Goal: Task Accomplishment & Management: Complete application form

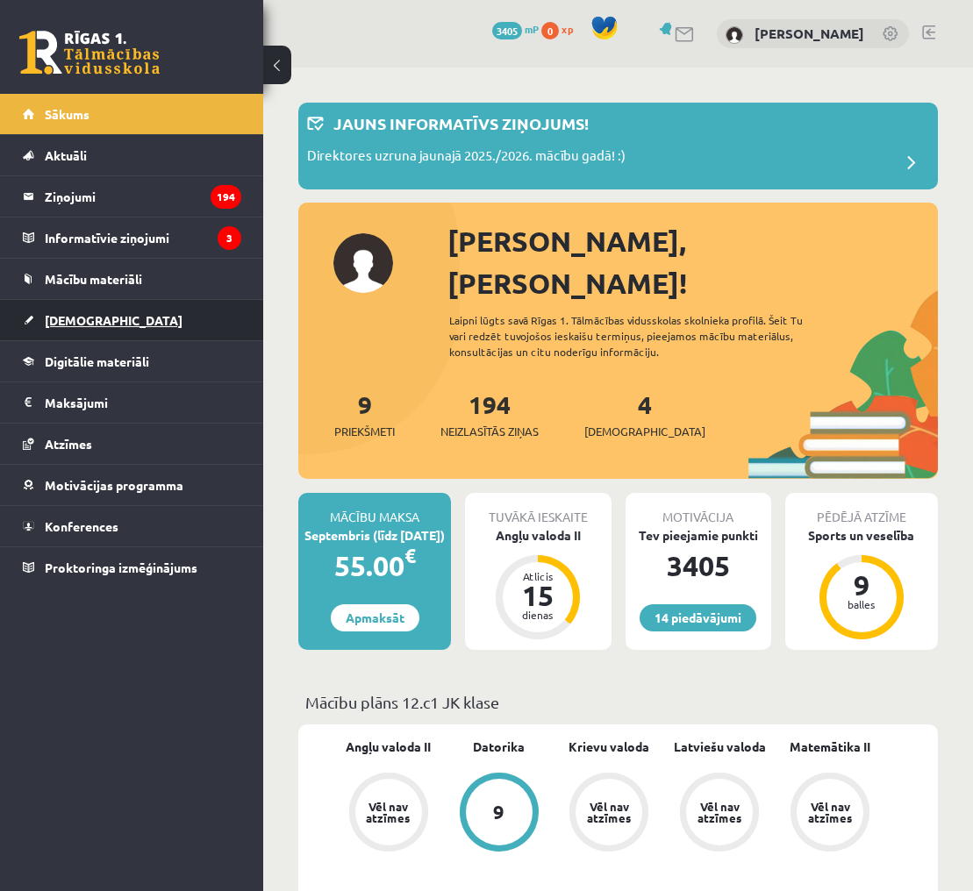
click at [187, 314] on link "[DEMOGRAPHIC_DATA]" at bounding box center [132, 320] width 218 height 40
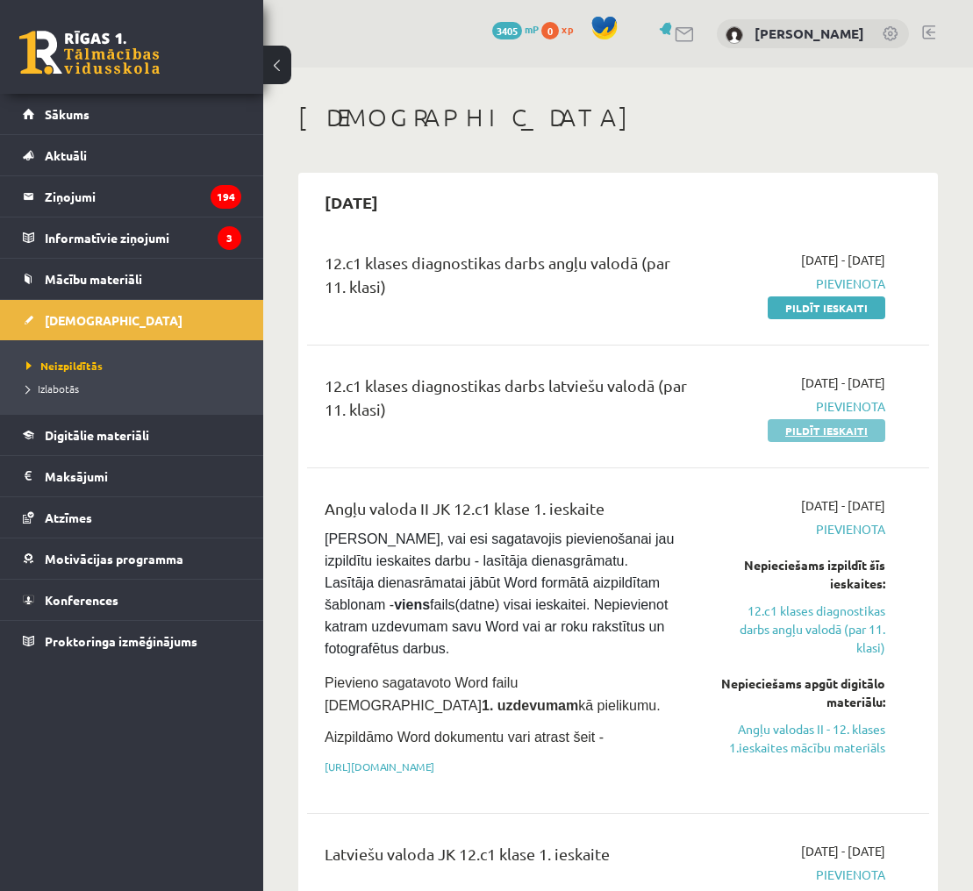
click at [796, 440] on link "Pildīt ieskaiti" at bounding box center [827, 430] width 118 height 23
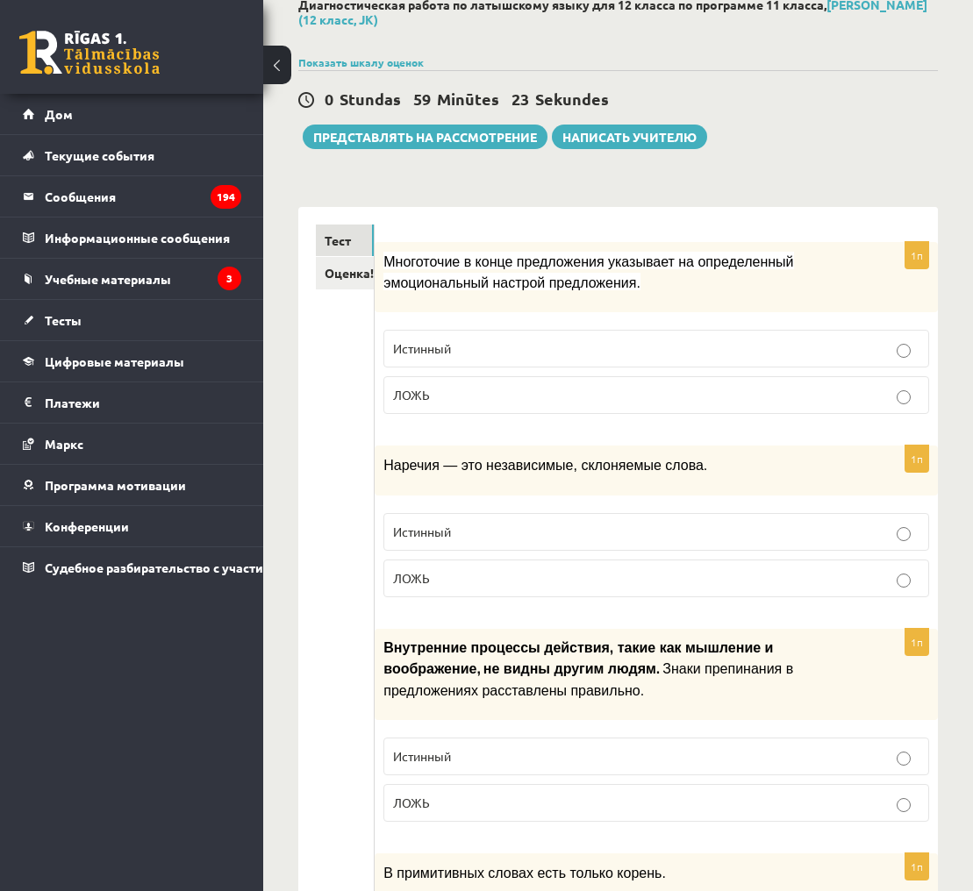
scroll to position [113, 0]
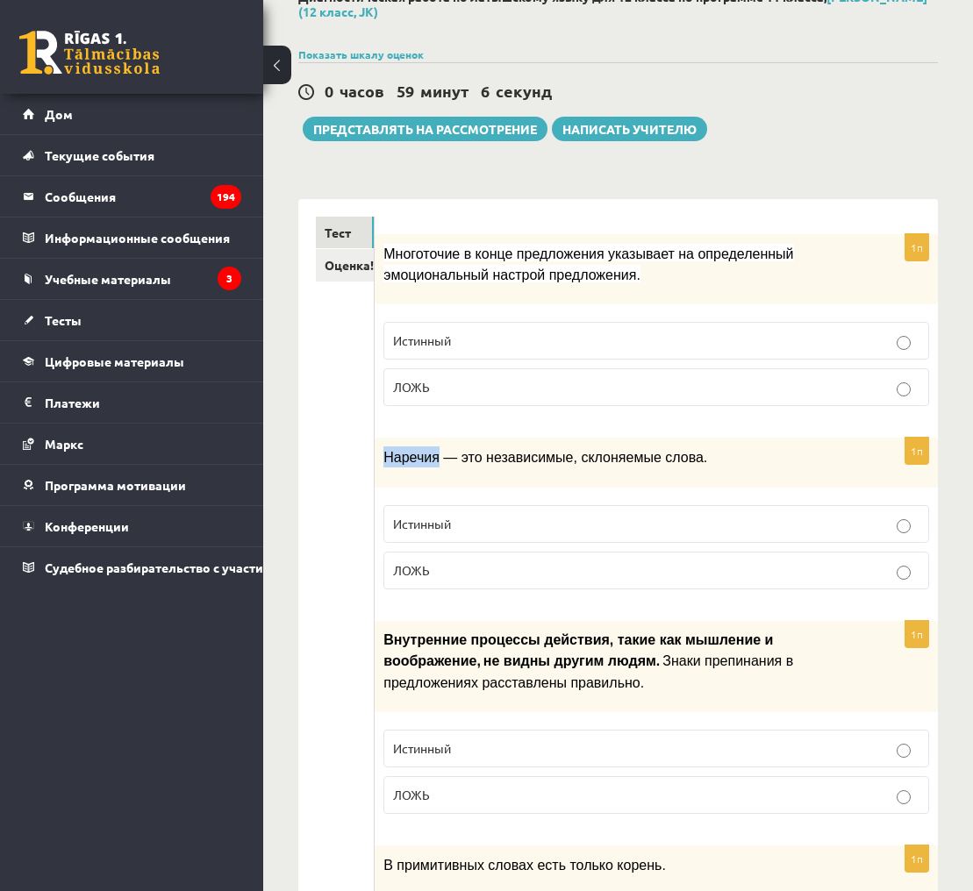
drag, startPoint x: 385, startPoint y: 456, endPoint x: 440, endPoint y: 454, distance: 55.3
click at [440, 454] on font "Наречия — это независимые, склоняемые слова." at bounding box center [545, 457] width 324 height 15
copy font "Наречия"
click at [534, 567] on p "ЛОЖЬ" at bounding box center [656, 570] width 526 height 18
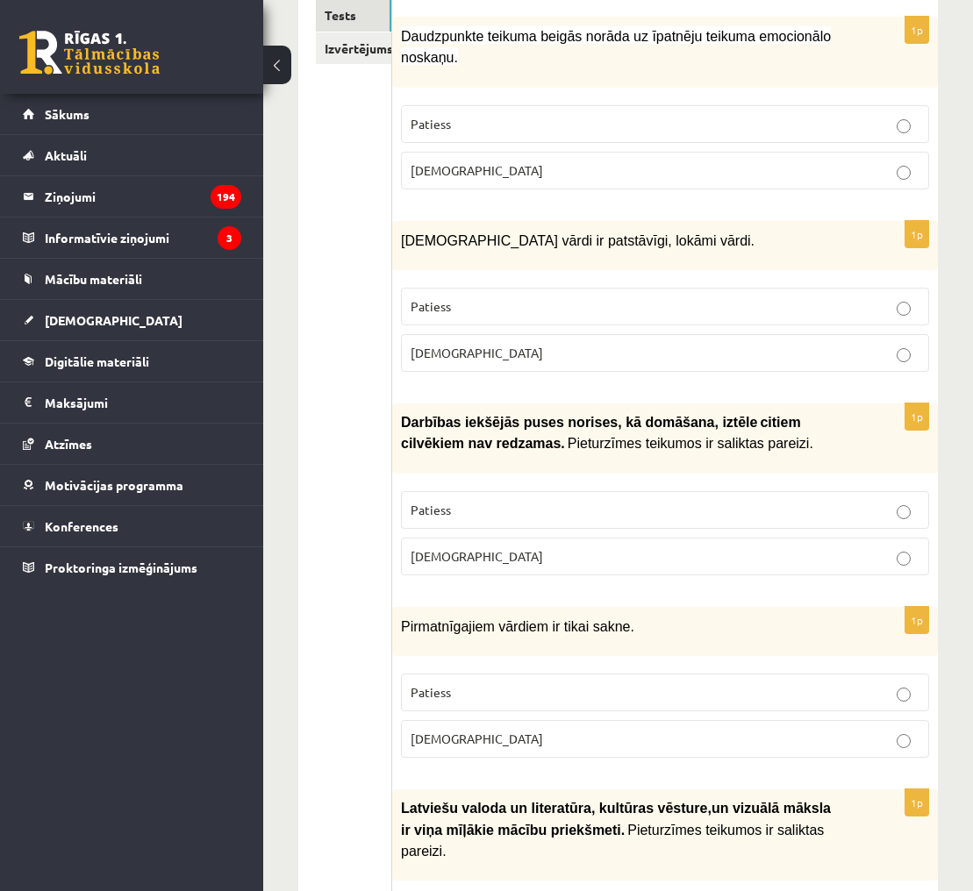
scroll to position [301, 0]
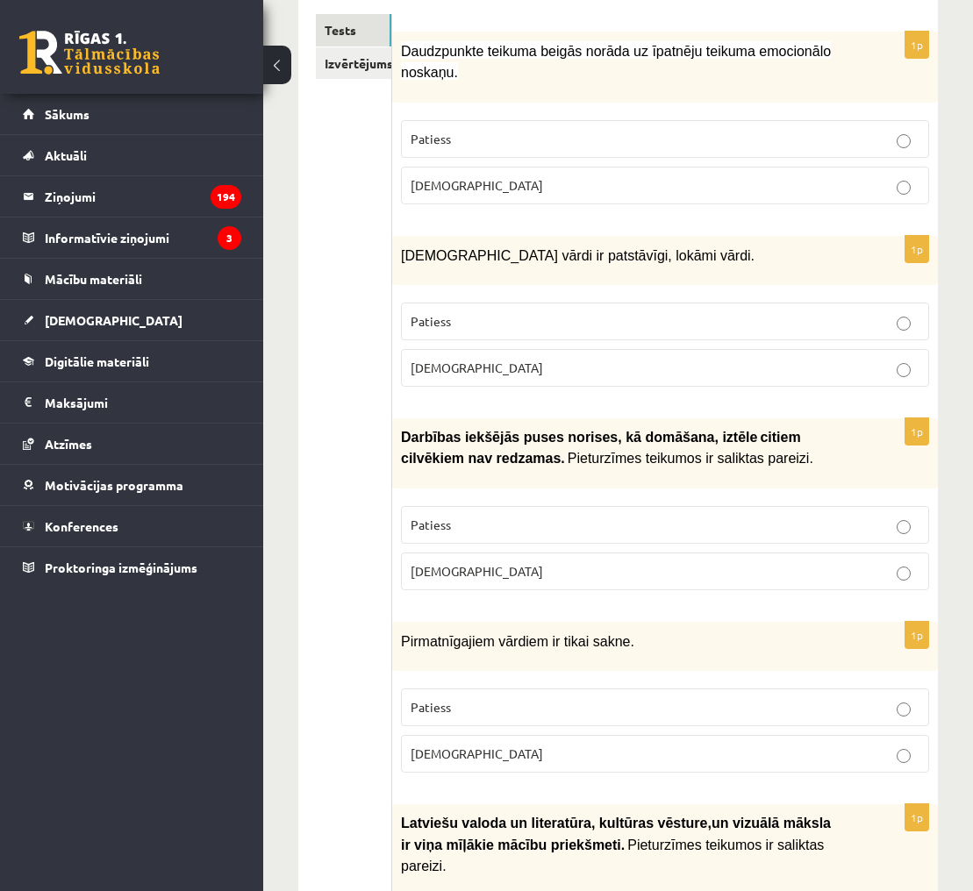
click at [572, 431] on span "Darbības iekšējās puses norises, kā domāšana, iztēle" at bounding box center [579, 437] width 356 height 15
drag, startPoint x: 573, startPoint y: 431, endPoint x: 620, endPoint y: 437, distance: 47.8
click at [620, 437] on span "Darbības iekšējās puses norises, kā domāšana, iztēle" at bounding box center [579, 437] width 356 height 15
copy span "norises"
drag, startPoint x: 724, startPoint y: 433, endPoint x: 760, endPoint y: 432, distance: 36.0
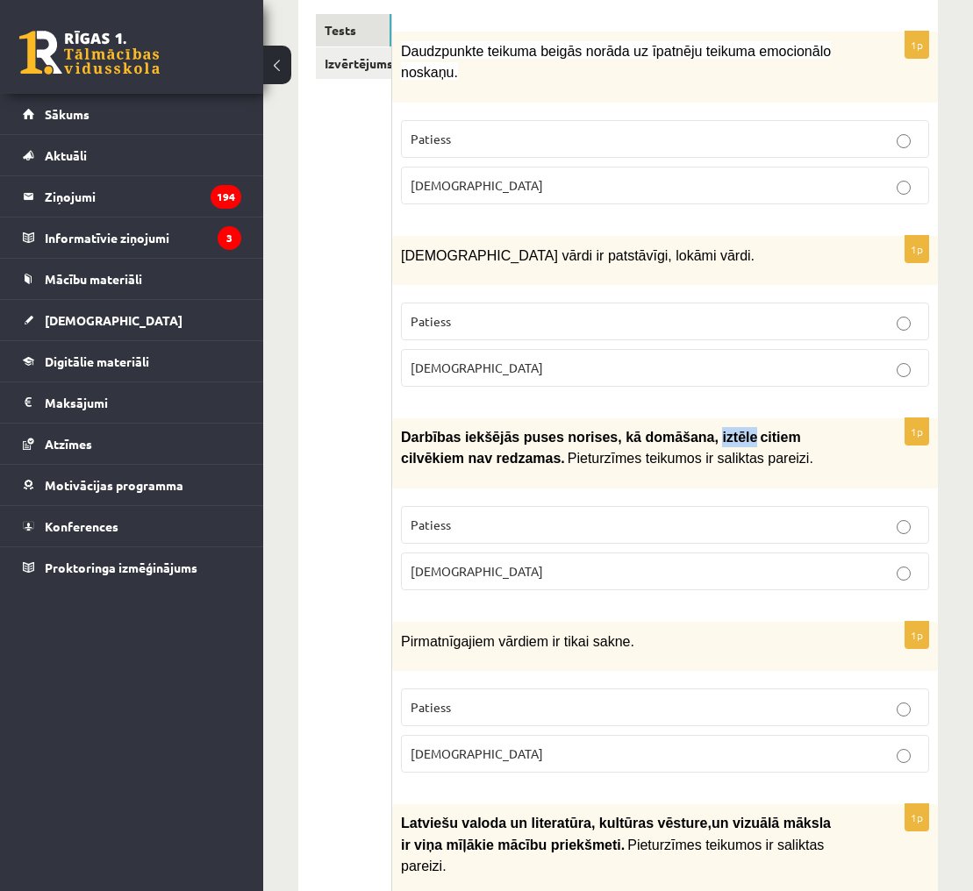
click at [760, 432] on b "Darbības iekšējās puses norises, kā domāšana, iztēle citiem cilvēkiem …" at bounding box center [601, 447] width 400 height 37
copy span "iztēle"
click at [808, 567] on p "Aplams" at bounding box center [665, 571] width 509 height 18
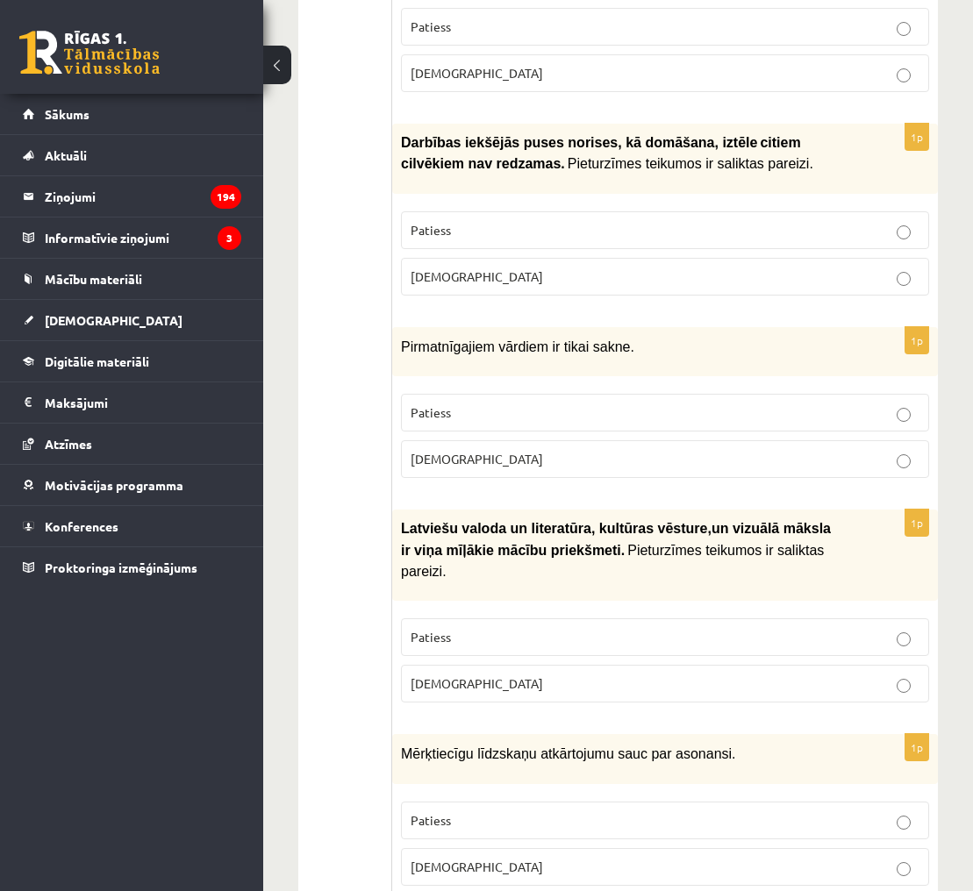
scroll to position [581, 0]
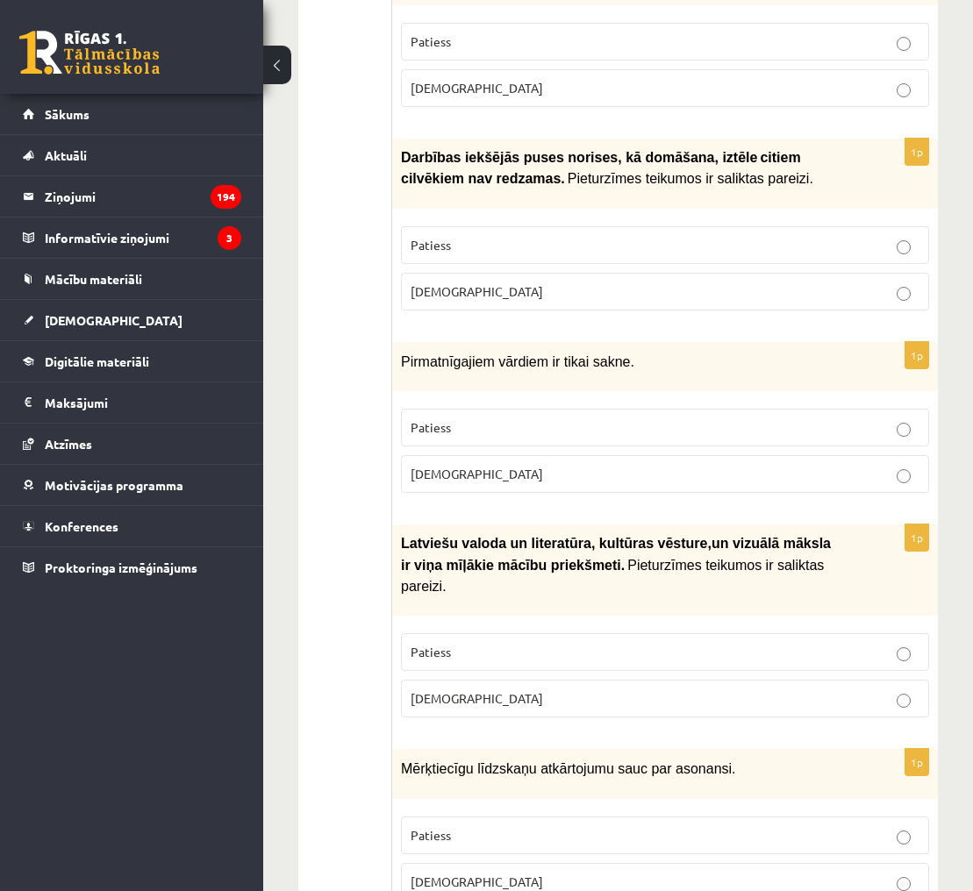
click at [402, 361] on span "Pirmatnīgajiem vārdiem ir tikai sakne." at bounding box center [517, 361] width 233 height 15
drag, startPoint x: 403, startPoint y: 355, endPoint x: 547, endPoint y: 354, distance: 144.8
click at [547, 354] on span "Pirmatnīgajiem vārdiem ir tikai sakne." at bounding box center [517, 361] width 233 height 15
copy span "Pirmatnīgajiem vārdiem"
click at [654, 356] on p "Pirmatnīgajiem vārdiem ir tikai sakne." at bounding box center [621, 361] width 440 height 21
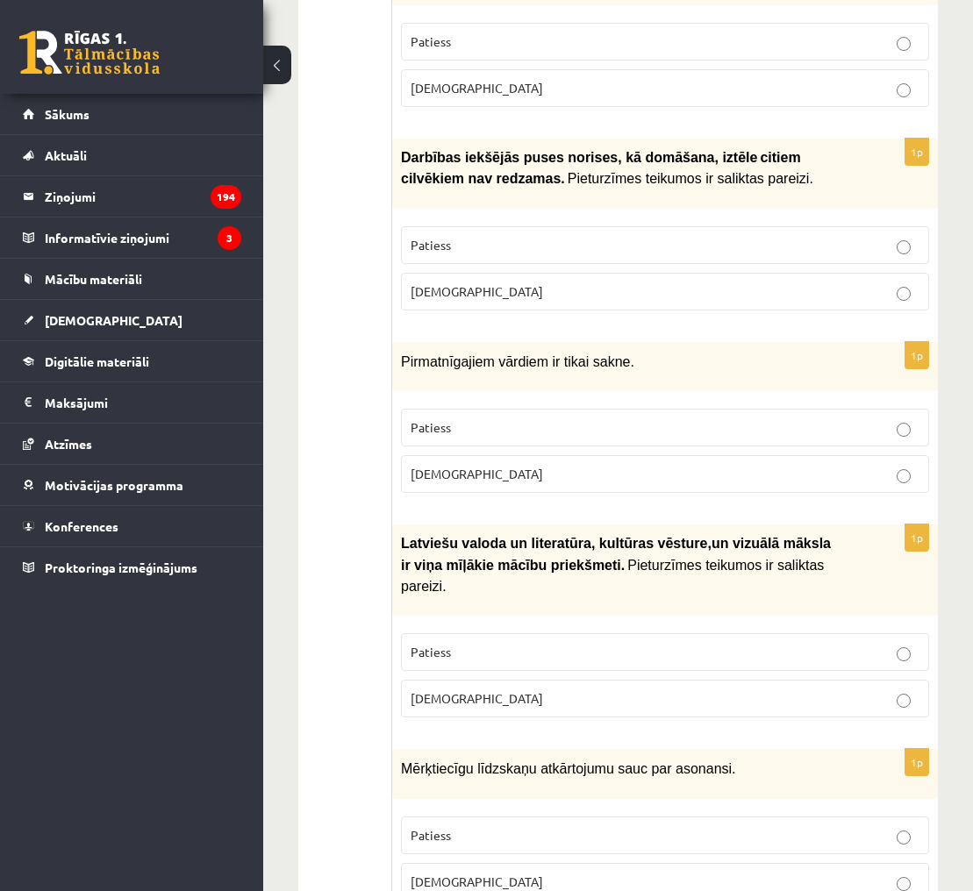
click at [658, 471] on p "Aplams" at bounding box center [665, 474] width 509 height 18
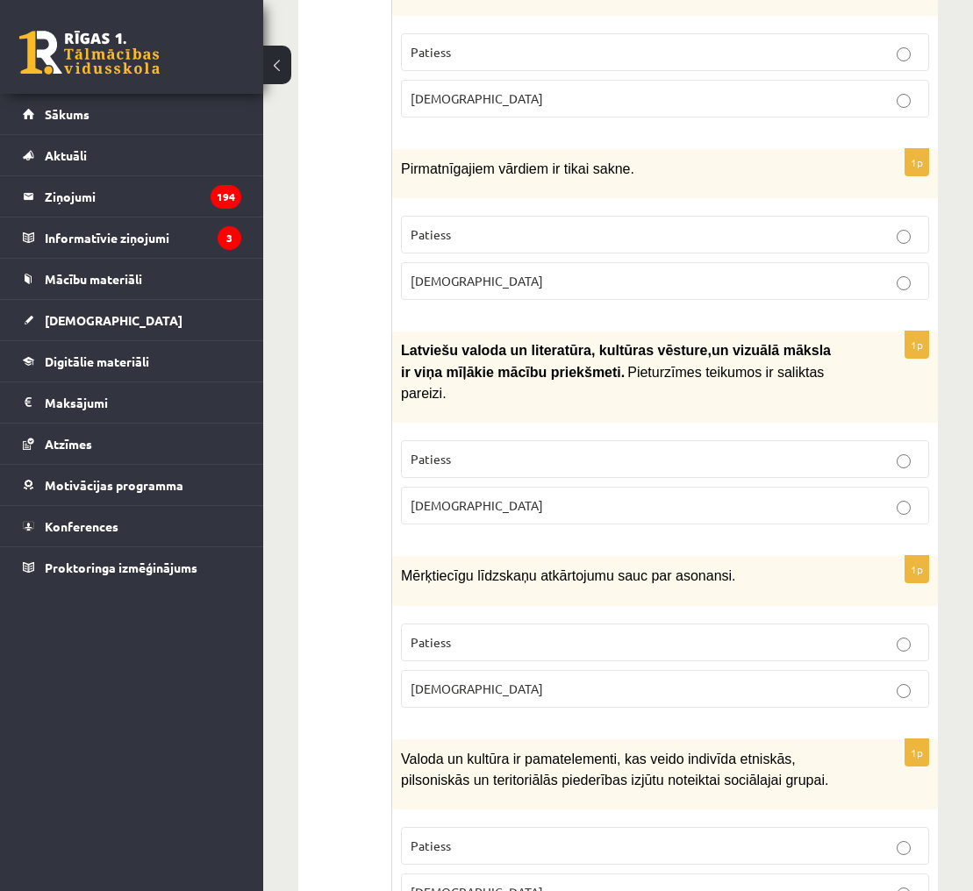
scroll to position [770, 0]
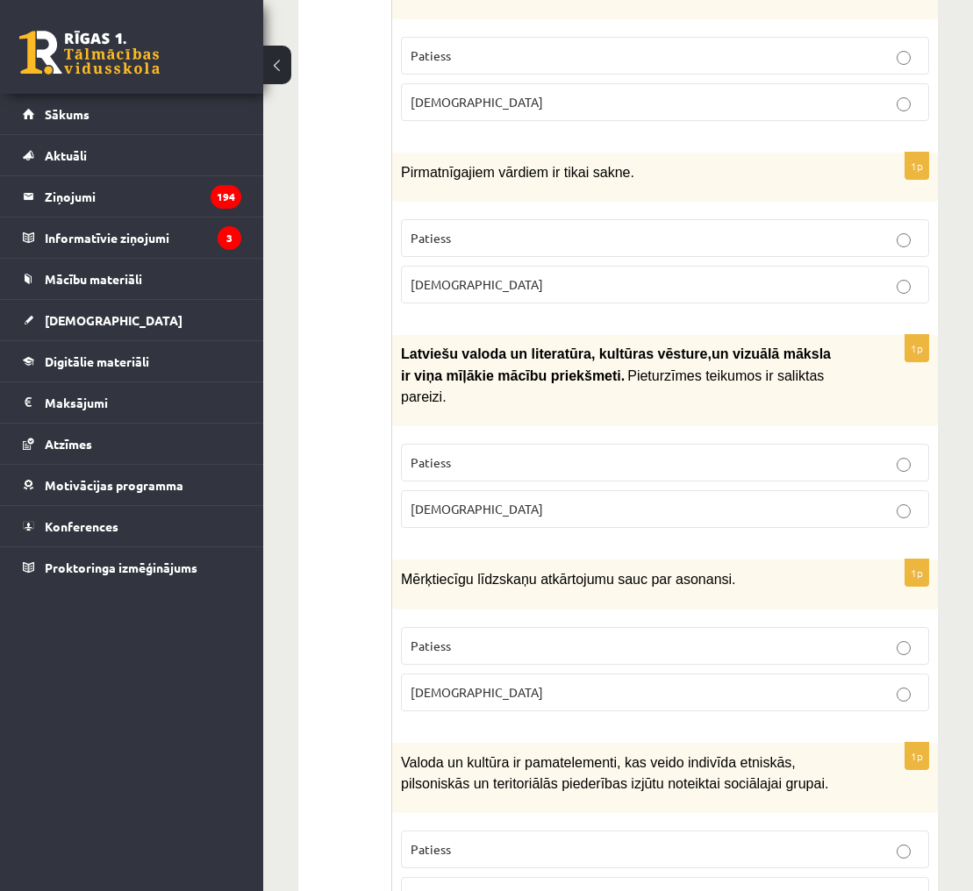
click at [697, 500] on p "Aplams" at bounding box center [665, 509] width 509 height 18
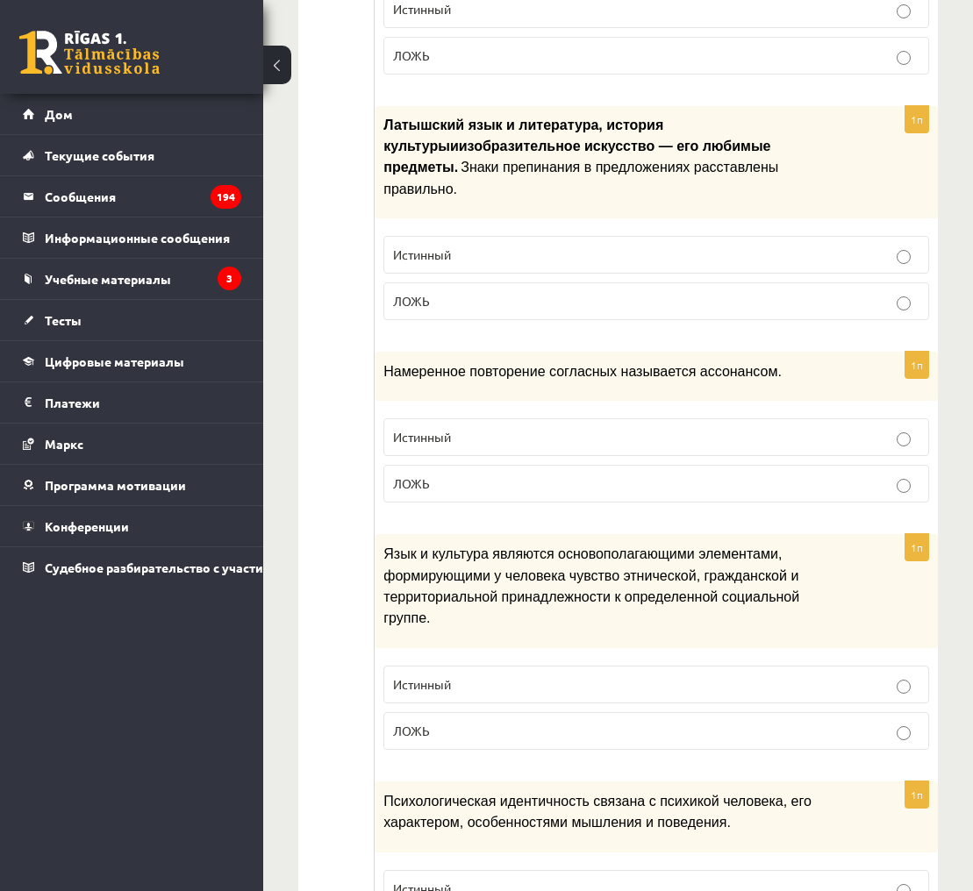
scroll to position [1020, 0]
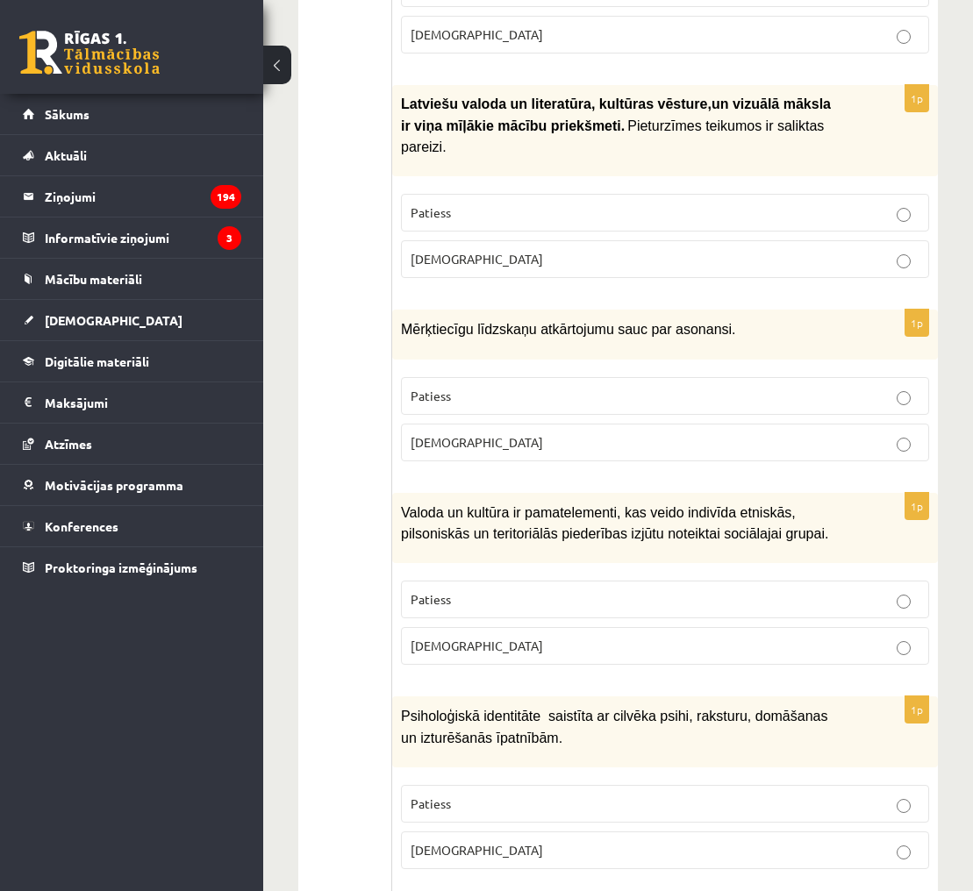
click at [717, 329] on div "Mērķtiecīgu līdzskaņu atkārtojumu sauc par asonansi." at bounding box center [665, 334] width 546 height 49
drag, startPoint x: 403, startPoint y: 320, endPoint x: 654, endPoint y: 318, distance: 250.9
click at [654, 322] on span "Mērķtiecīgu līdzskaņu atkārtojumu sauc par asonansi." at bounding box center [568, 329] width 335 height 15
drag, startPoint x: 396, startPoint y: 318, endPoint x: 675, endPoint y: 321, distance: 279.0
click at [675, 321] on div "Mērķtiecīgu līdzskaņu atkārtojumu sauc par asonansi." at bounding box center [665, 334] width 546 height 49
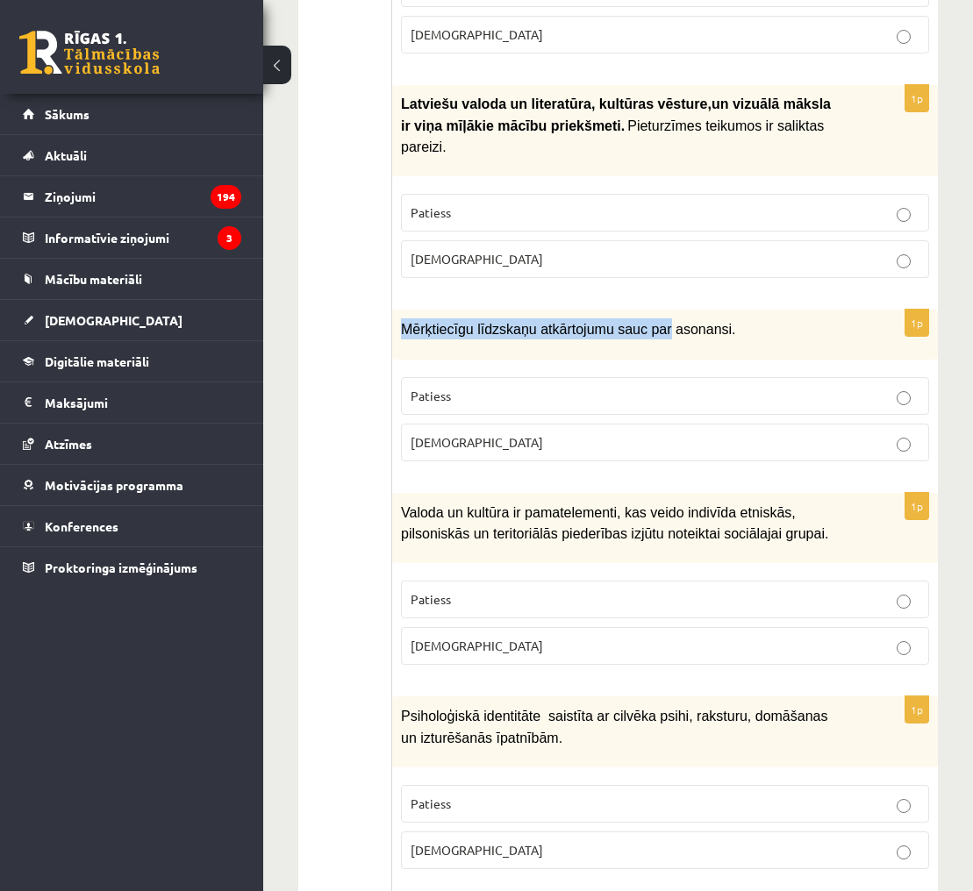
copy span "Mērķtiecīgu līdzskaņu atkārtojumu sauc par"
click at [602, 387] on p "Patiess" at bounding box center [665, 396] width 509 height 18
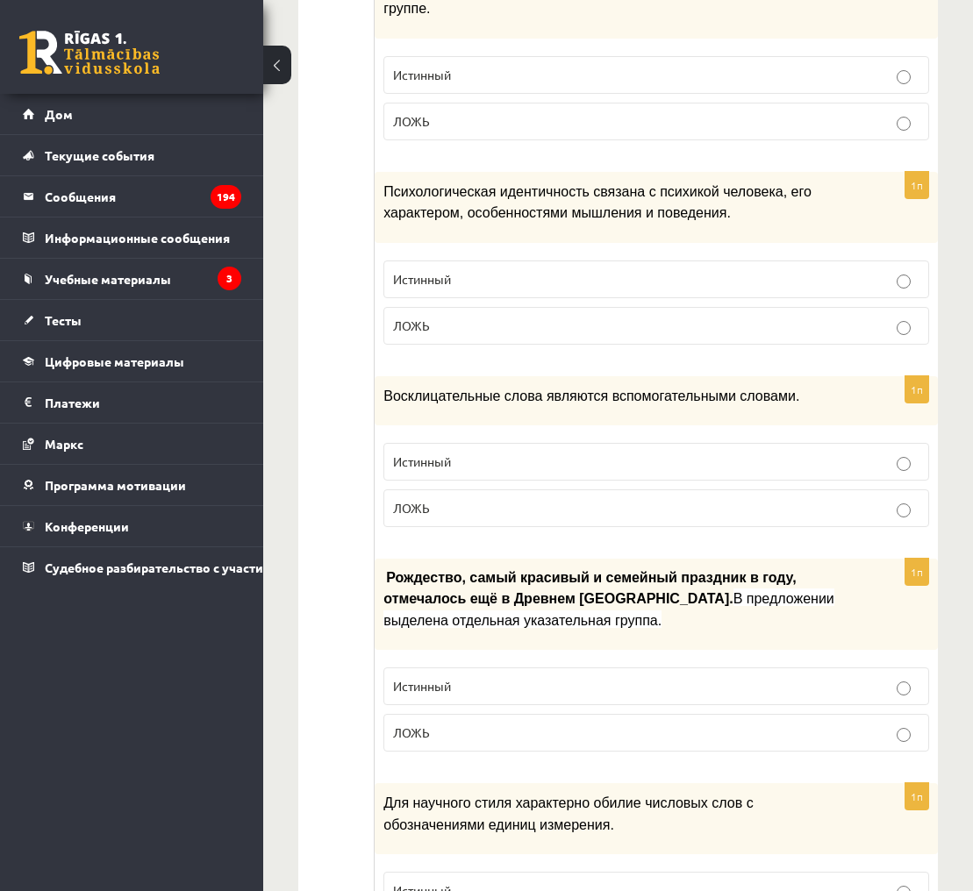
scroll to position [1630, 0]
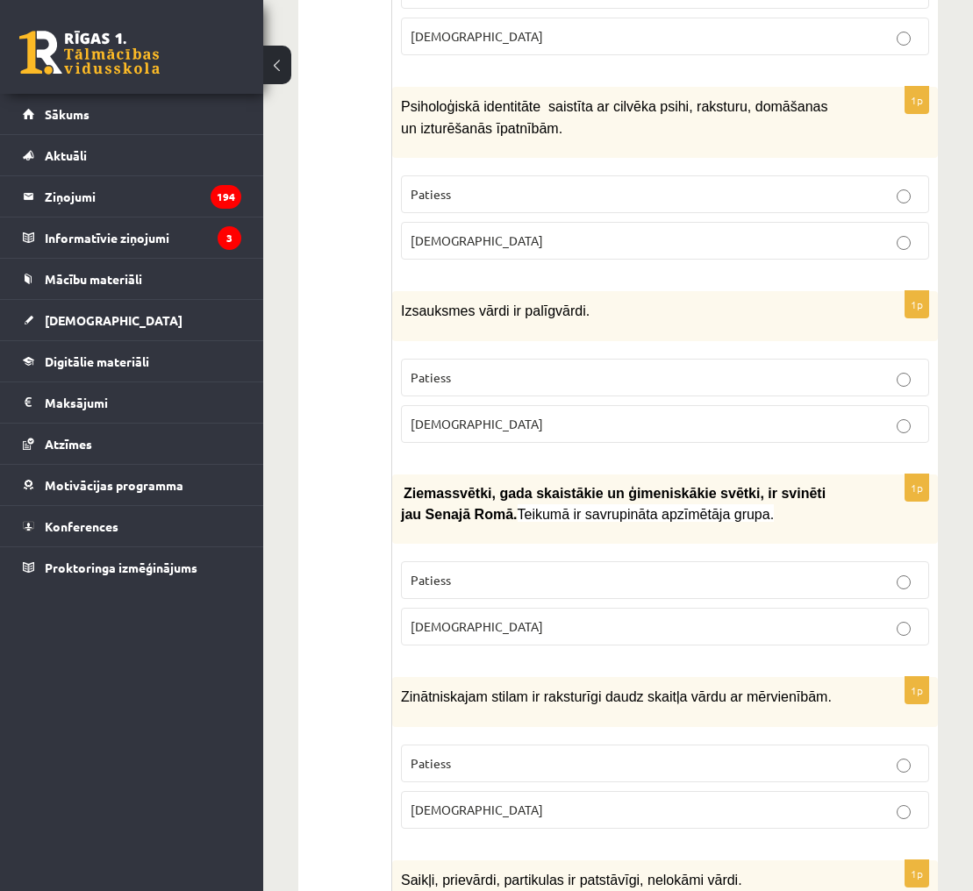
click at [440, 308] on div "Izsauksmes vārdi ir palīgvārdi." at bounding box center [665, 315] width 546 height 49
drag, startPoint x: 402, startPoint y: 295, endPoint x: 522, endPoint y: 297, distance: 120.2
click at [522, 304] on span "Izsauksmes vārdi ir palīgvārdi." at bounding box center [495, 311] width 189 height 15
copy span "Izsauksmes vārdi ir"
click at [819, 368] on p "Patiess" at bounding box center [665, 377] width 509 height 18
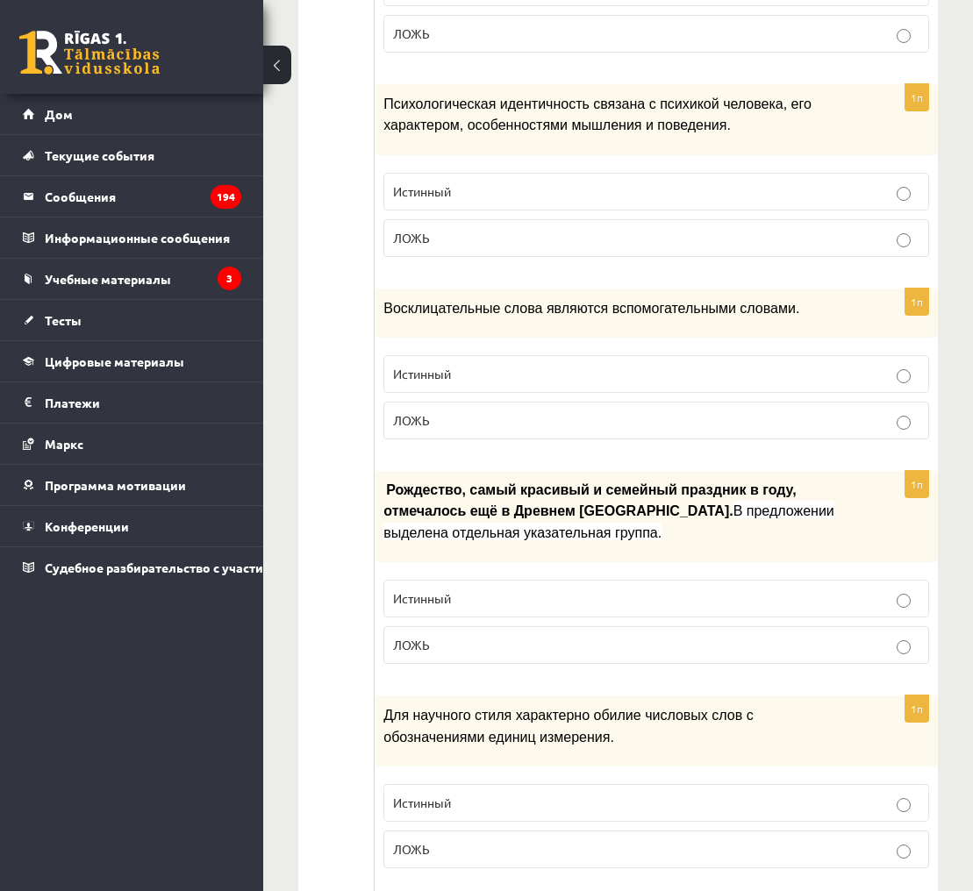
scroll to position [1748, 0]
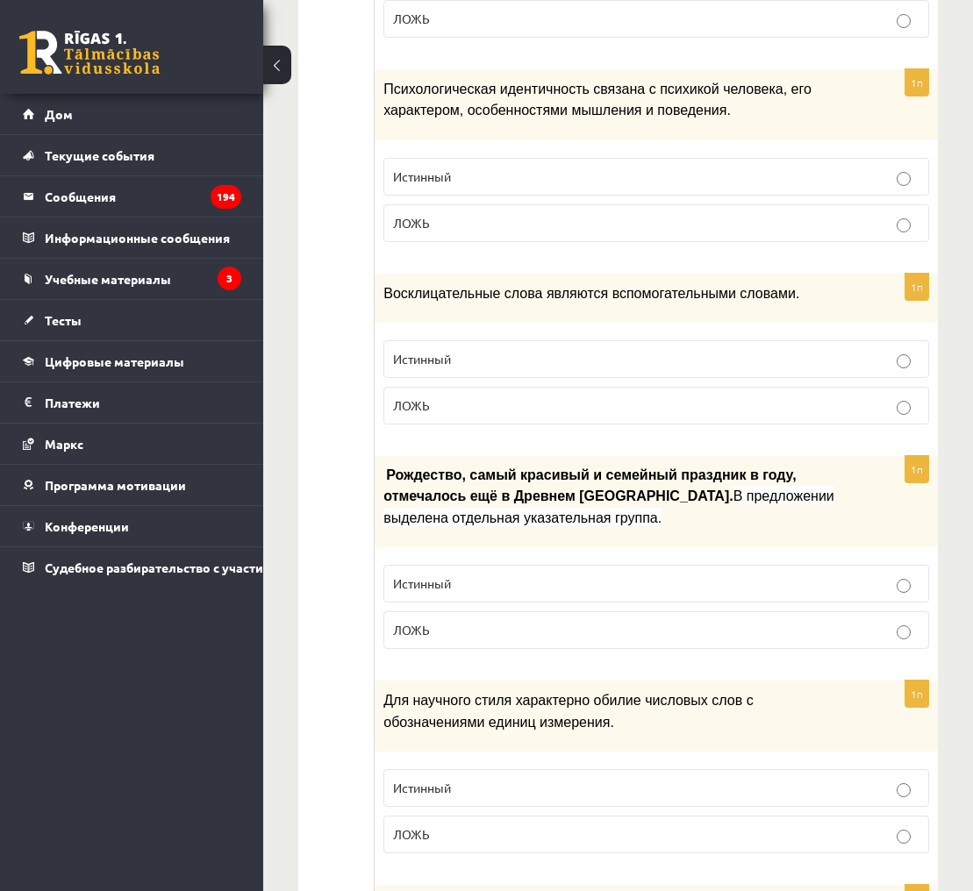
click at [915, 556] on fieldset "Истинный ЛОЖЬ" at bounding box center [656, 605] width 546 height 98
click at [900, 575] on p "Истинный" at bounding box center [656, 584] width 526 height 18
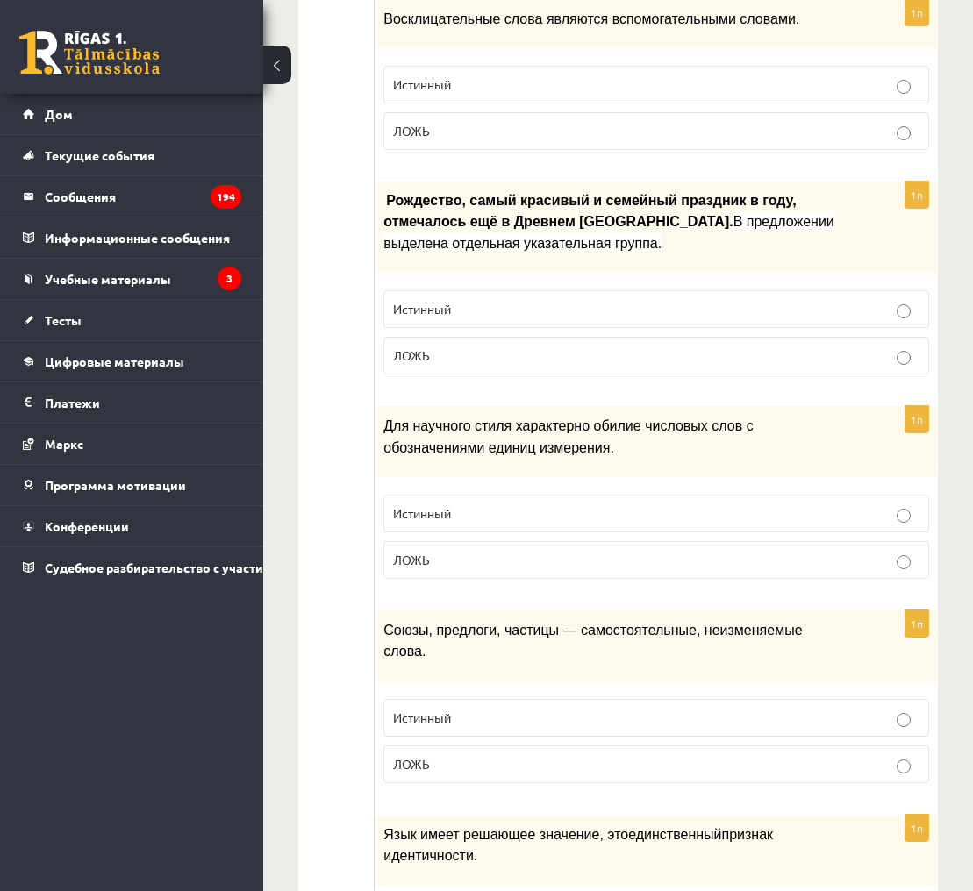
scroll to position [2007, 0]
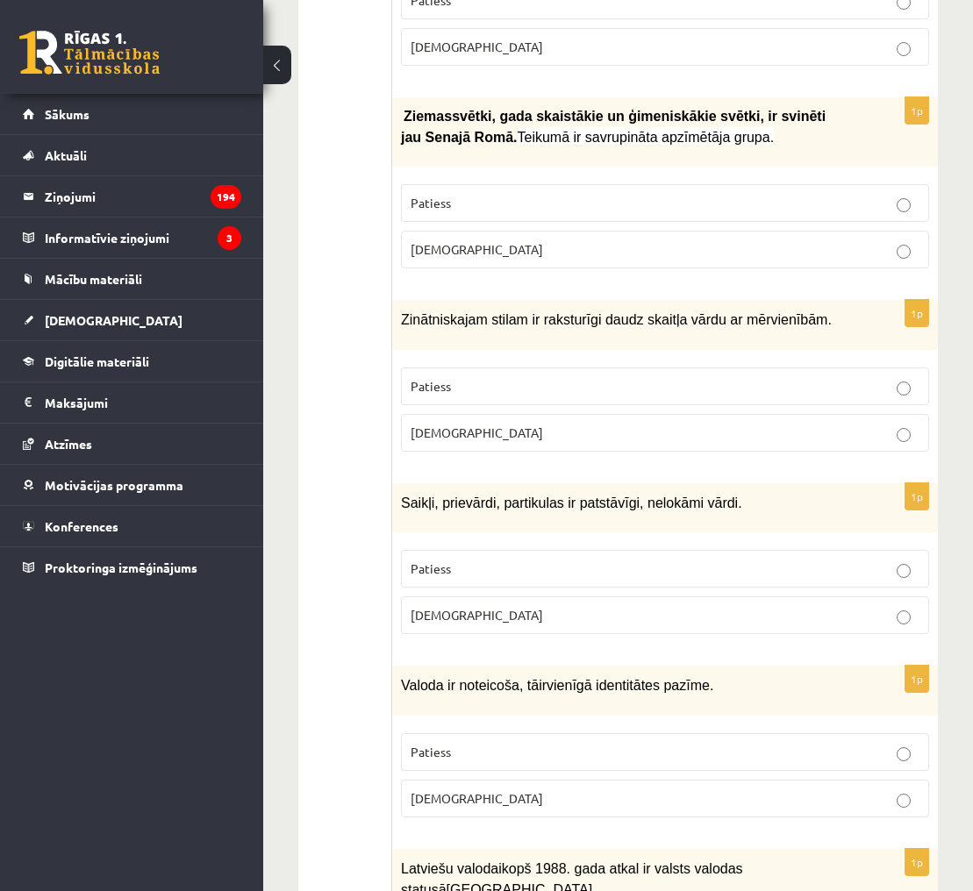
click at [409, 312] on span "Zinātniskajam stilam ir raksturīgi daudz skaitļa vārdu ar mērvienībām." at bounding box center [616, 319] width 431 height 15
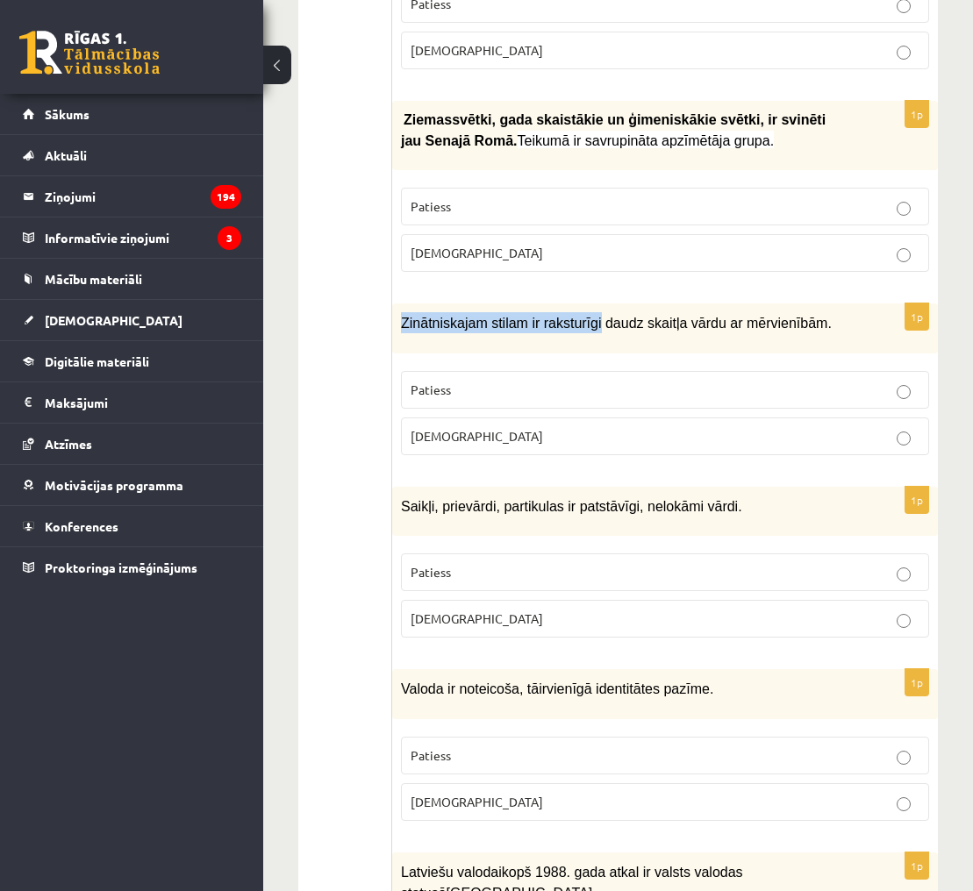
drag, startPoint x: 403, startPoint y: 298, endPoint x: 604, endPoint y: 296, distance: 201.8
click at [604, 316] on span "Zinātniskajam stilam ir raksturīgi daudz skaitļa vārdu ar mērvienībām." at bounding box center [616, 323] width 431 height 15
copy span "Zinātniskajam stilam ir raksturīgi"
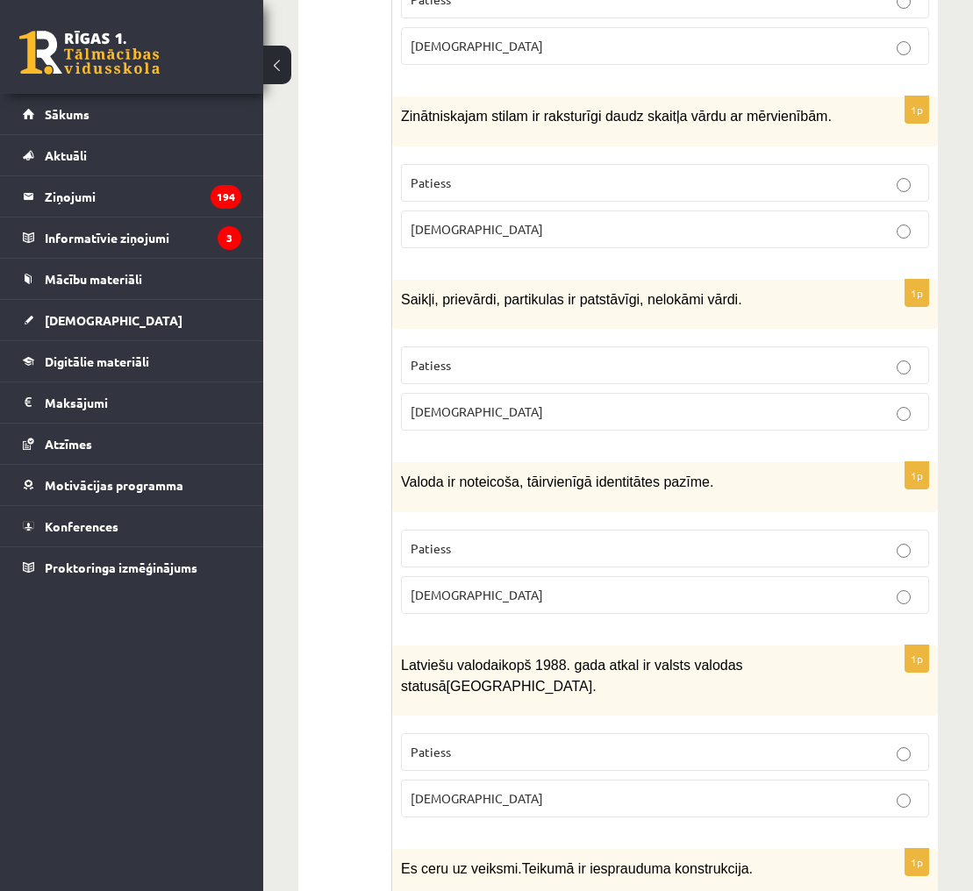
scroll to position [2196, 0]
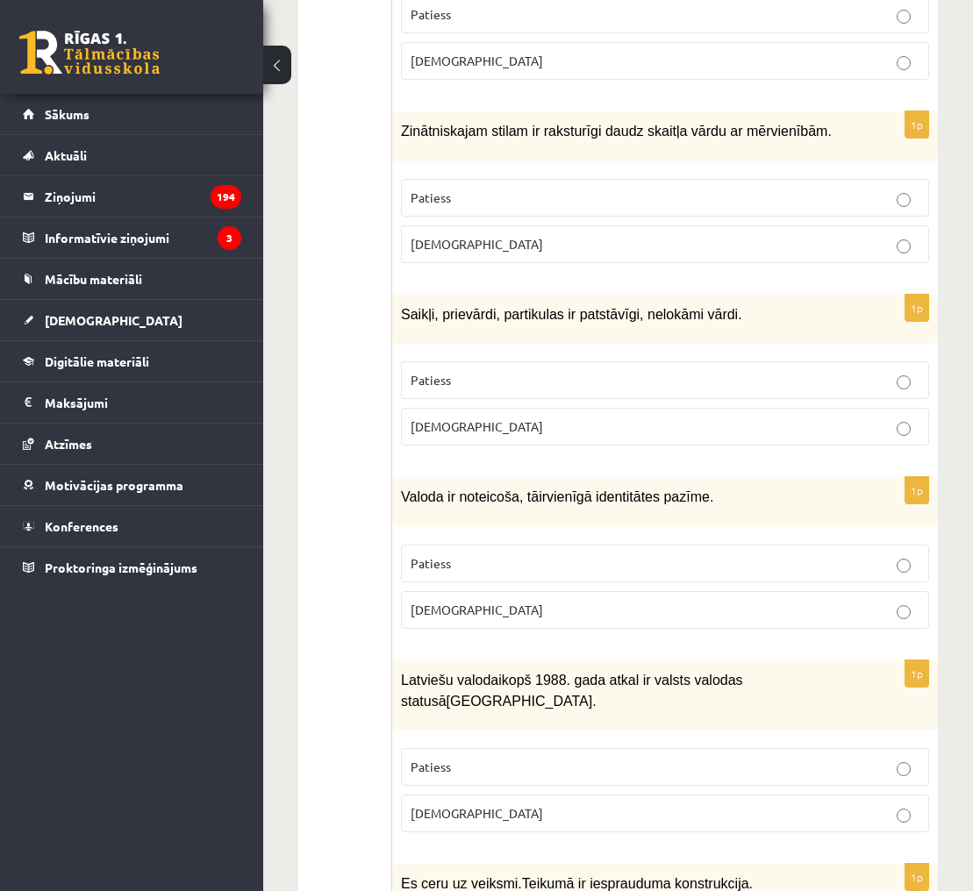
click at [415, 305] on div "Saikļi, prievārdi, partikulas ir patstāvīgi, nelokāmi vārdi." at bounding box center [665, 319] width 546 height 49
drag, startPoint x: 402, startPoint y: 294, endPoint x: 643, endPoint y: 290, distance: 241.3
click at [643, 307] on span "Saikļi, prievārdi, partikulas ir patstāvīgi, nelokāmi vārdi." at bounding box center [571, 314] width 341 height 15
click at [403, 307] on span "Saikļi, prievārdi, partikulas ir patstāvīgi, nelokāmi vārdi." at bounding box center [571, 314] width 341 height 15
drag, startPoint x: 402, startPoint y: 293, endPoint x: 576, endPoint y: 292, distance: 173.7
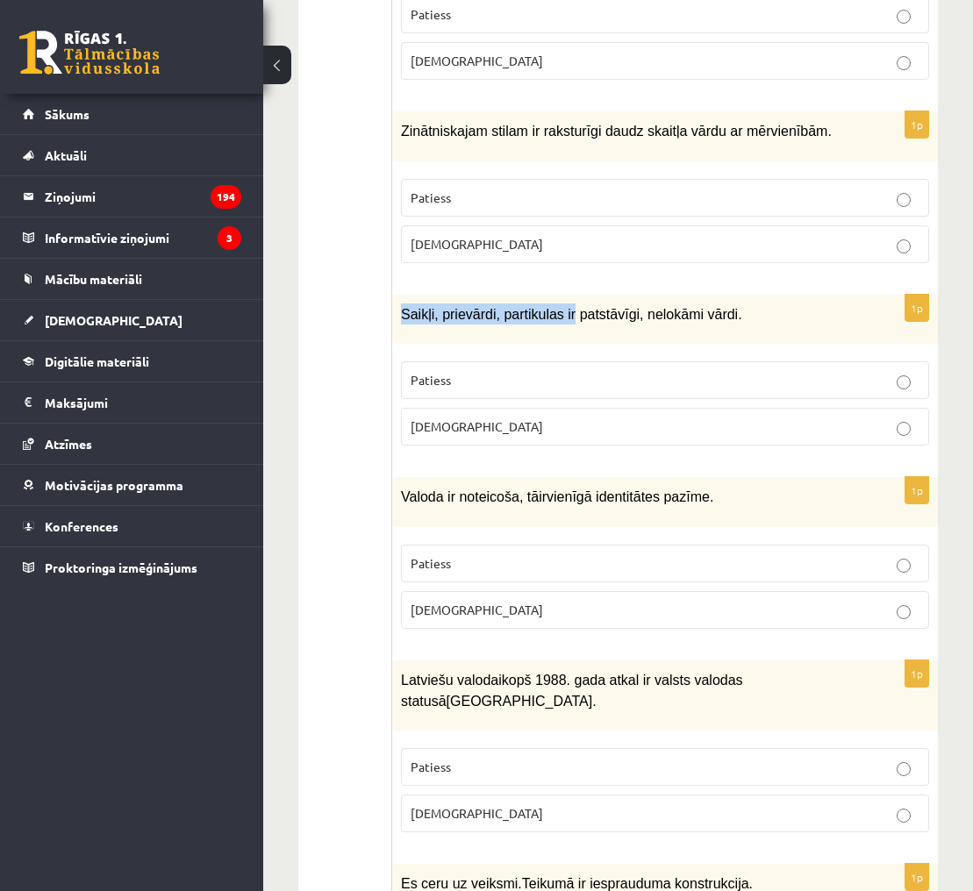
click at [576, 307] on span "Saikļi, prievārdi, partikulas ir patstāvīgi, nelokāmi vārdi." at bounding box center [571, 314] width 341 height 15
copy span "Saikļi, prievārdi, partikulas ir"
drag, startPoint x: 774, startPoint y: 357, endPoint x: 738, endPoint y: 354, distance: 36.1
click at [773, 371] on p "Patiess" at bounding box center [665, 380] width 509 height 18
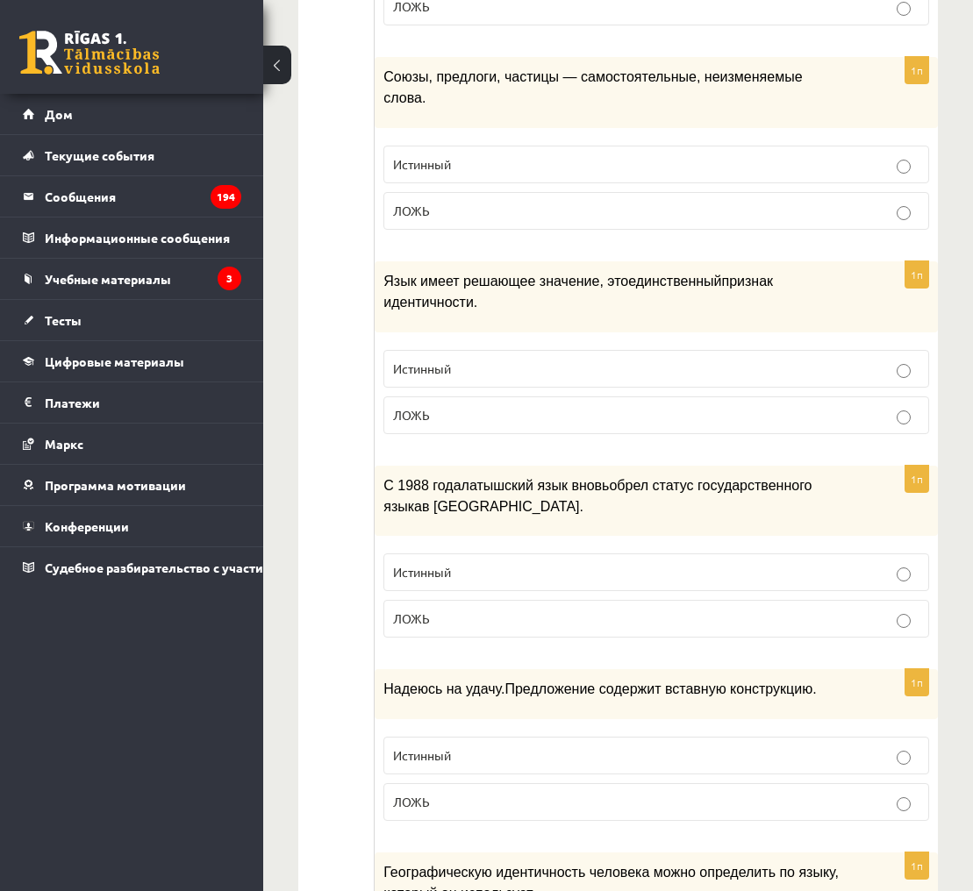
scroll to position [2561, 0]
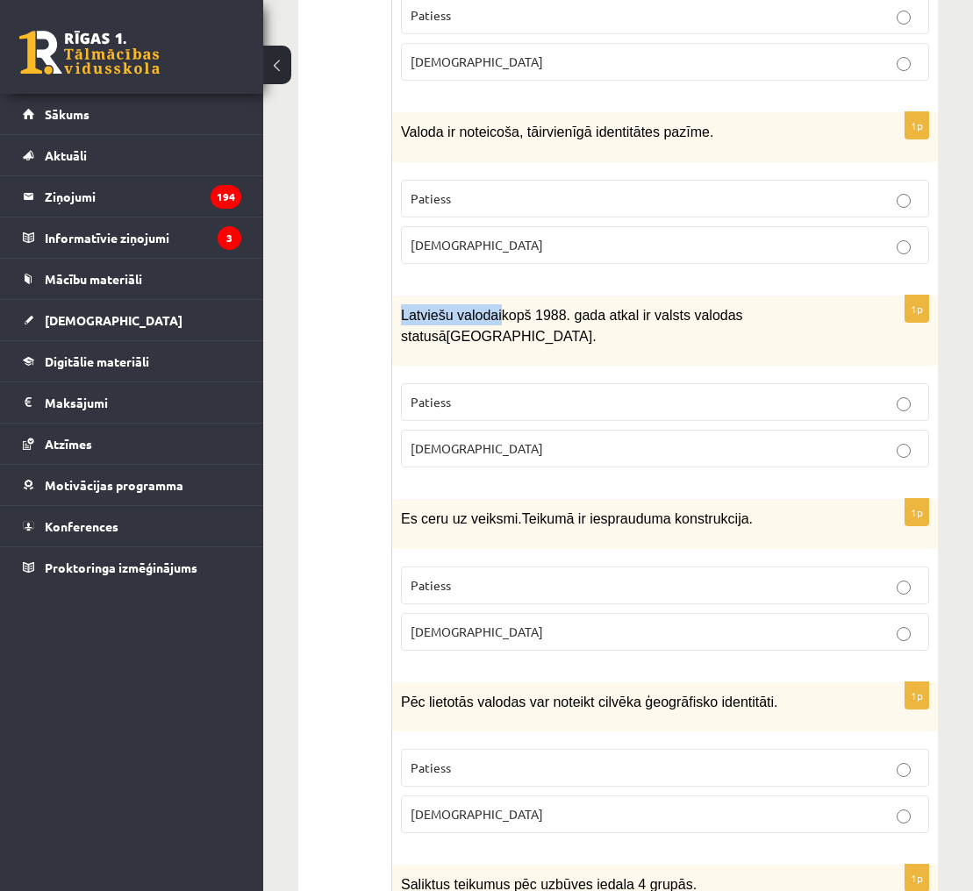
drag, startPoint x: 402, startPoint y: 289, endPoint x: 503, endPoint y: 292, distance: 101.0
click at [503, 304] on p "Latviešu valoda i kopš 1988. gada atkal ir valsts valodas statusā Latvijā." at bounding box center [621, 325] width 440 height 43
copy p "Latviešu valoda i"
drag, startPoint x: 581, startPoint y: 292, endPoint x: 798, endPoint y: 297, distance: 217.6
click at [798, 304] on p "Latviešu valoda i kopš 1988. gada atkal ir valsts valodas statusā Latvijā." at bounding box center [621, 325] width 440 height 43
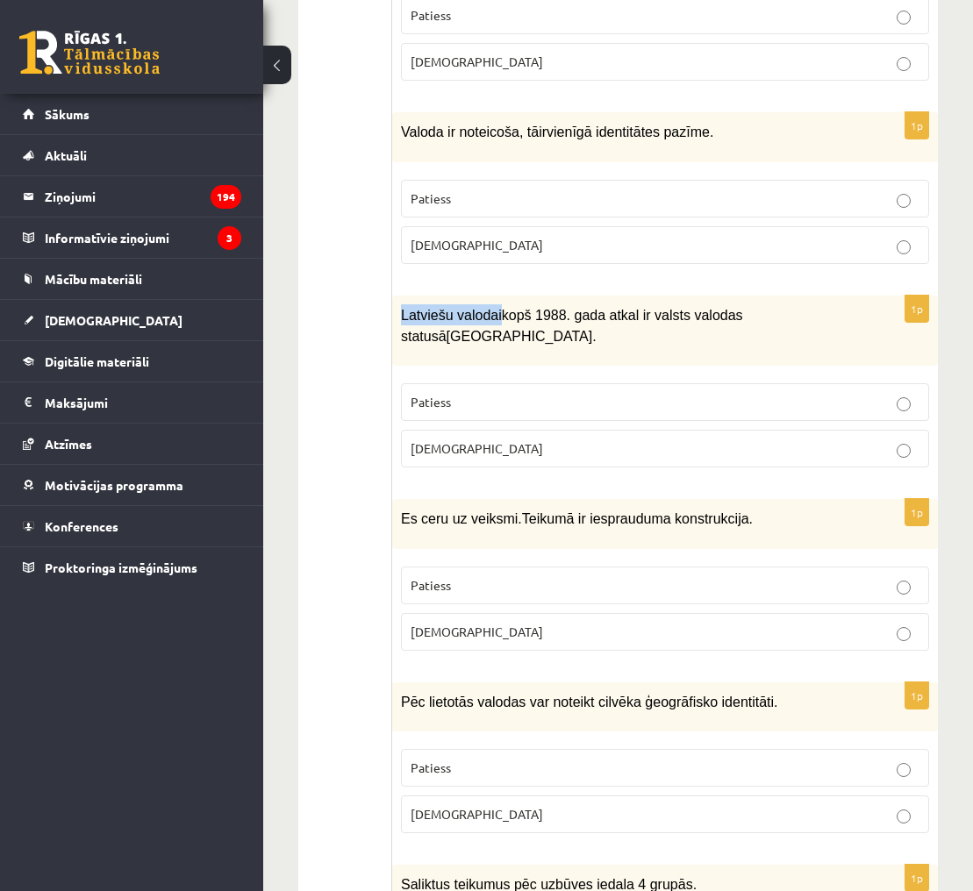
copy span "gada atkal ir valsts valodas statusā"
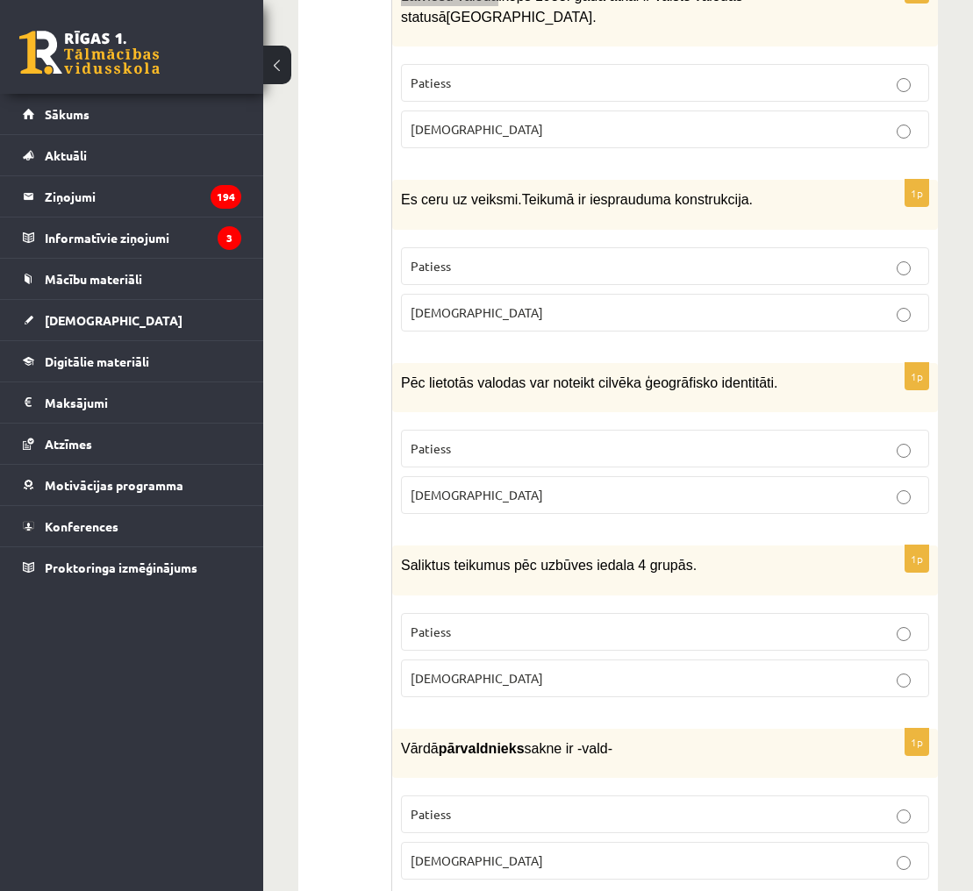
scroll to position [2878, 0]
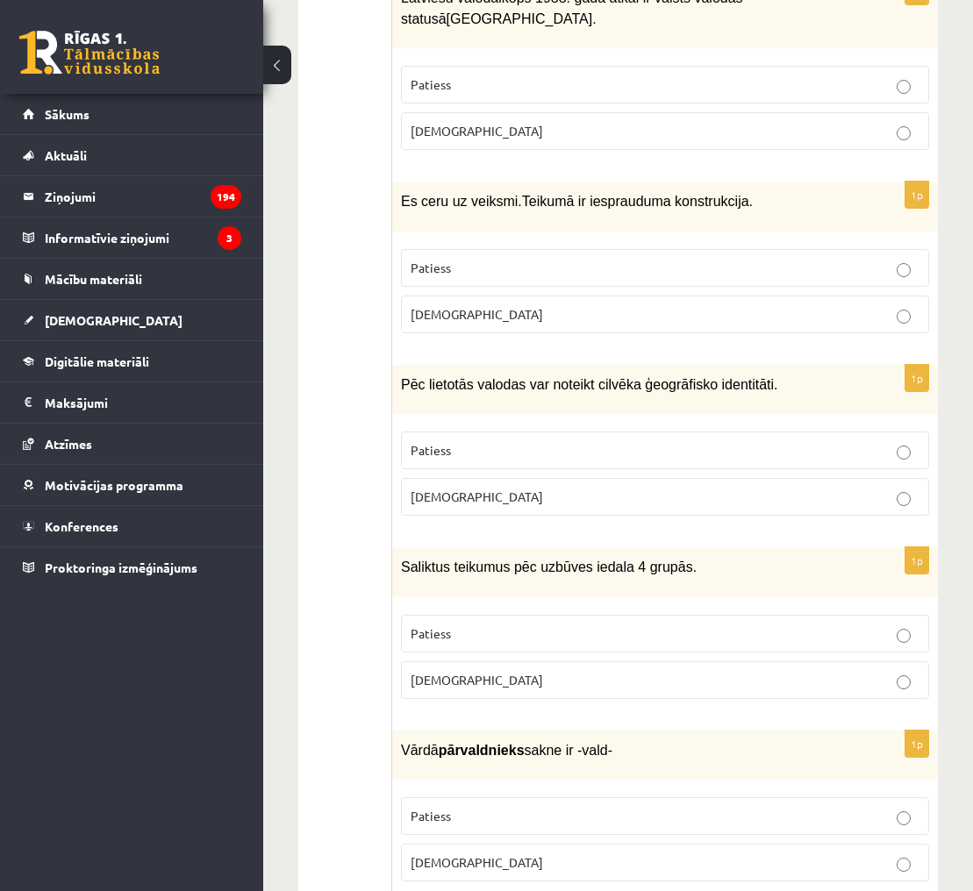
click at [596, 194] on span "Teikumā ir iesprauduma konstrukcija." at bounding box center [637, 201] width 231 height 15
drag, startPoint x: 593, startPoint y: 175, endPoint x: 761, endPoint y: 175, distance: 167.6
click at [761, 190] on p "Es ceru uz veiksmi. Teikumā ir iesprauduma konstrukcija." at bounding box center [621, 200] width 440 height 21
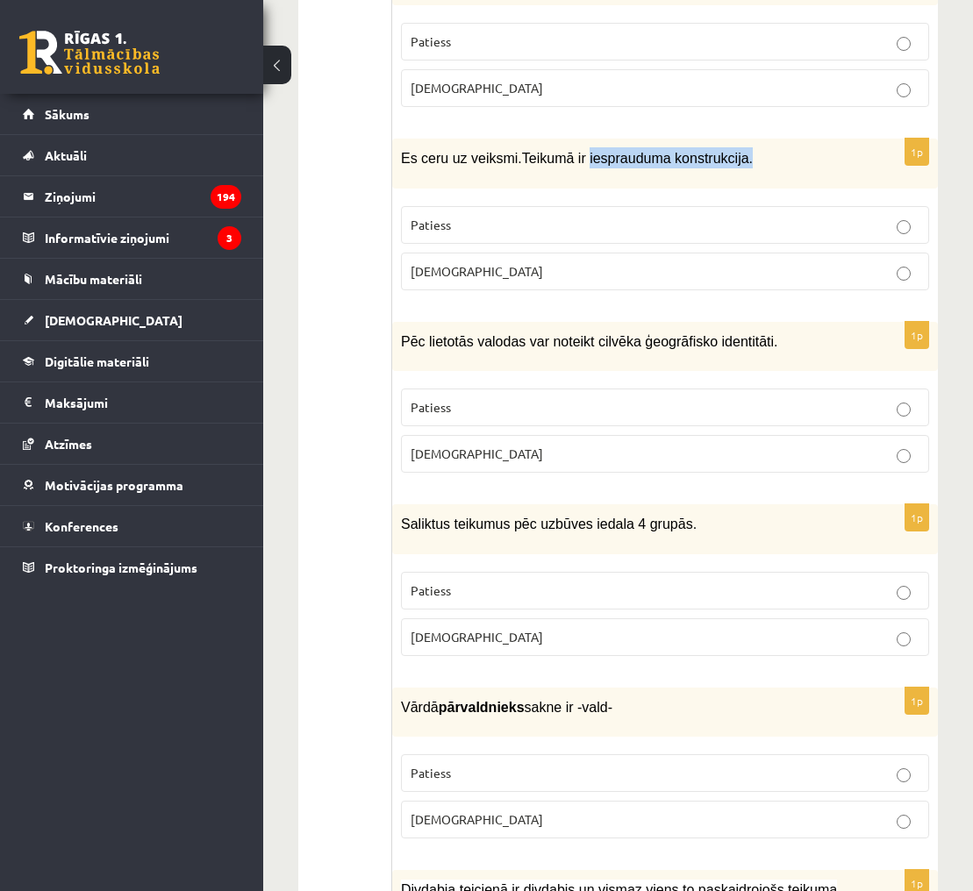
scroll to position [2922, 0]
drag, startPoint x: 900, startPoint y: 297, endPoint x: 870, endPoint y: 300, distance: 30.0
click at [899, 321] on div "Pēc lietotās valodas var noteikt cilvēka ģeogrāfisko identitāti." at bounding box center [665, 345] width 546 height 49
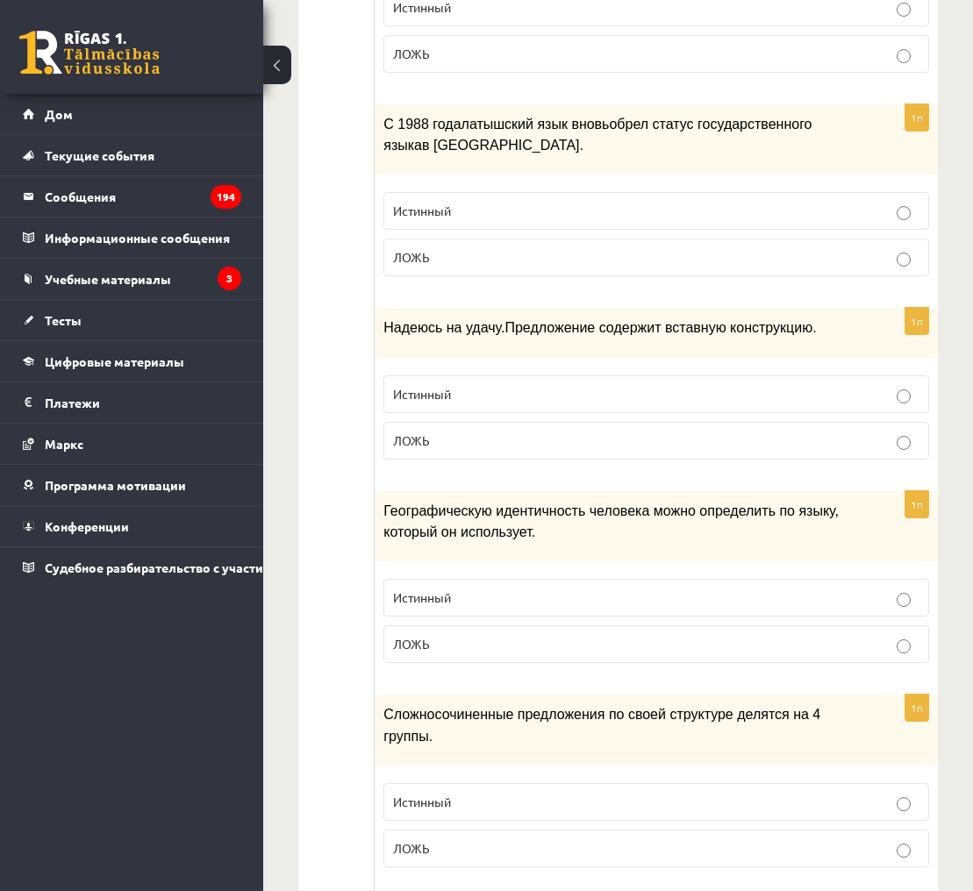
click at [763, 589] on p "Истинный" at bounding box center [656, 598] width 526 height 18
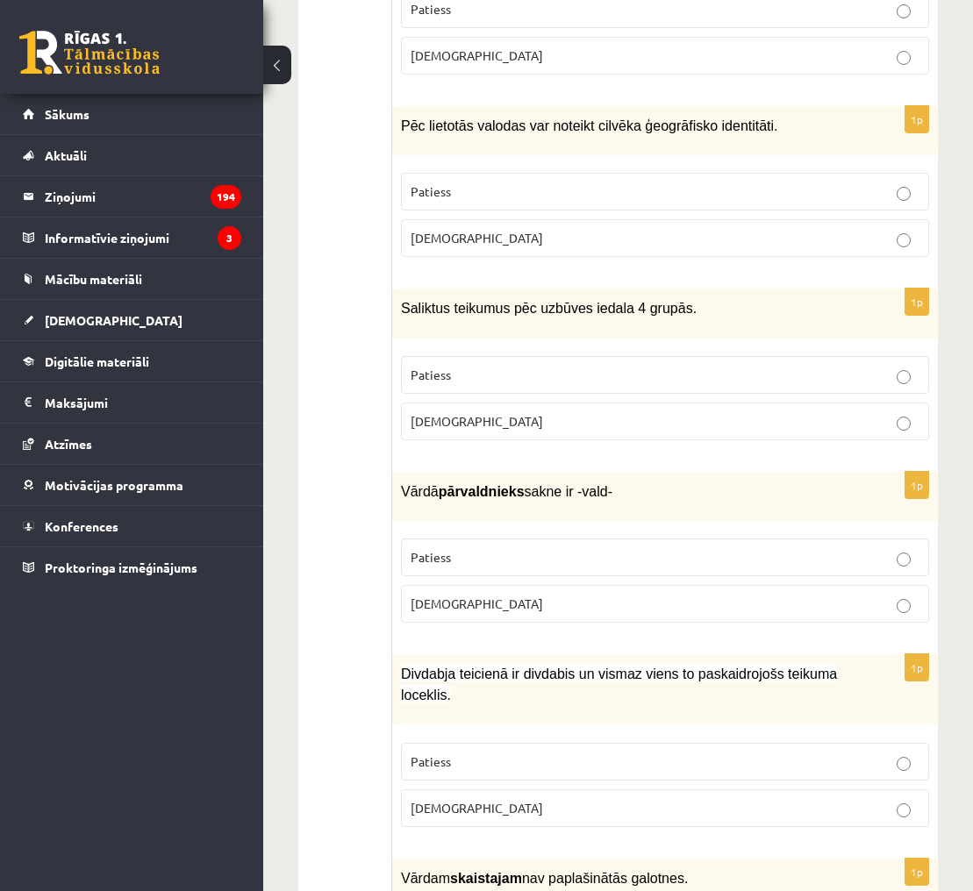
scroll to position [3122, 0]
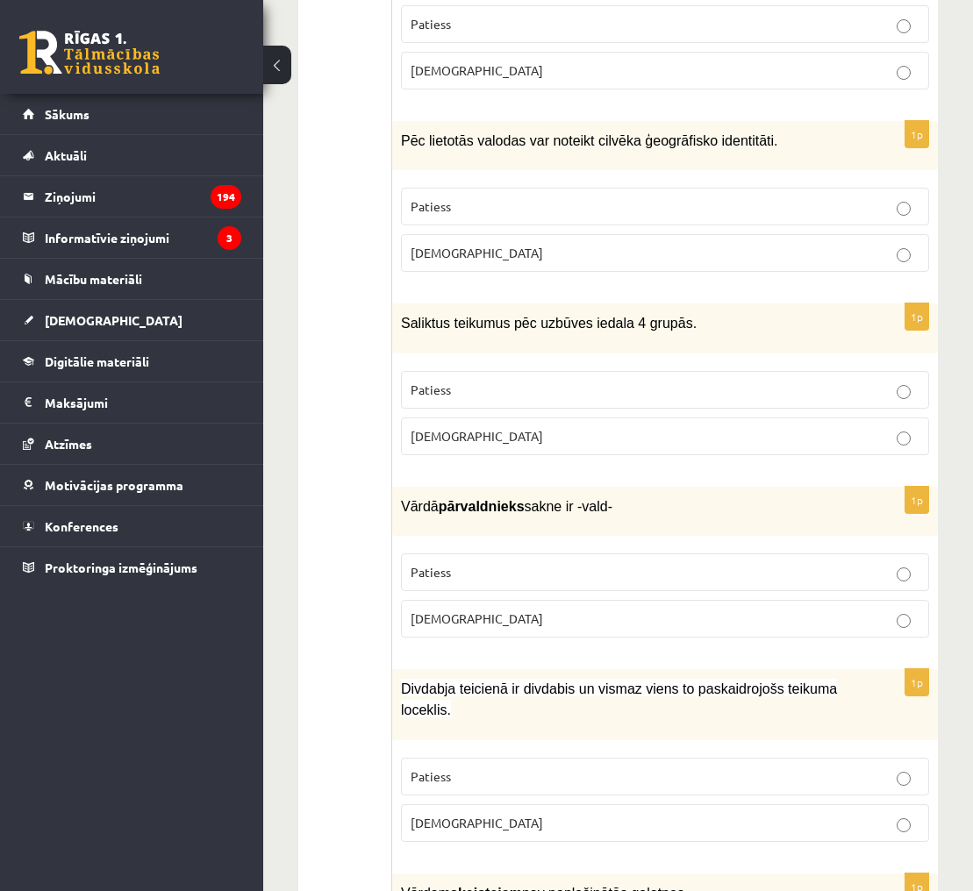
click at [404, 316] on span "Saliktus teikumus pēc uzbūves iedala 4 grupās." at bounding box center [549, 323] width 296 height 15
drag, startPoint x: 402, startPoint y: 293, endPoint x: 633, endPoint y: 299, distance: 231.7
click at [633, 316] on span "Saliktus teikumus pēc uzbūves iedala 4 grupās." at bounding box center [549, 323] width 296 height 15
click at [853, 418] on label "Aplams" at bounding box center [665, 437] width 528 height 38
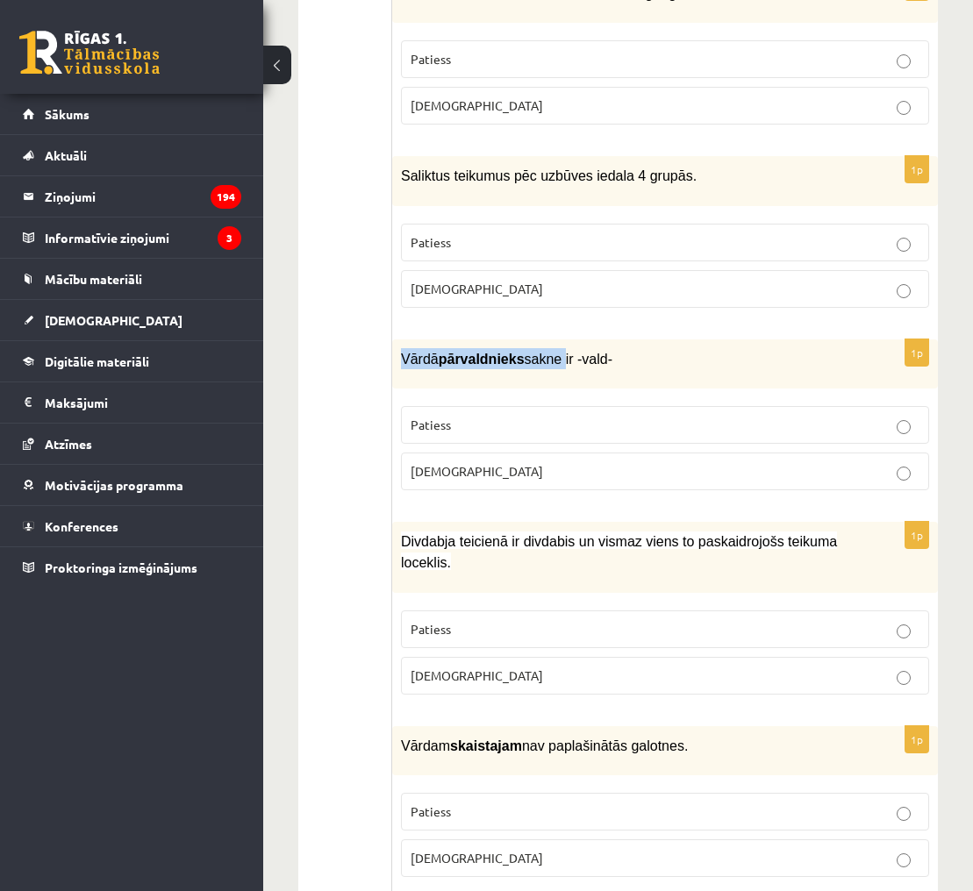
scroll to position [3269, 0]
drag, startPoint x: 401, startPoint y: 325, endPoint x: 583, endPoint y: 325, distance: 181.6
click at [583, 353] on span "Vārdā pārvaldnieks sakne ir -vald-" at bounding box center [506, 360] width 211 height 15
click at [501, 348] on div "Vārdā pārvaldnieks sakne ir -vald-" at bounding box center [665, 364] width 546 height 49
drag, startPoint x: 444, startPoint y: 332, endPoint x: 527, endPoint y: 331, distance: 83.3
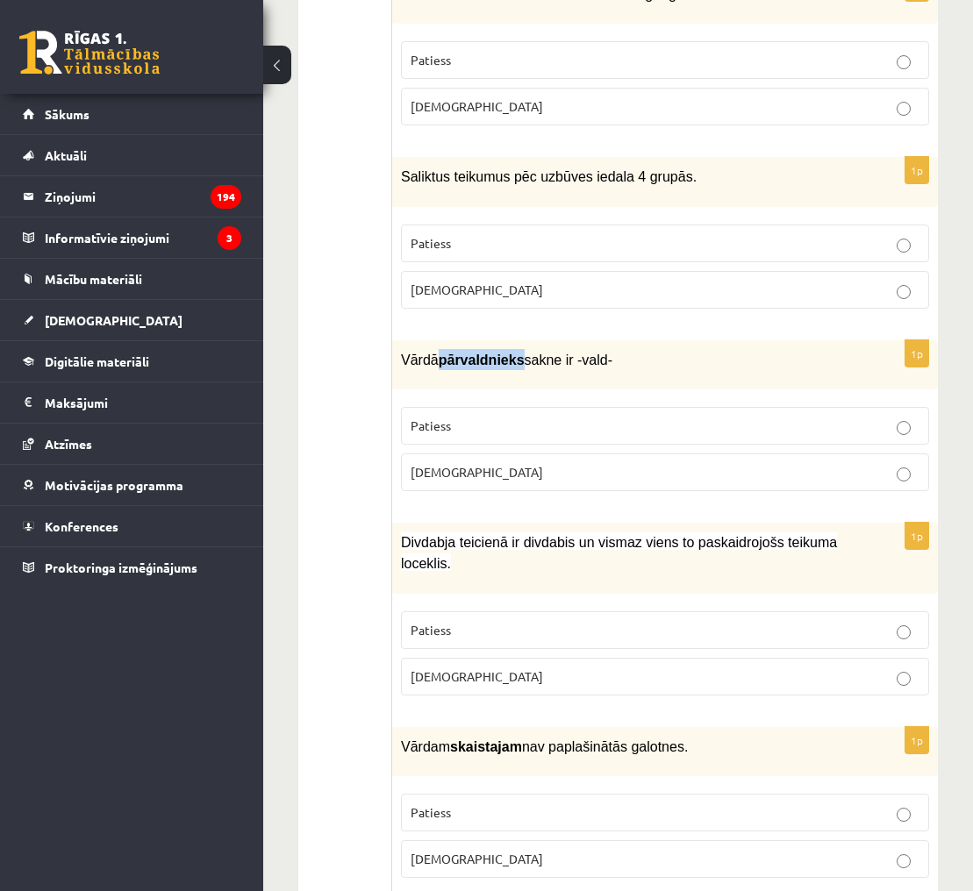
click at [525, 353] on b "pārvaldnieks" at bounding box center [482, 360] width 86 height 15
click at [612, 417] on p "Patiess" at bounding box center [665, 426] width 509 height 18
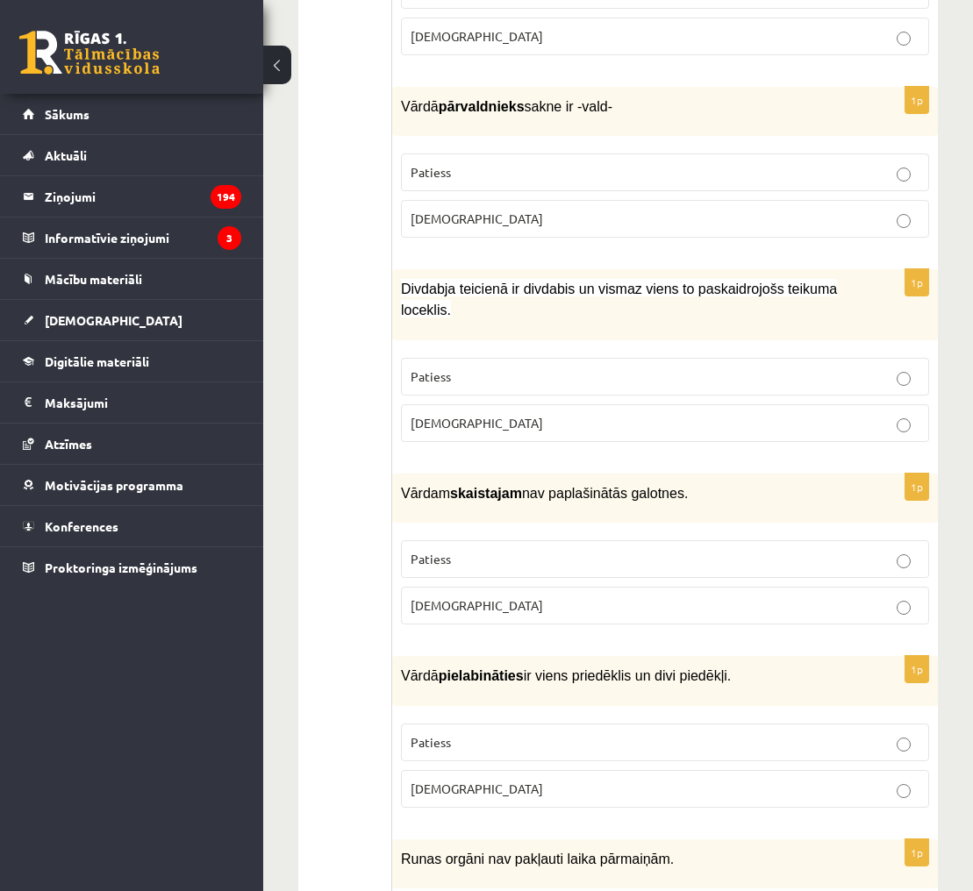
scroll to position [3507, 0]
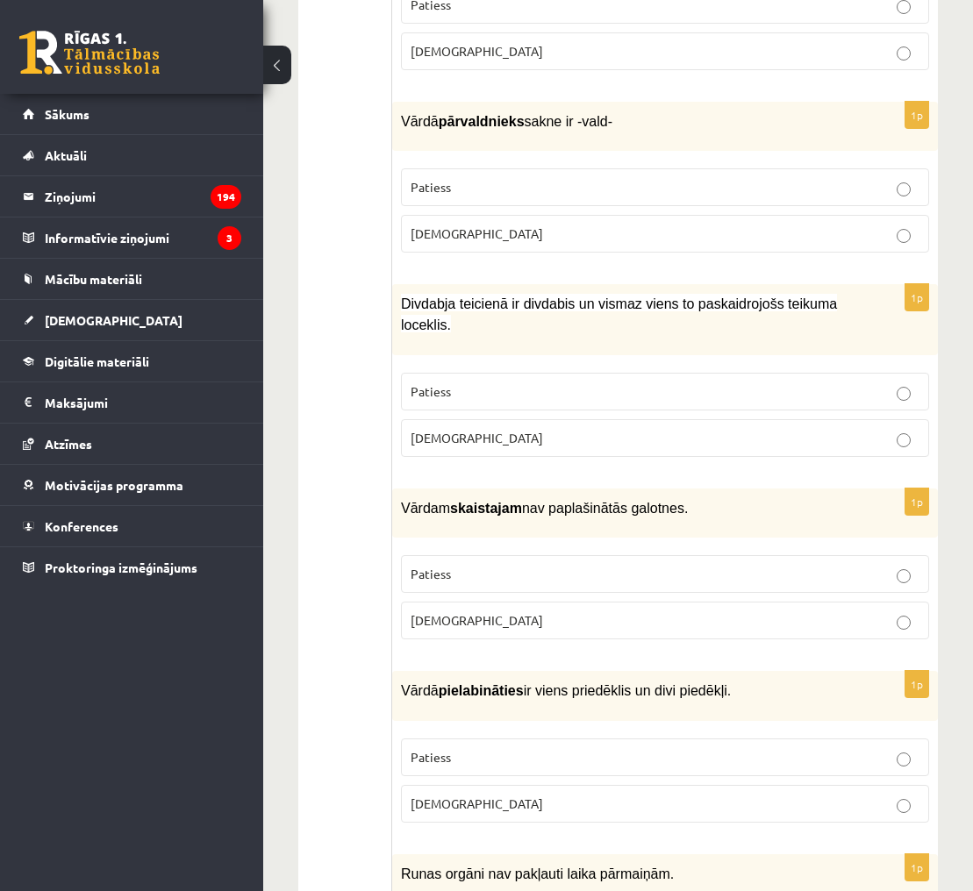
click at [401, 297] on span "Divdabja teicienā ir divdabis un vismaz viens to paskaidrojošs teikuma loceklis." at bounding box center [619, 315] width 436 height 36
drag, startPoint x: 401, startPoint y: 271, endPoint x: 520, endPoint y: 271, distance: 119.3
click at [520, 297] on span "Divdabja teicienā ir divdabis un vismaz viens to paskaidrojošs teikuma loceklis." at bounding box center [619, 315] width 436 height 36
click at [411, 297] on span "Divdabja teicienā ir divdabis un vismaz viens to paskaidrojošs teikuma loceklis." at bounding box center [619, 315] width 436 height 36
drag, startPoint x: 402, startPoint y: 270, endPoint x: 593, endPoint y: 271, distance: 191.3
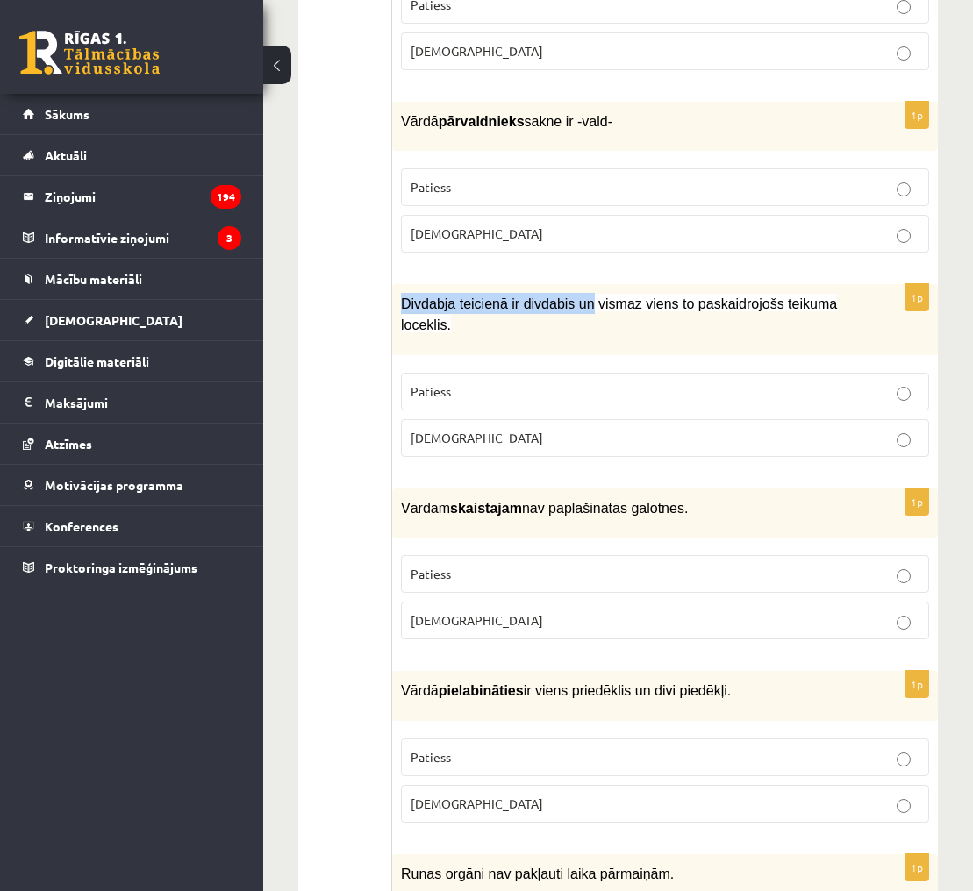
click at [593, 297] on span "Divdabja teicienā ir divdabis un vismaz viens to paskaidrojošs teikuma loceklis." at bounding box center [619, 315] width 436 height 36
click at [814, 383] on p "Patiess" at bounding box center [665, 392] width 509 height 18
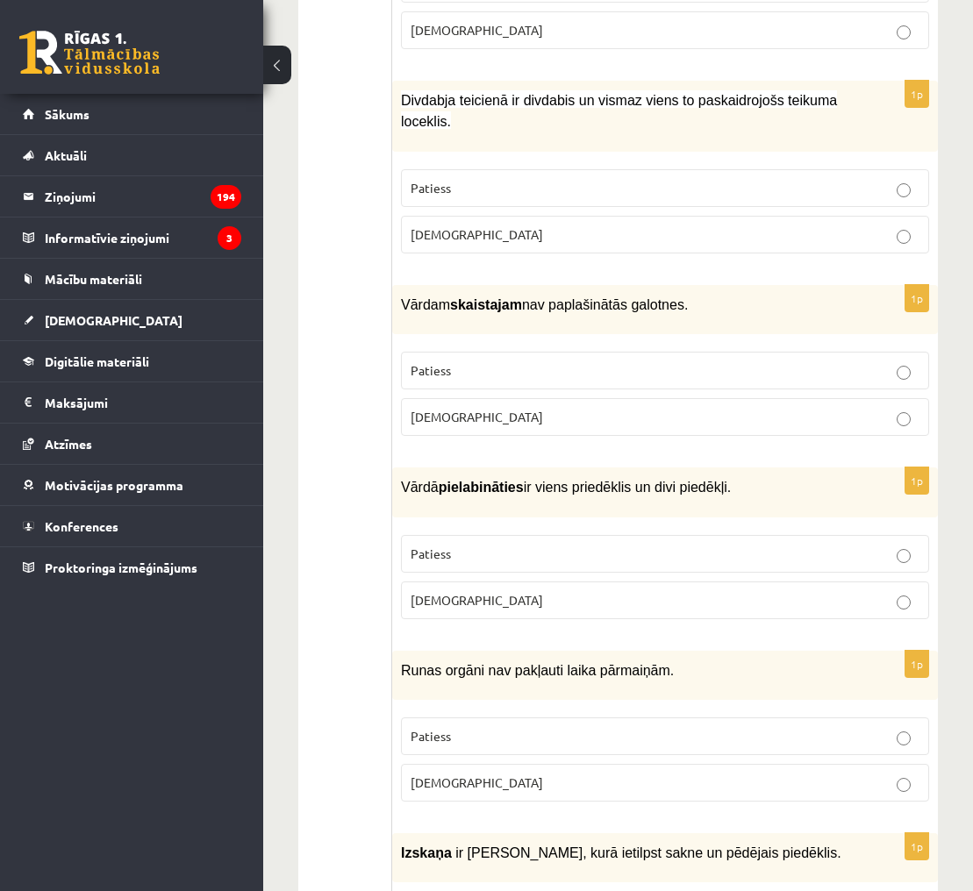
scroll to position [3696, 0]
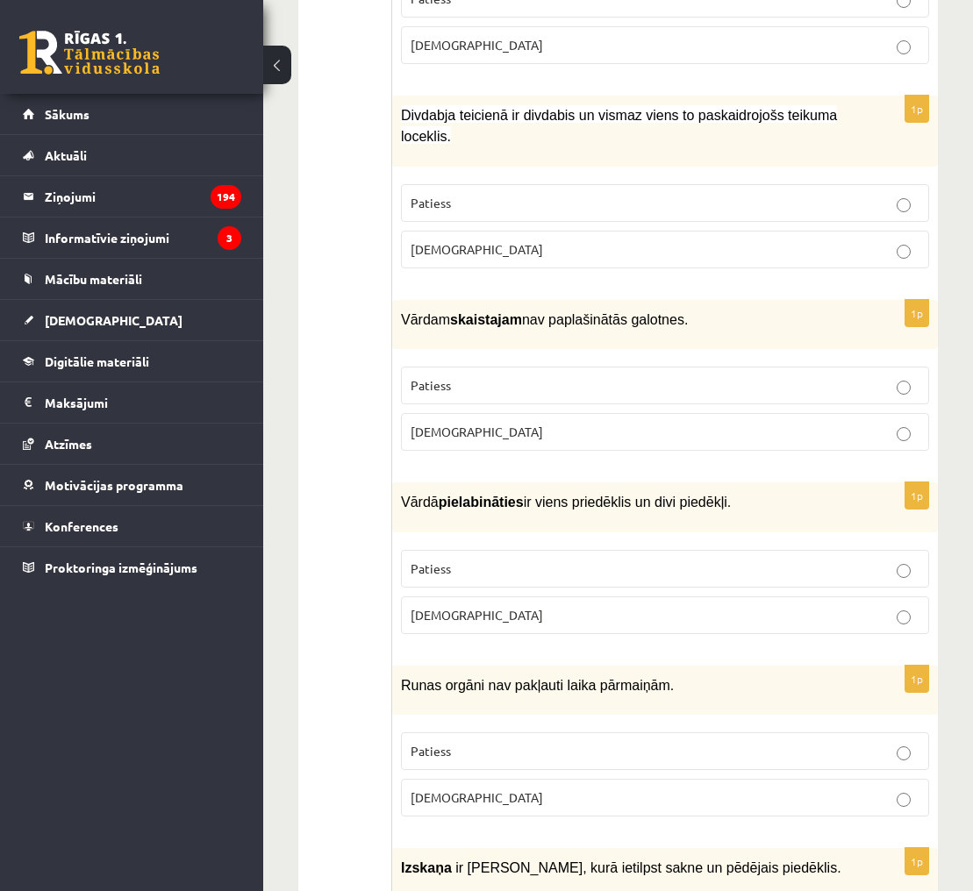
click at [558, 312] on span "Vārdam skaistajam nav paplašinātās galotnes." at bounding box center [544, 319] width 287 height 15
drag, startPoint x: 558, startPoint y: 287, endPoint x: 658, endPoint y: 286, distance: 100.0
click at [658, 312] on span "Vārdam skaistajam nav paplašinātās galotnes." at bounding box center [544, 319] width 287 height 15
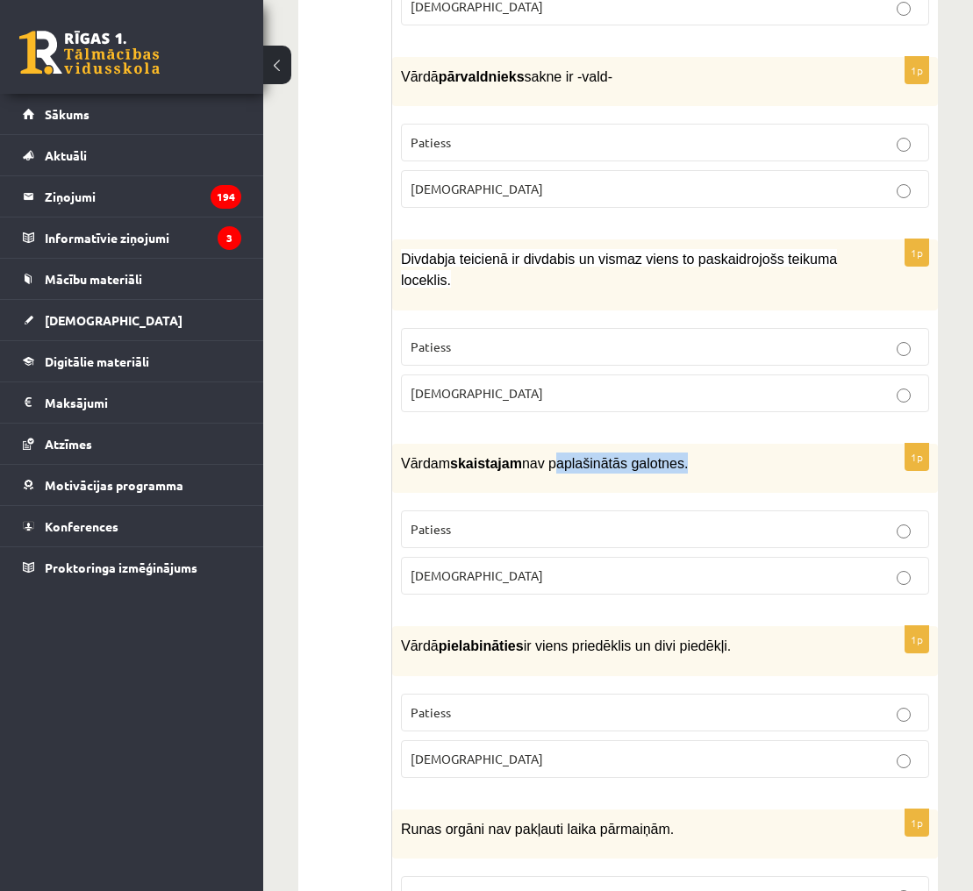
scroll to position [3544, 0]
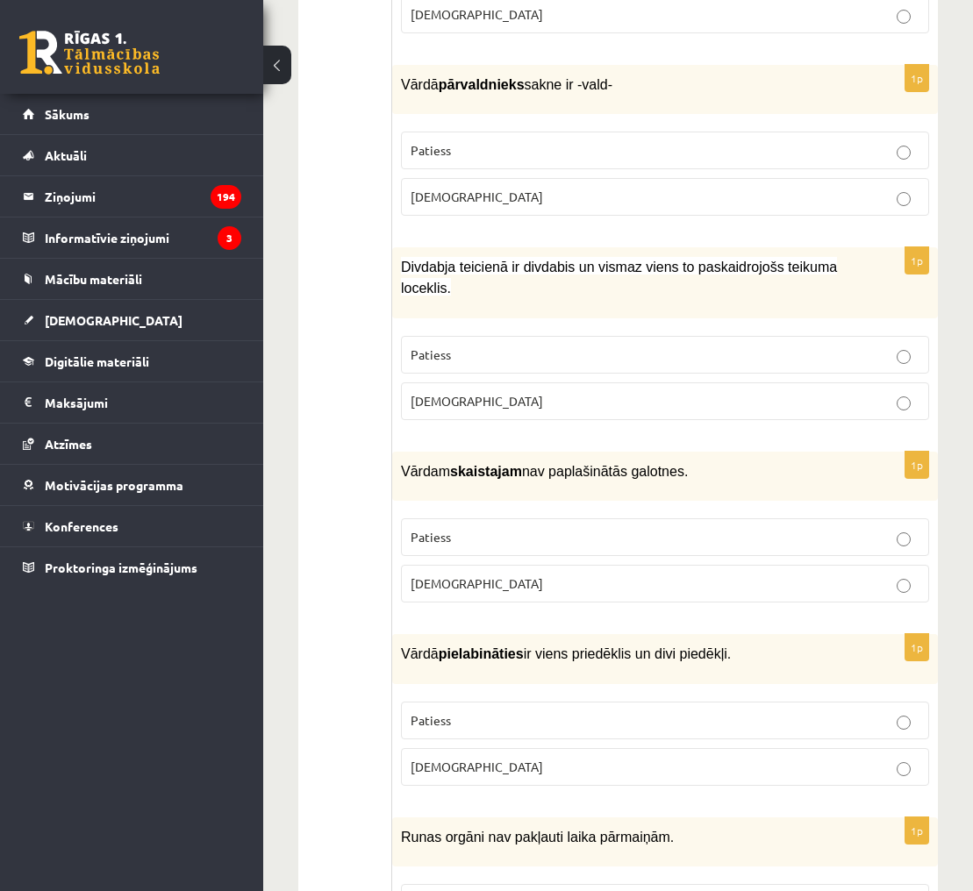
click at [701, 565] on label "Aplams" at bounding box center [665, 584] width 528 height 38
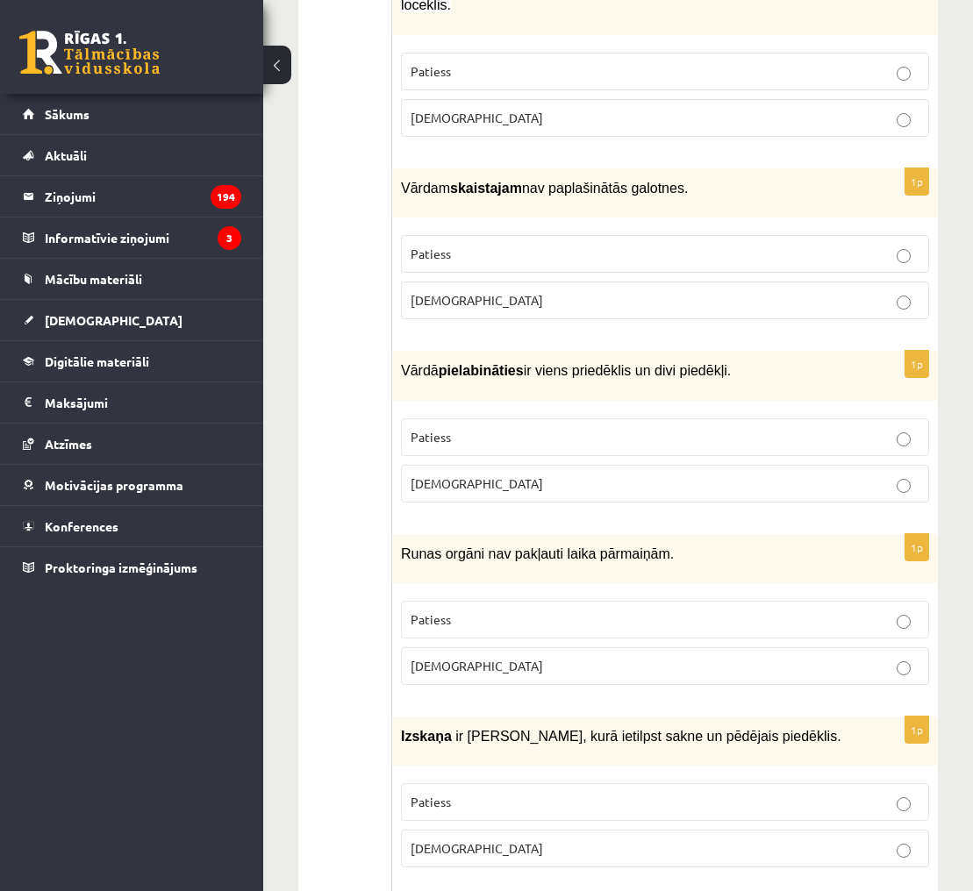
scroll to position [3813, 0]
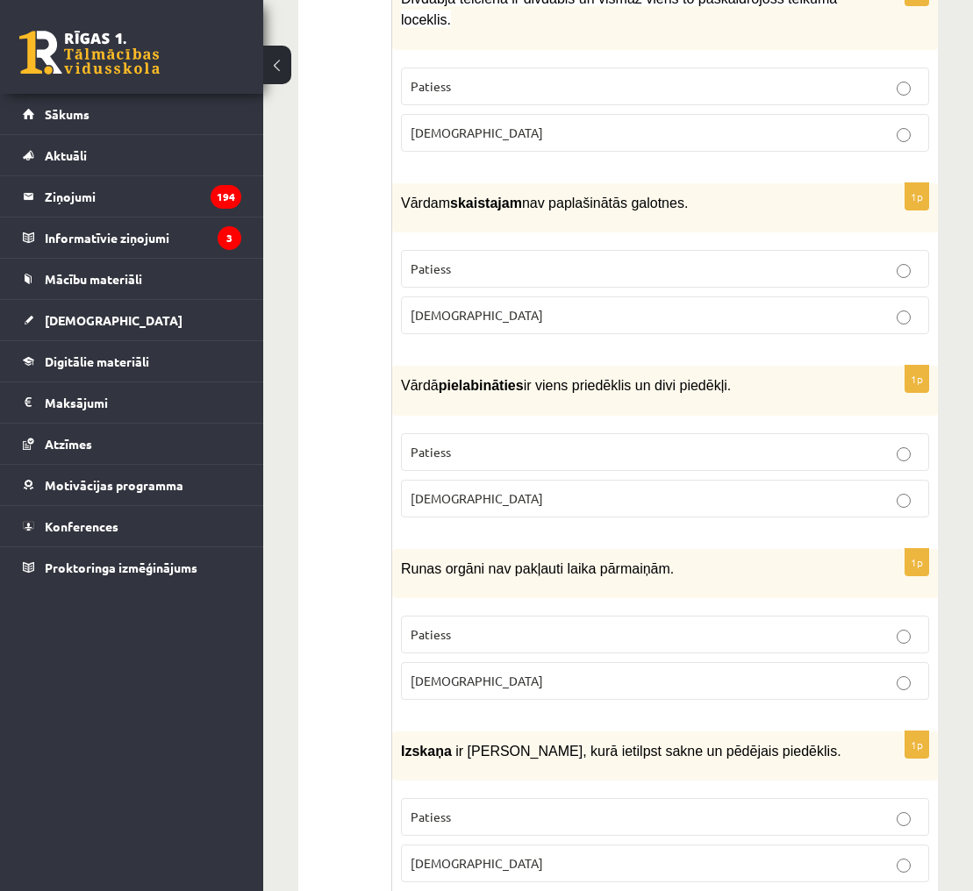
click at [442, 378] on span "Vārdā pielabināties ir viens priedēklis un divi piedēkļi." at bounding box center [566, 385] width 330 height 15
drag, startPoint x: 444, startPoint y: 350, endPoint x: 527, endPoint y: 349, distance: 83.3
click at [524, 378] on b "pielabināties" at bounding box center [481, 385] width 85 height 15
click at [758, 367] on div "Vārdā pielabināties ir viens priedēklis un divi piedēkļi." at bounding box center [665, 390] width 546 height 49
drag, startPoint x: 688, startPoint y: 347, endPoint x: 735, endPoint y: 350, distance: 47.4
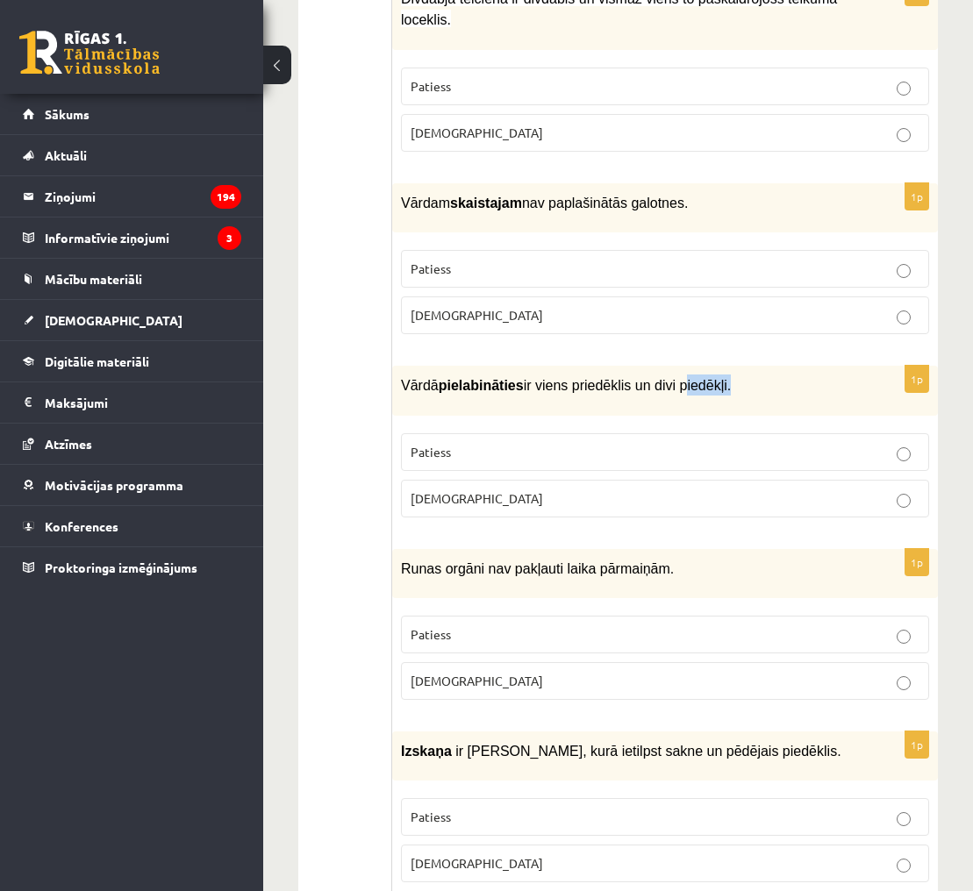
click at [731, 378] on span "Vārdā pielabināties ir viens priedēklis un divi piedēkļi." at bounding box center [566, 385] width 330 height 15
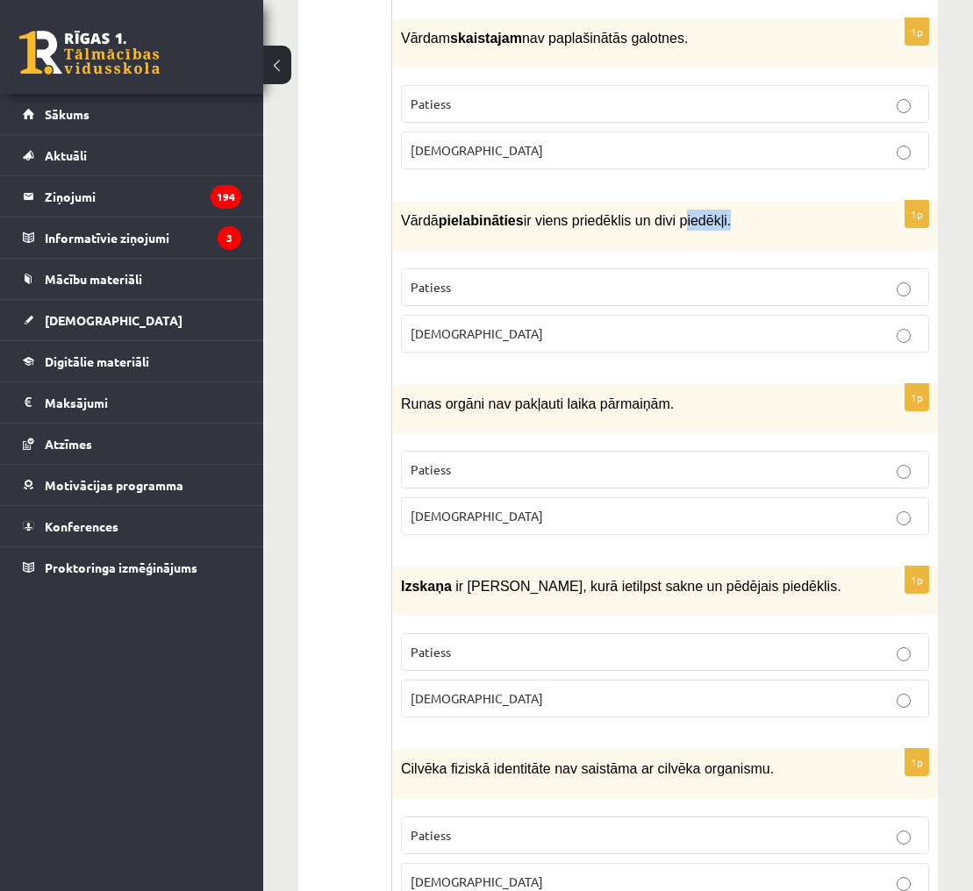
scroll to position [3979, 0]
click at [920, 205] on div "Vārdā pielabināties ir viens priedēklis un divi piedēkļi." at bounding box center [665, 224] width 546 height 49
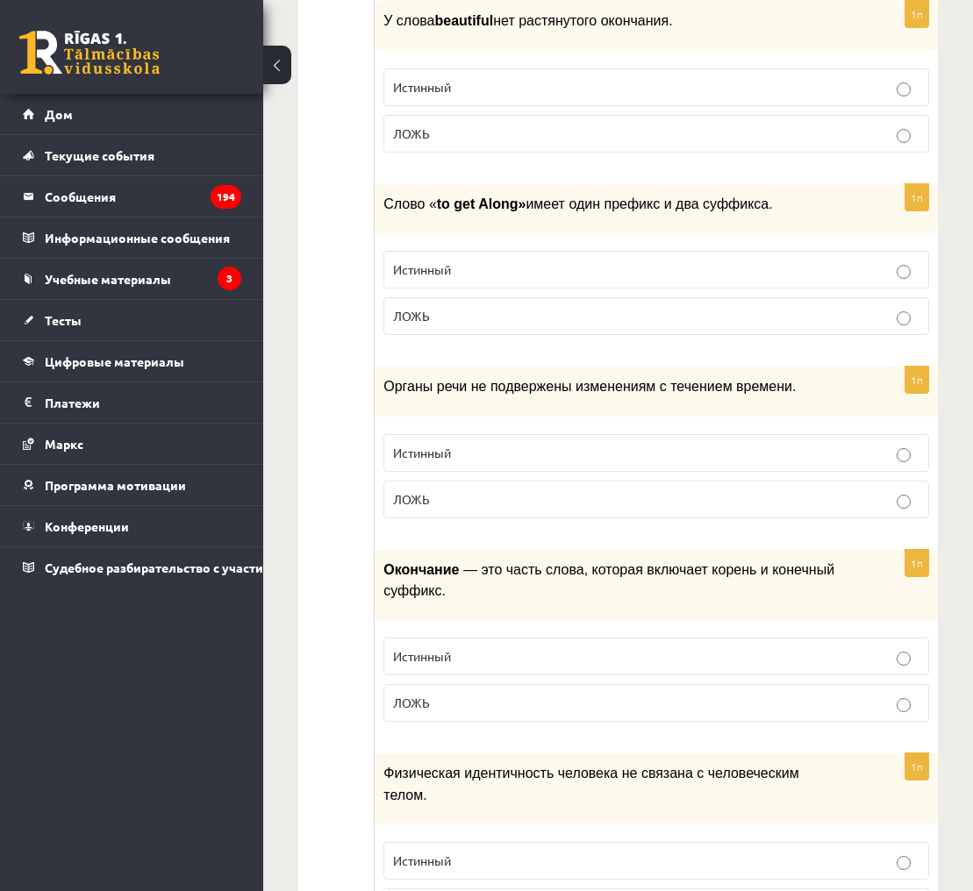
scroll to position [4227, 0]
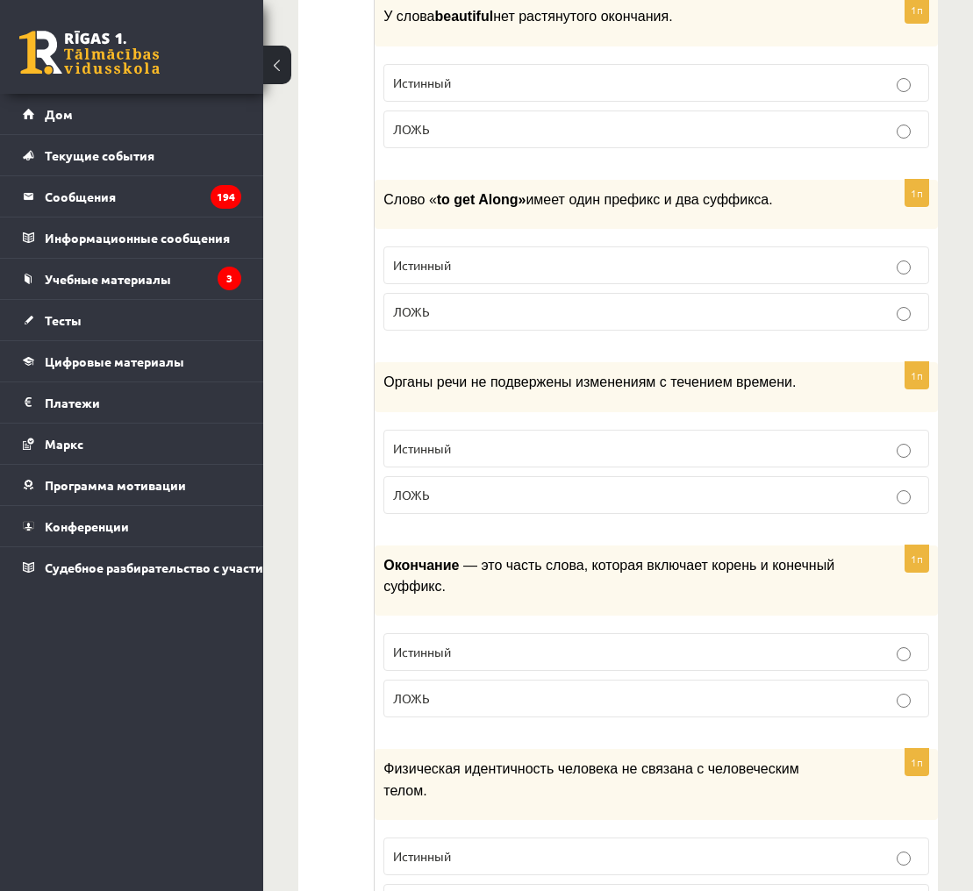
click at [894, 476] on label "ЛОЖЬ" at bounding box center [656, 495] width 546 height 38
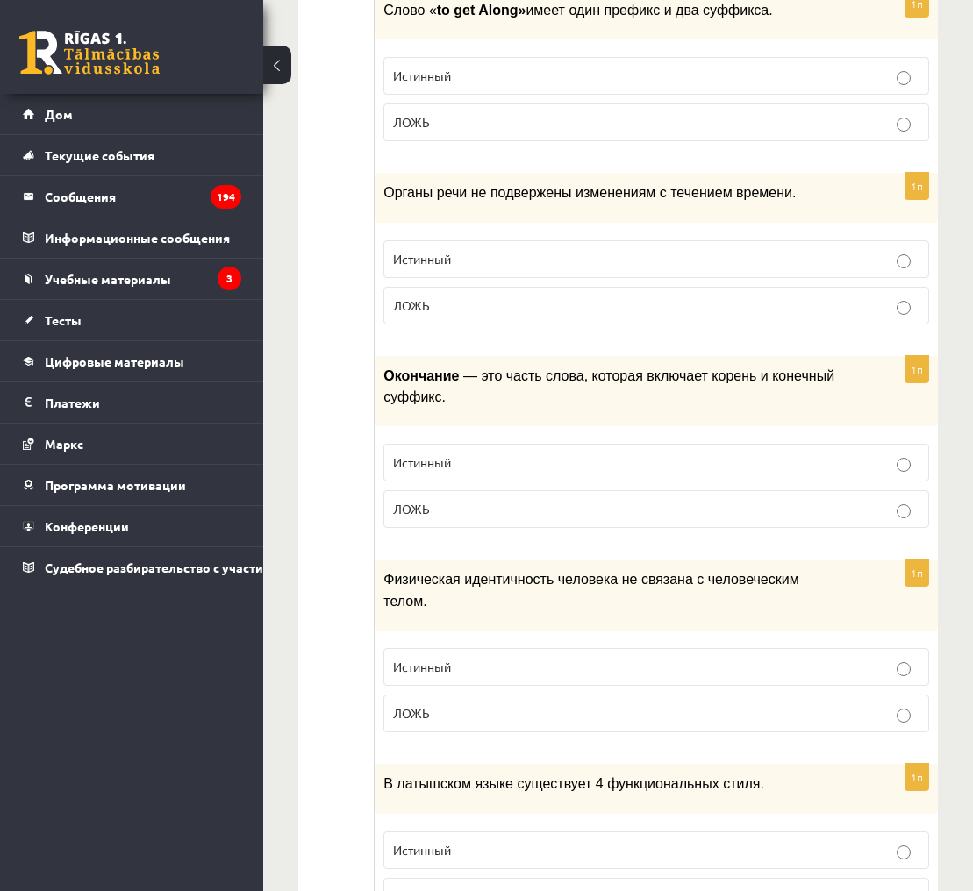
scroll to position [4428, 0]
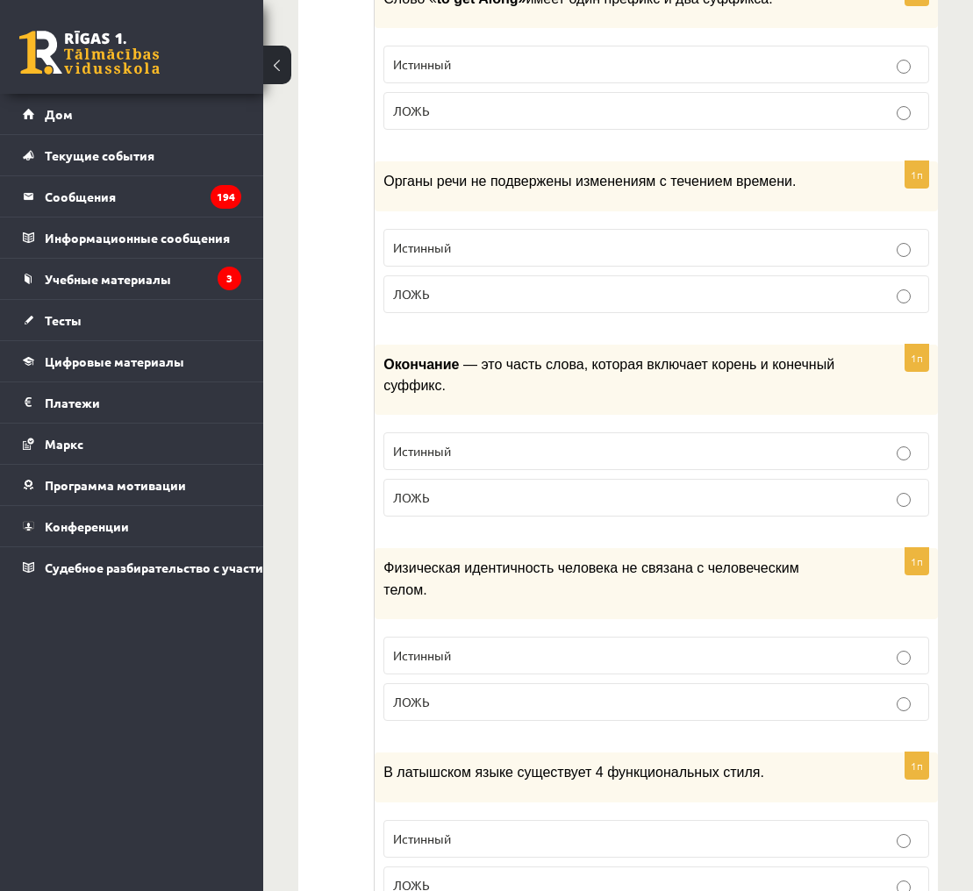
click at [825, 489] on p "ЛОЖЬ" at bounding box center [656, 498] width 526 height 18
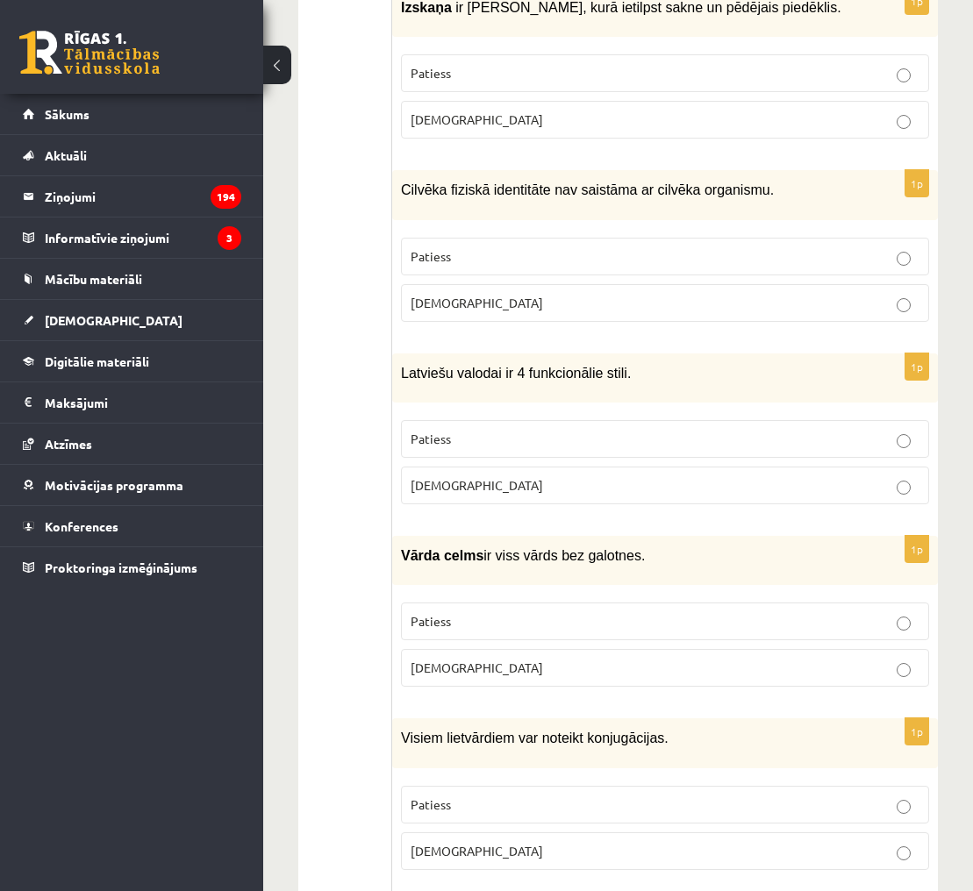
scroll to position [4585, 0]
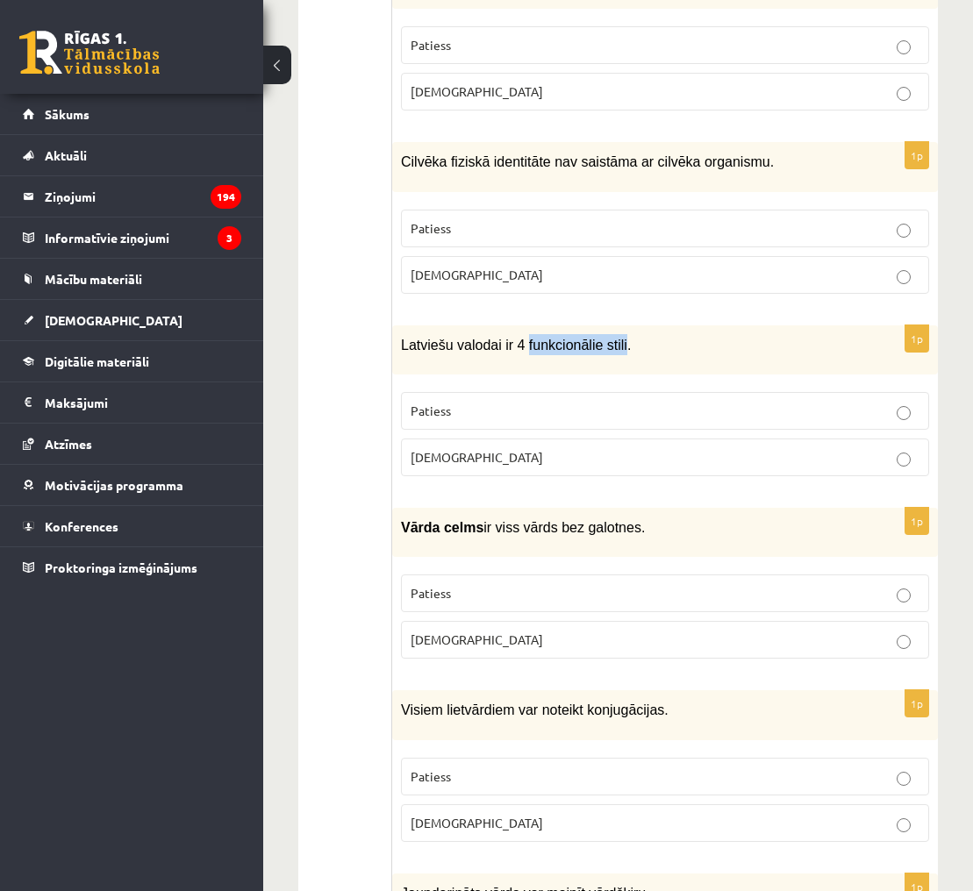
drag, startPoint x: 528, startPoint y: 304, endPoint x: 628, endPoint y: 302, distance: 100.0
click at [628, 338] on span "Latviešu valodai ir 4 funkcionālie stili." at bounding box center [516, 345] width 230 height 15
click at [651, 448] on p "Aplams" at bounding box center [665, 457] width 509 height 18
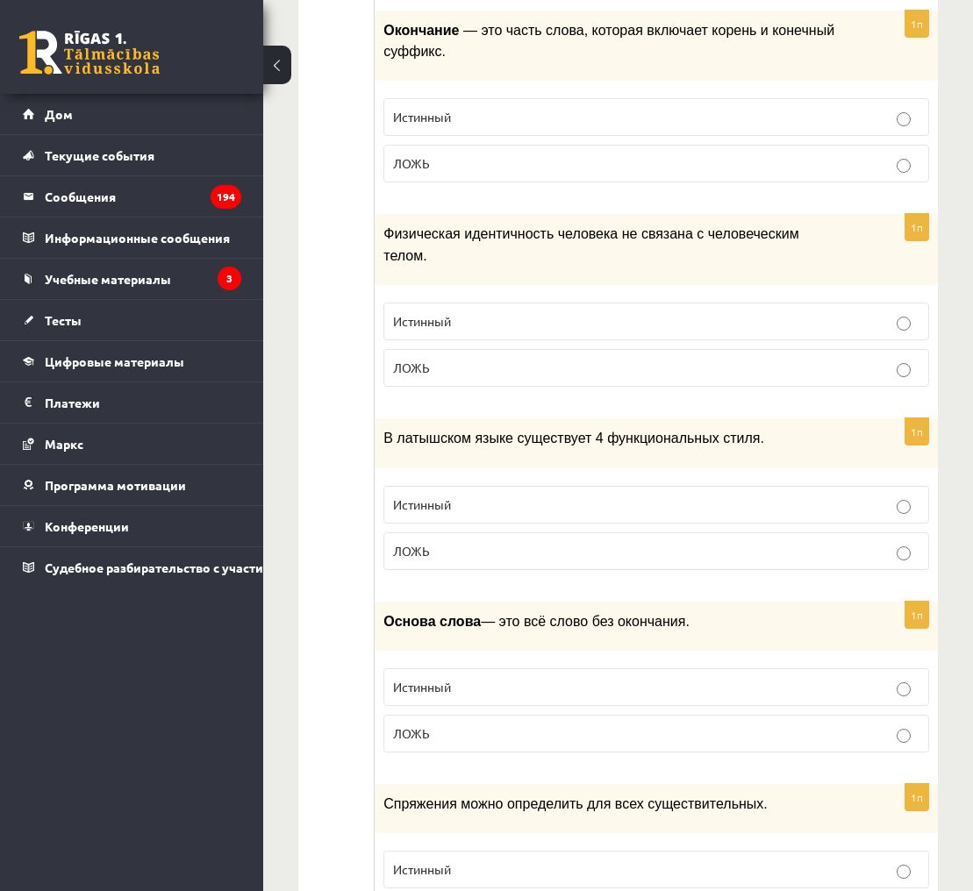
scroll to position [4763, 0]
click at [709, 677] on p "Истинный" at bounding box center [656, 686] width 526 height 18
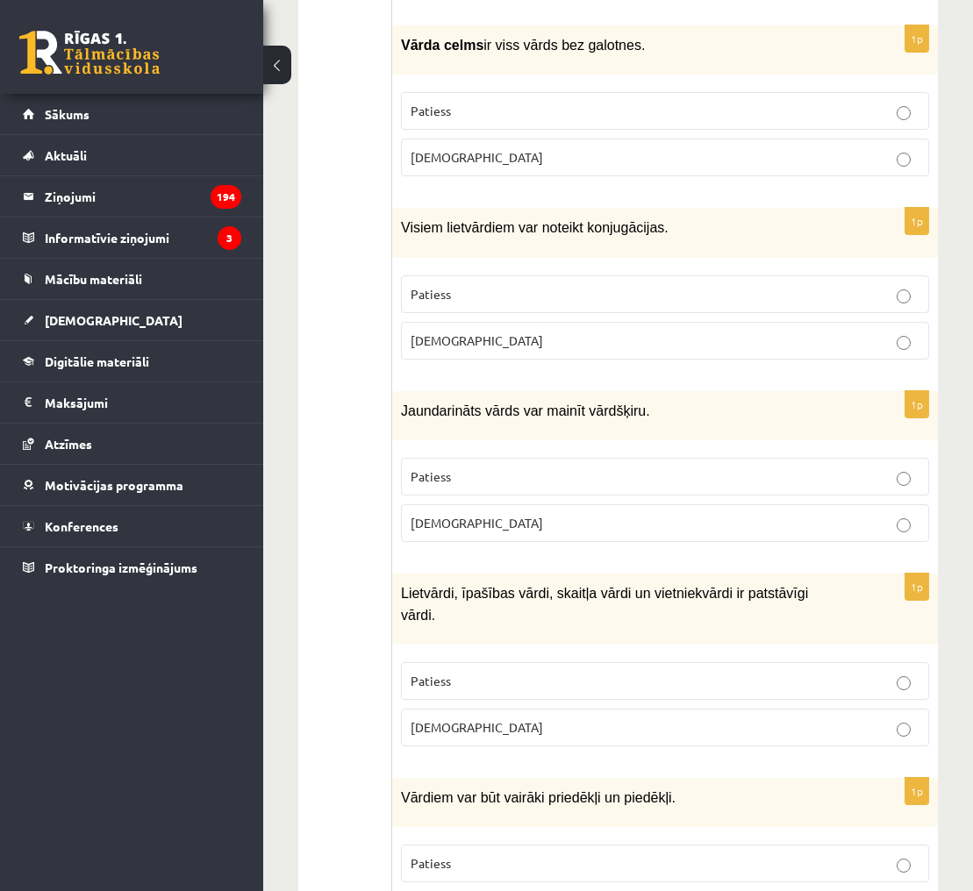
scroll to position [5065, 0]
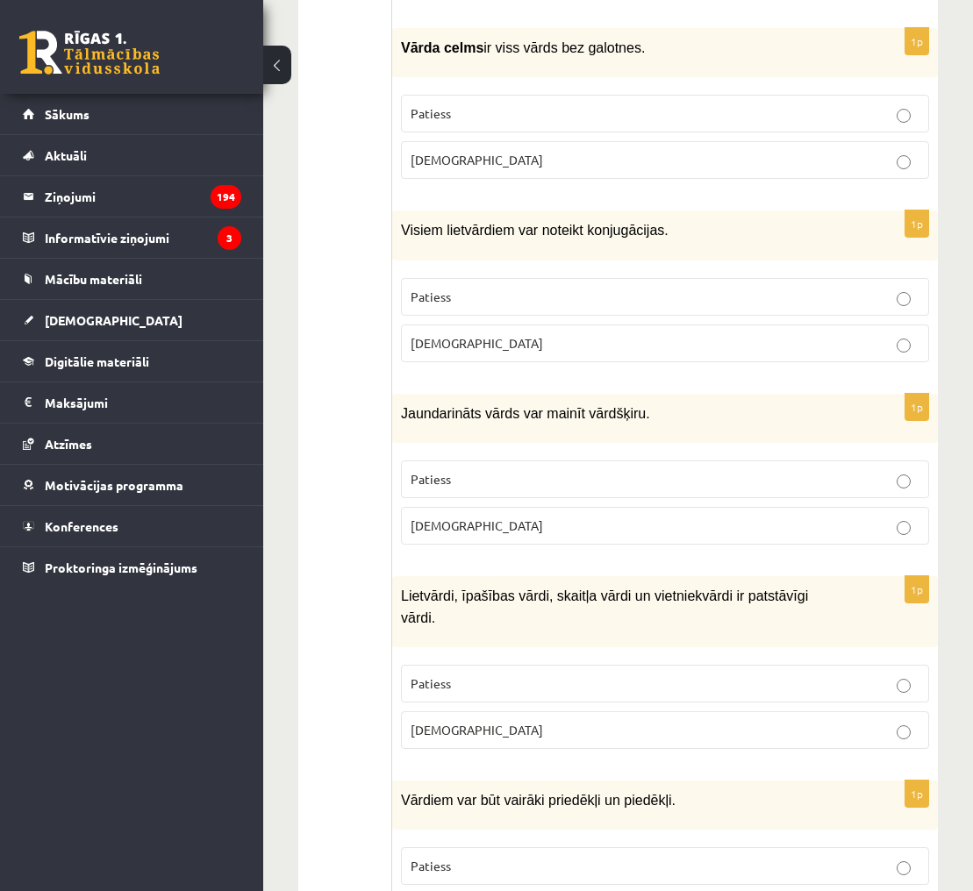
click at [766, 288] on p "Patiess" at bounding box center [665, 297] width 509 height 18
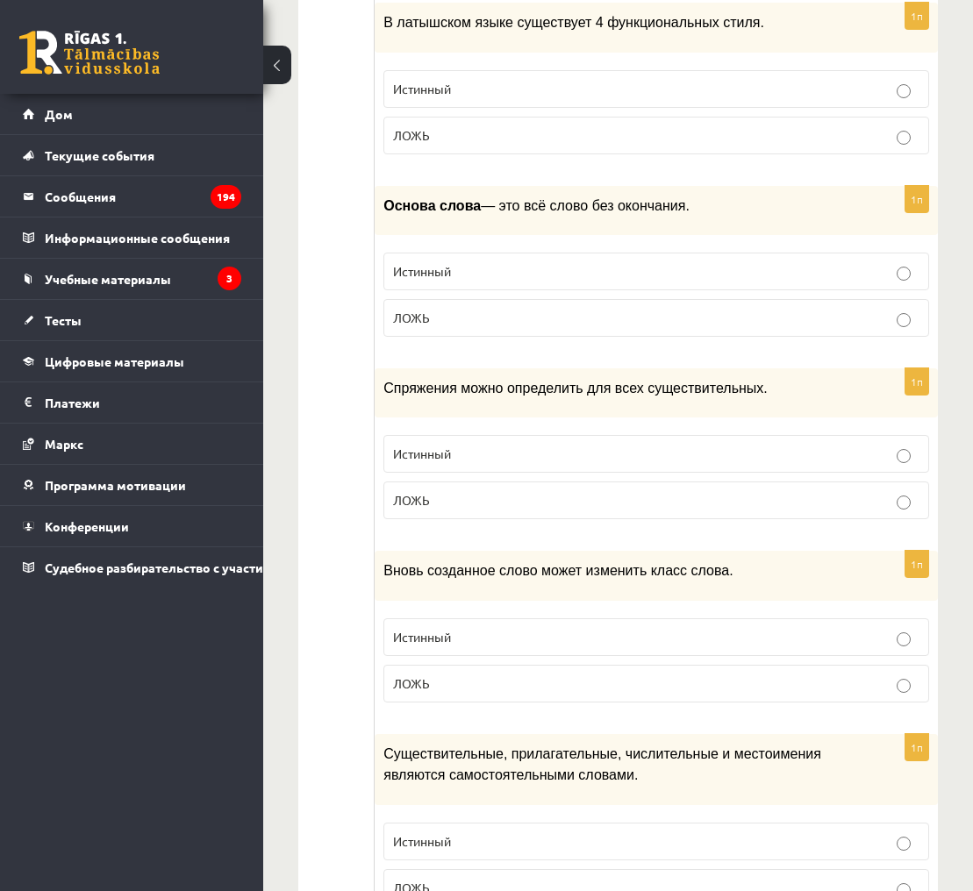
scroll to position [5123, 0]
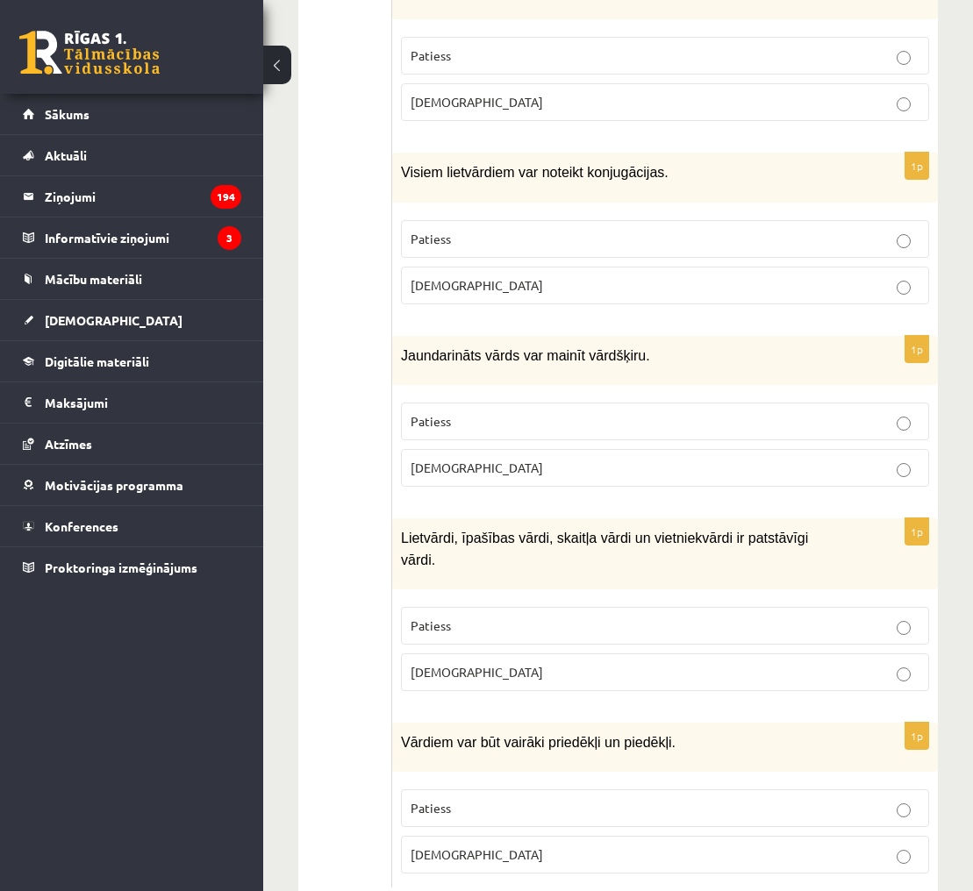
click at [403, 348] on span "Jaundarināts vārds var mainīt vārdšķiru." at bounding box center [525, 355] width 249 height 15
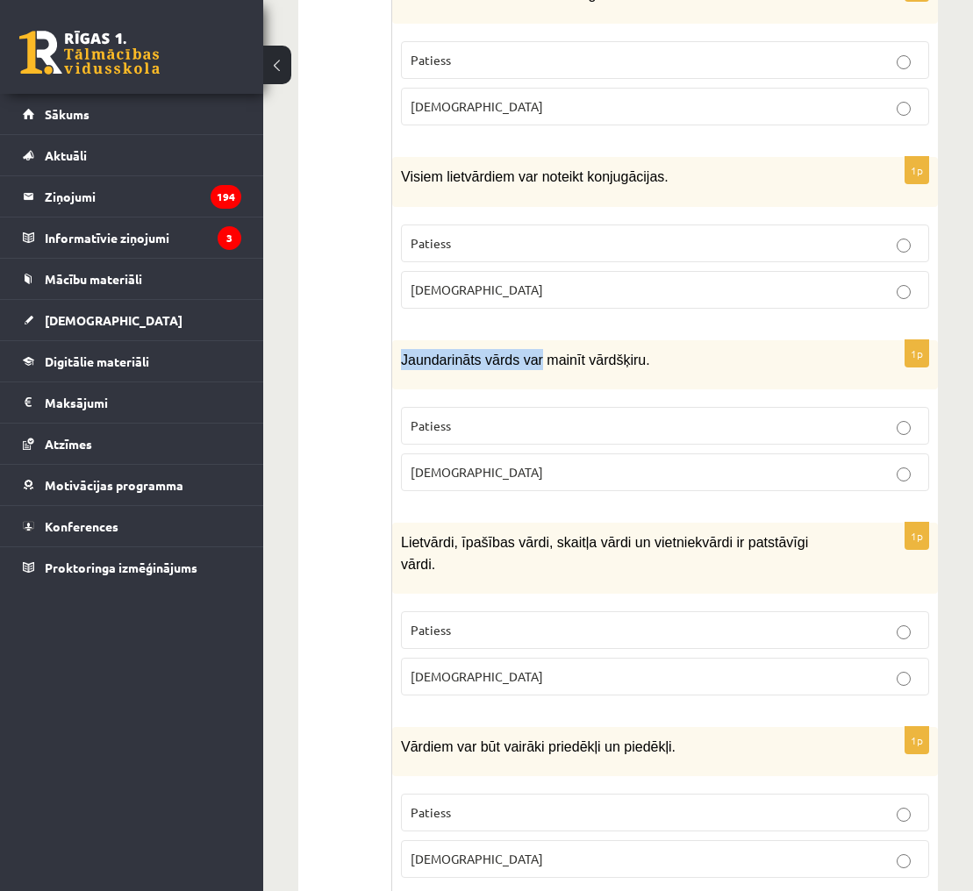
drag, startPoint x: 403, startPoint y: 314, endPoint x: 544, endPoint y: 313, distance: 141.2
click at [544, 353] on span "Jaundarināts vārds var mainīt vārdšķiru." at bounding box center [525, 360] width 249 height 15
click at [407, 353] on span "Jaundarināts vārds var mainīt vārdšķiru." at bounding box center [525, 360] width 249 height 15
drag, startPoint x: 404, startPoint y: 313, endPoint x: 652, endPoint y: 314, distance: 247.4
click at [652, 349] on p "Jaundarināts vārds var mainīt vārdšķiru." at bounding box center [621, 359] width 440 height 21
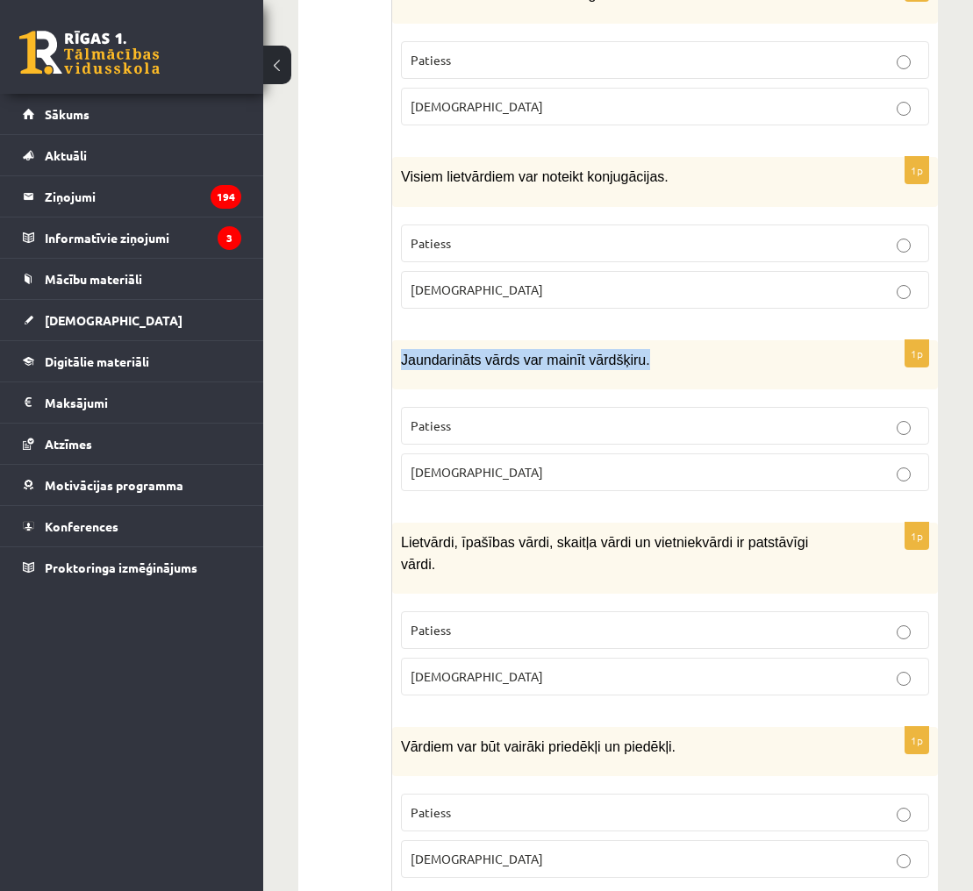
click at [753, 340] on div "Jaundarināts vārds var mainīt vārdšķiru." at bounding box center [665, 364] width 546 height 49
click at [790, 417] on p "Patiess" at bounding box center [665, 426] width 509 height 18
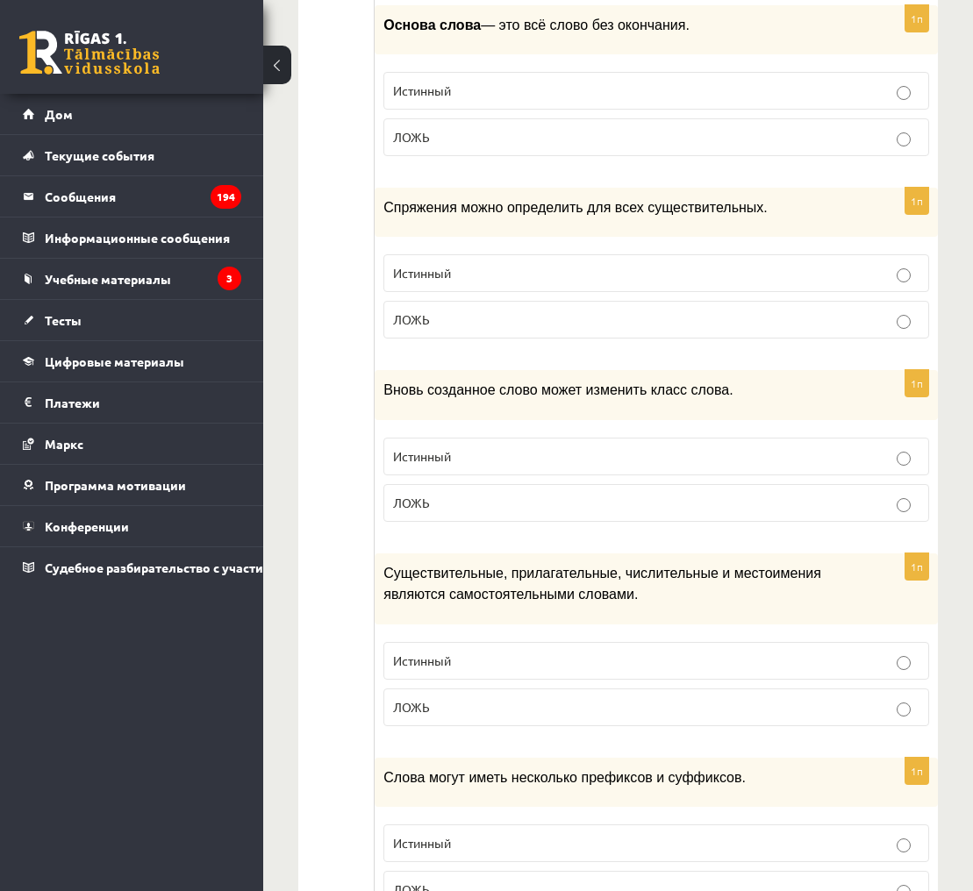
scroll to position [5123, 0]
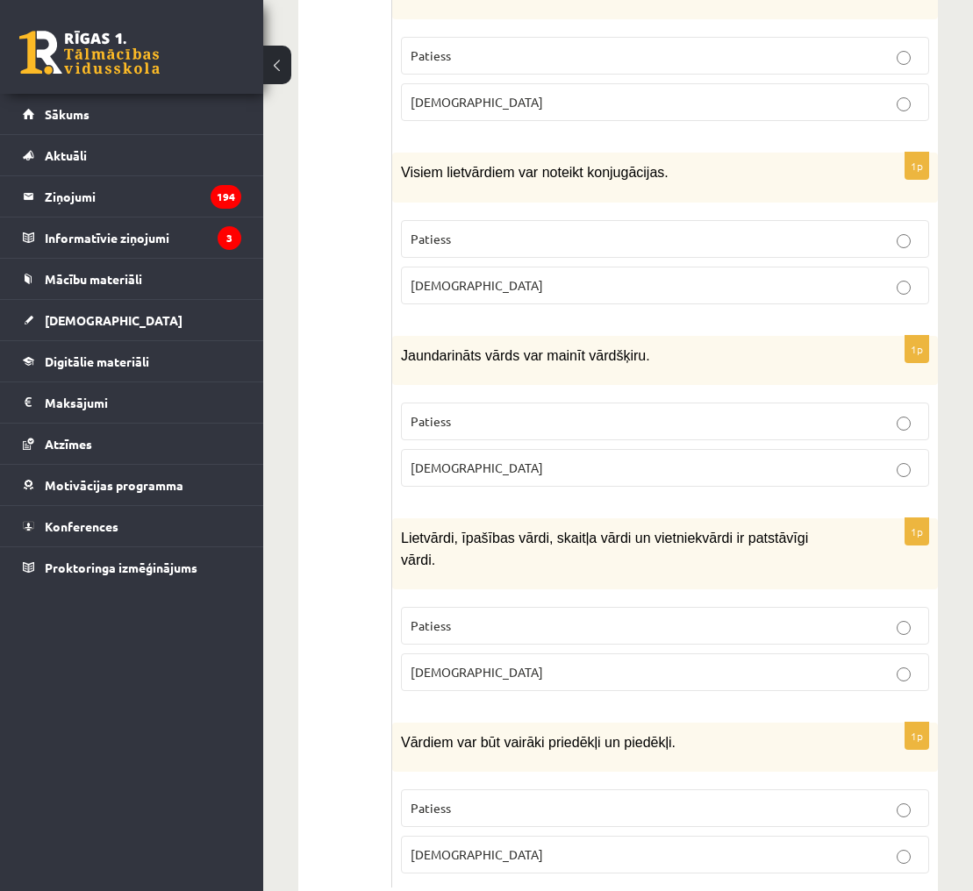
drag, startPoint x: 769, startPoint y: 514, endPoint x: 758, endPoint y: 497, distance: 19.7
click at [769, 527] on p "Lietvārdi, īpašības vārdi, skaitļa vārdi un vietniekvārdi ir patstāvīgi vārdi." at bounding box center [621, 548] width 440 height 43
drag, startPoint x: 751, startPoint y: 494, endPoint x: 763, endPoint y: 511, distance: 21.4
click at [763, 527] on p "Lietvārdi, īpašības vārdi, skaitļa vārdi un vietniekvārdi ir patstāvīgi vārdi." at bounding box center [621, 548] width 440 height 43
drag, startPoint x: 855, startPoint y: 571, endPoint x: 840, endPoint y: 558, distance: 20.6
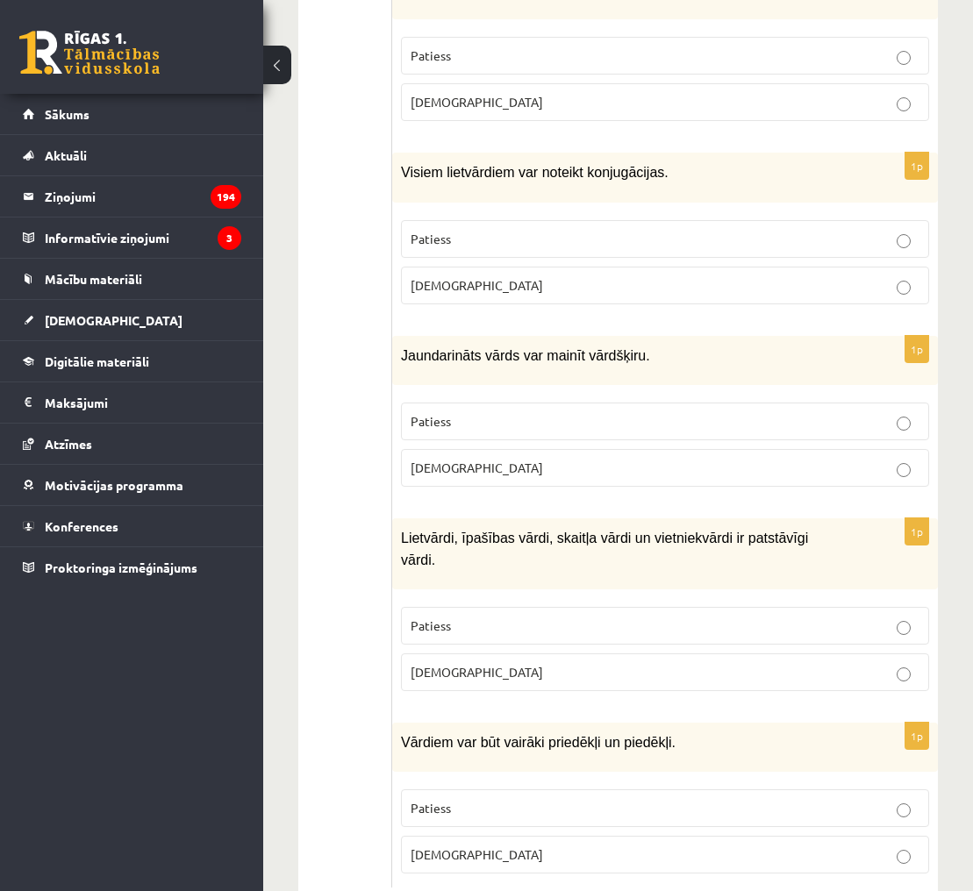
click at [854, 617] on p "Patiess" at bounding box center [665, 626] width 509 height 18
click at [626, 735] on span "Vārdiem var būt vairāki priedēkļi un piedēkļi." at bounding box center [538, 742] width 275 height 15
drag, startPoint x: 550, startPoint y: 696, endPoint x: 601, endPoint y: 689, distance: 51.4
click at [601, 735] on span "Vārdiem var būt vairāki priedēkļi un piedēkļi." at bounding box center [538, 742] width 275 height 15
click at [895, 799] on p "Patiess" at bounding box center [665, 808] width 509 height 18
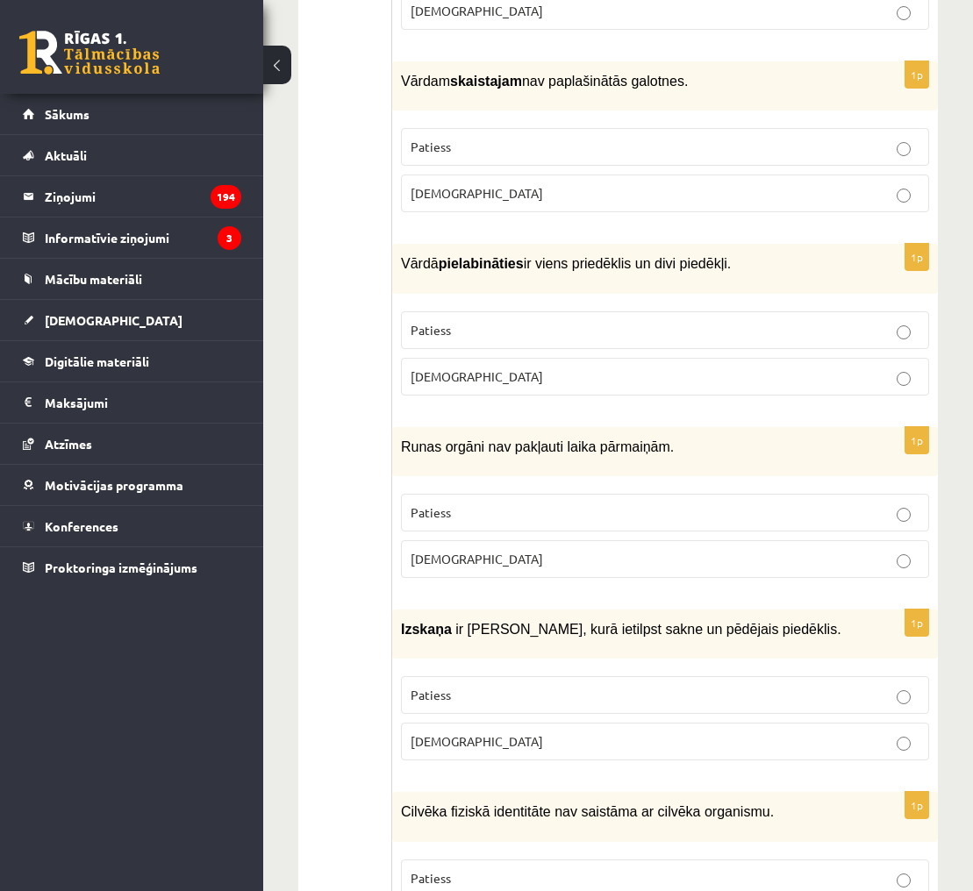
scroll to position [3925, 0]
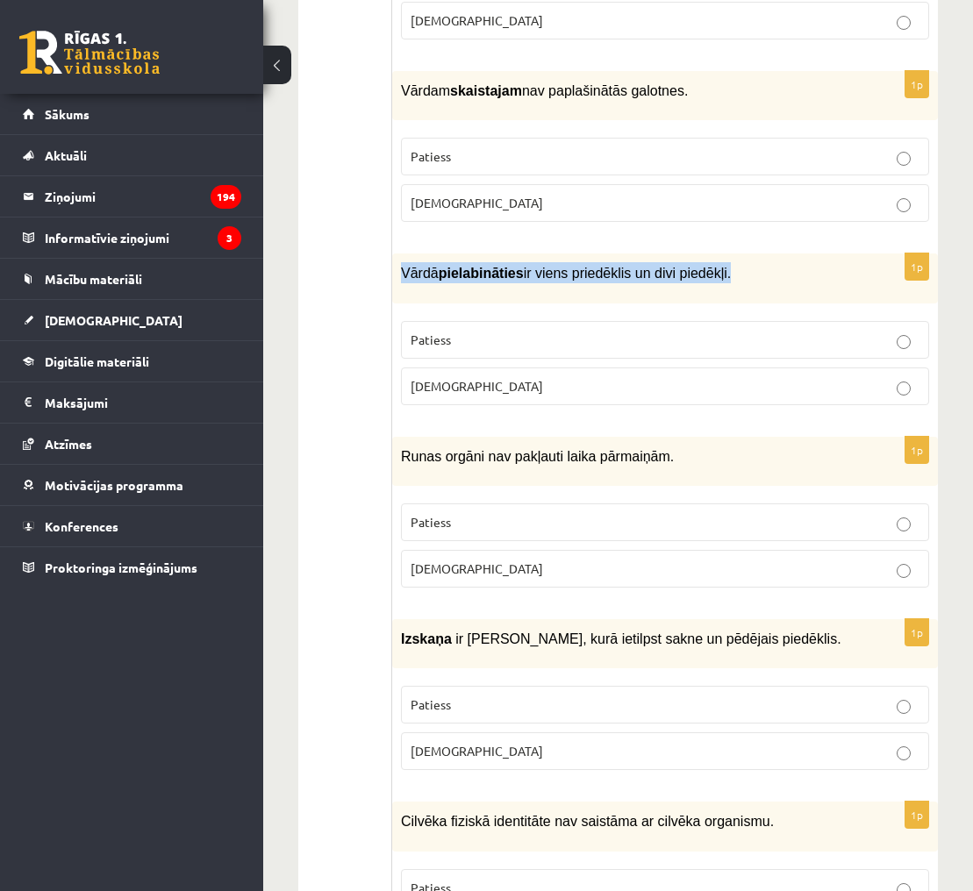
drag, startPoint x: 402, startPoint y: 234, endPoint x: 734, endPoint y: 241, distance: 332.6
click at [731, 266] on span "Vārdā pielabināties ir viens priedēklis un divi piedēkļi." at bounding box center [566, 273] width 330 height 15
click at [779, 262] on p "Vārdā pielabināties ir viens priedēklis un divi piedēkļi." at bounding box center [621, 272] width 440 height 21
drag, startPoint x: 440, startPoint y: 238, endPoint x: 525, endPoint y: 240, distance: 84.2
click at [525, 266] on span "Vārdā pielabināties ir viens priedēklis un divi piedēkļi." at bounding box center [566, 273] width 330 height 15
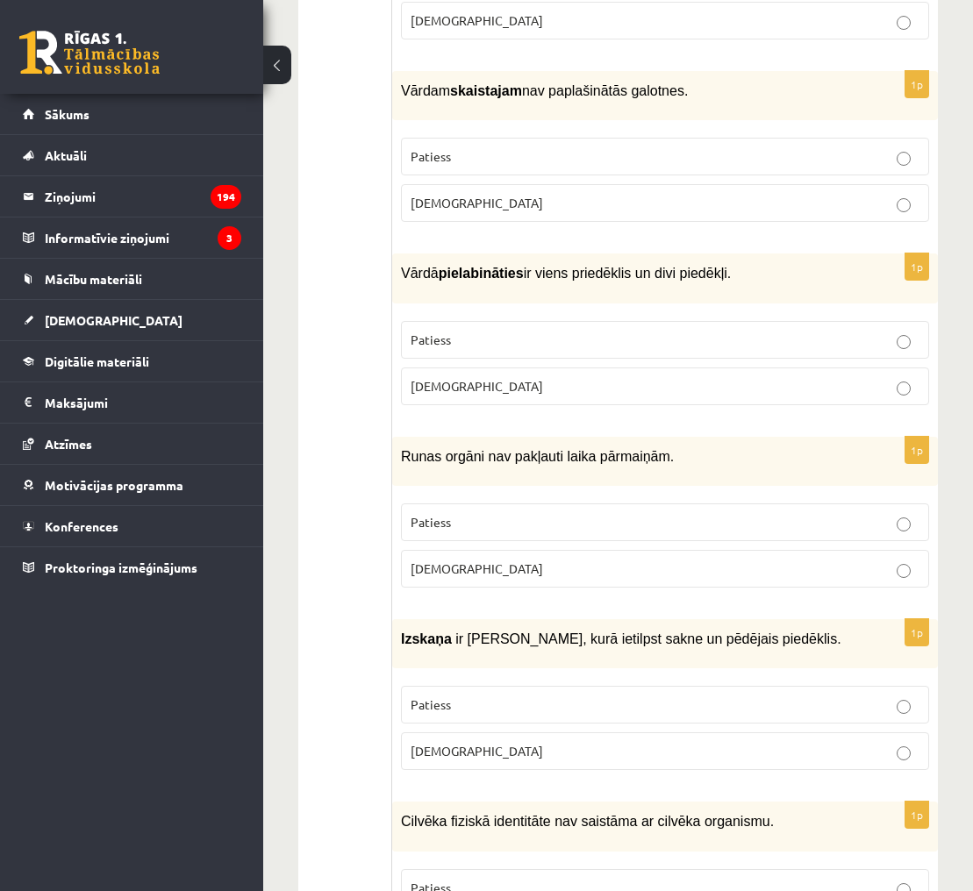
click at [737, 261] on div "Vārdā pielabināties ir viens priedēklis un divi piedēkļi." at bounding box center [665, 278] width 546 height 49
click at [905, 377] on p "Aplams" at bounding box center [665, 386] width 509 height 18
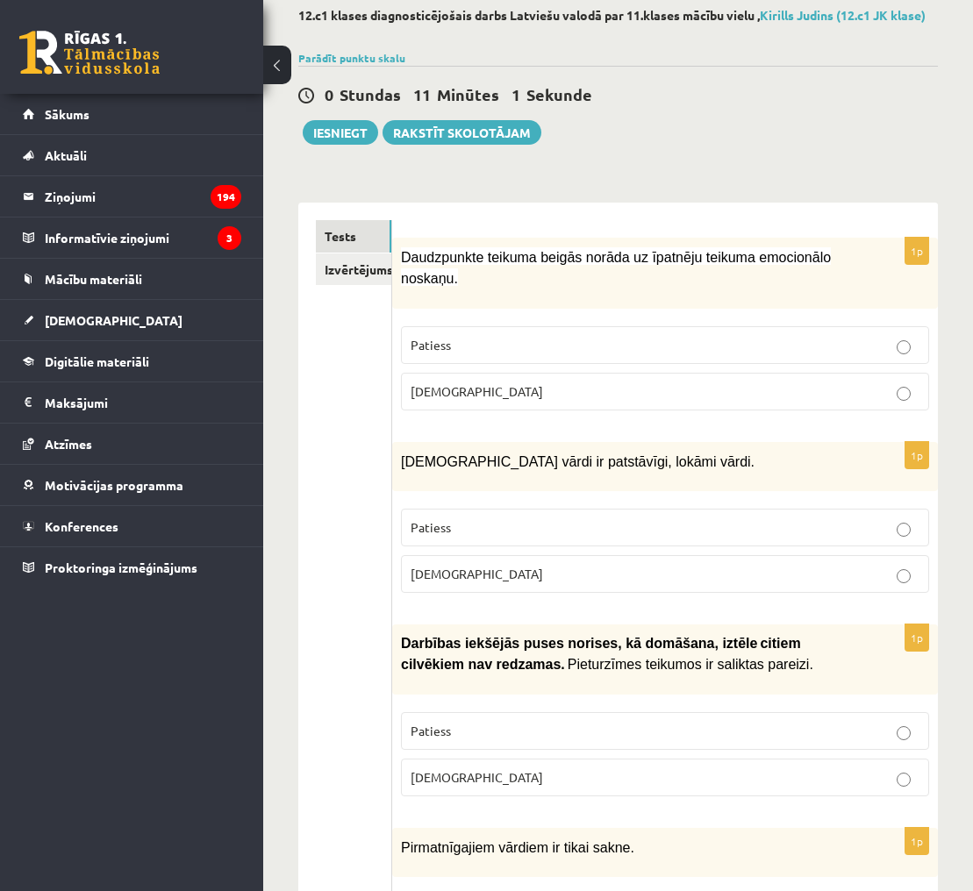
scroll to position [41, 0]
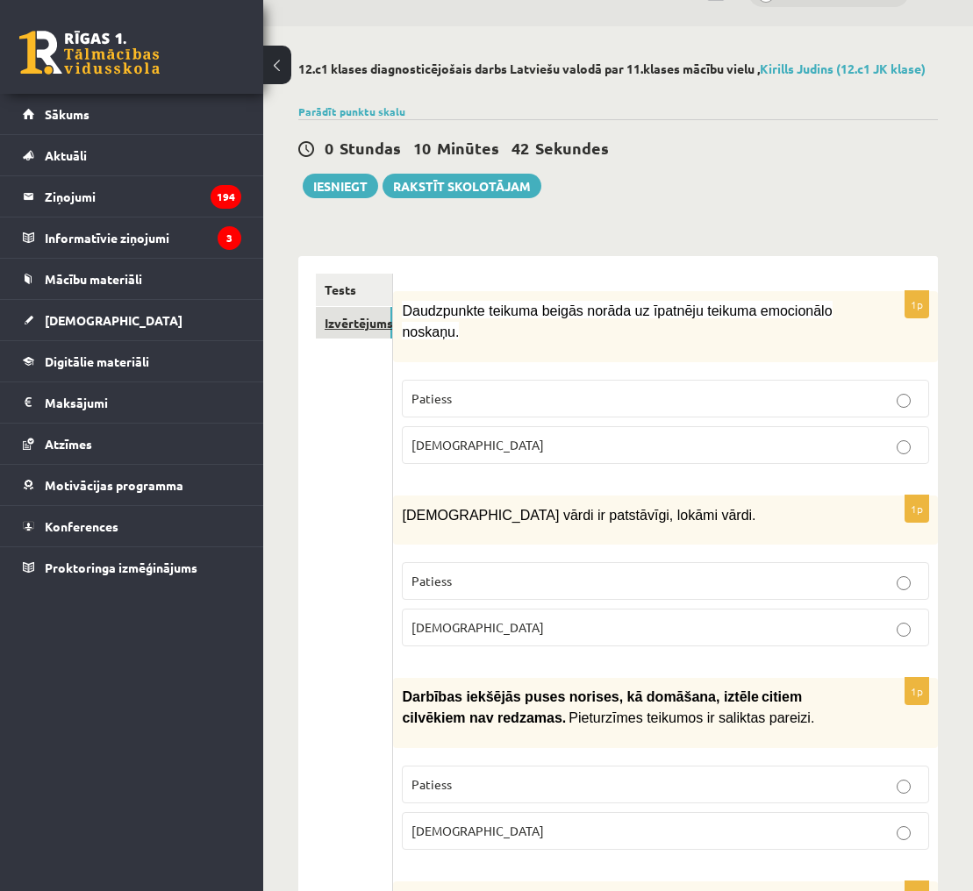
click at [346, 325] on link "Izvērtējums!" at bounding box center [354, 323] width 76 height 32
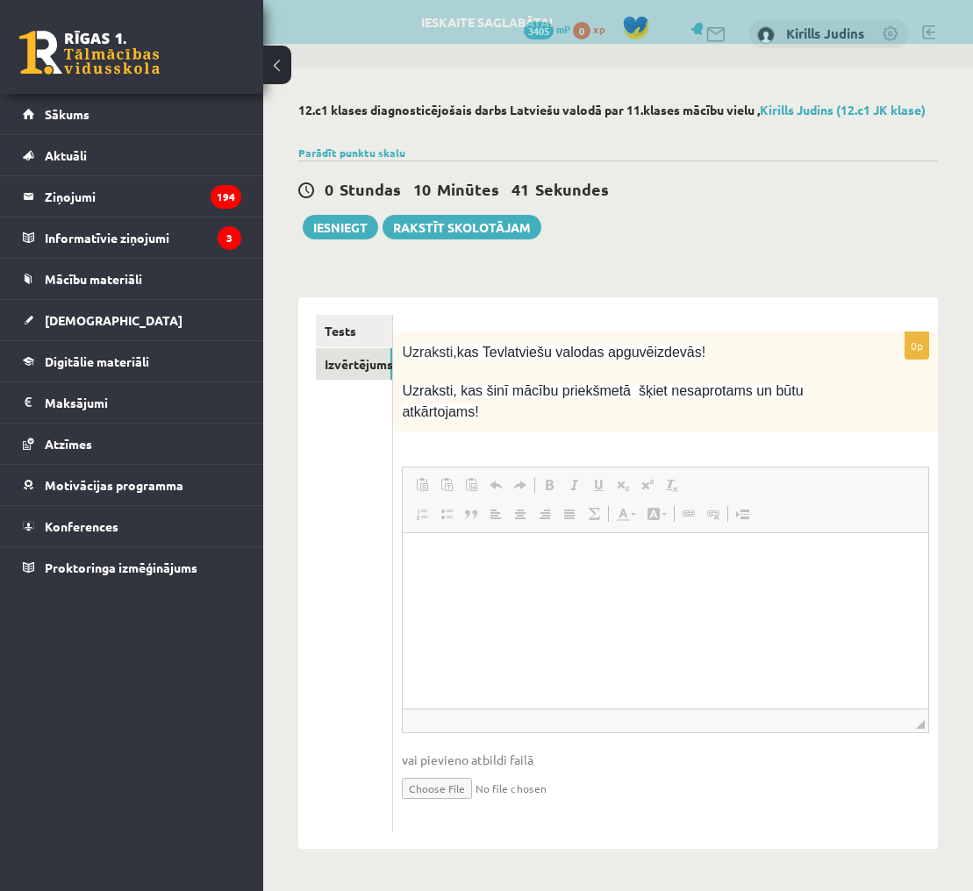
scroll to position [0, 0]
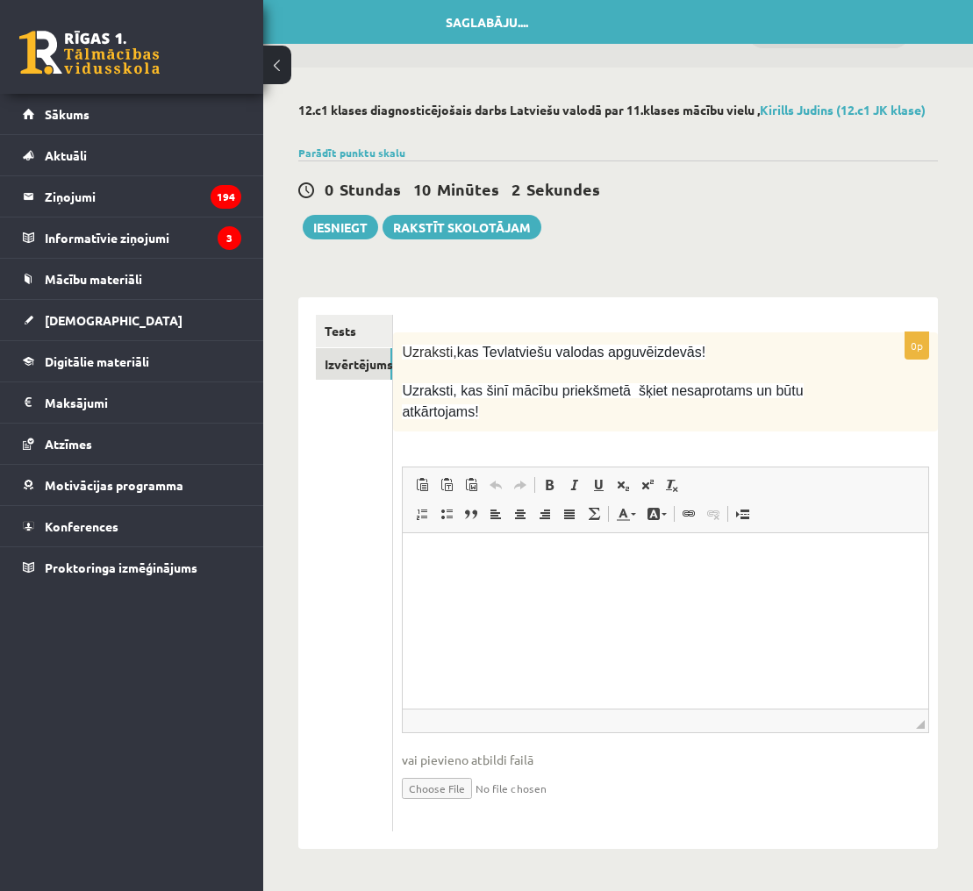
click at [361, 260] on div "12.c1 klases diagnosticējošais darbs Latviešu valodā par 11.klases mācību vielu…" at bounding box center [618, 476] width 710 height 817
click at [333, 228] on button "Iesniegt" at bounding box center [340, 227] width 75 height 25
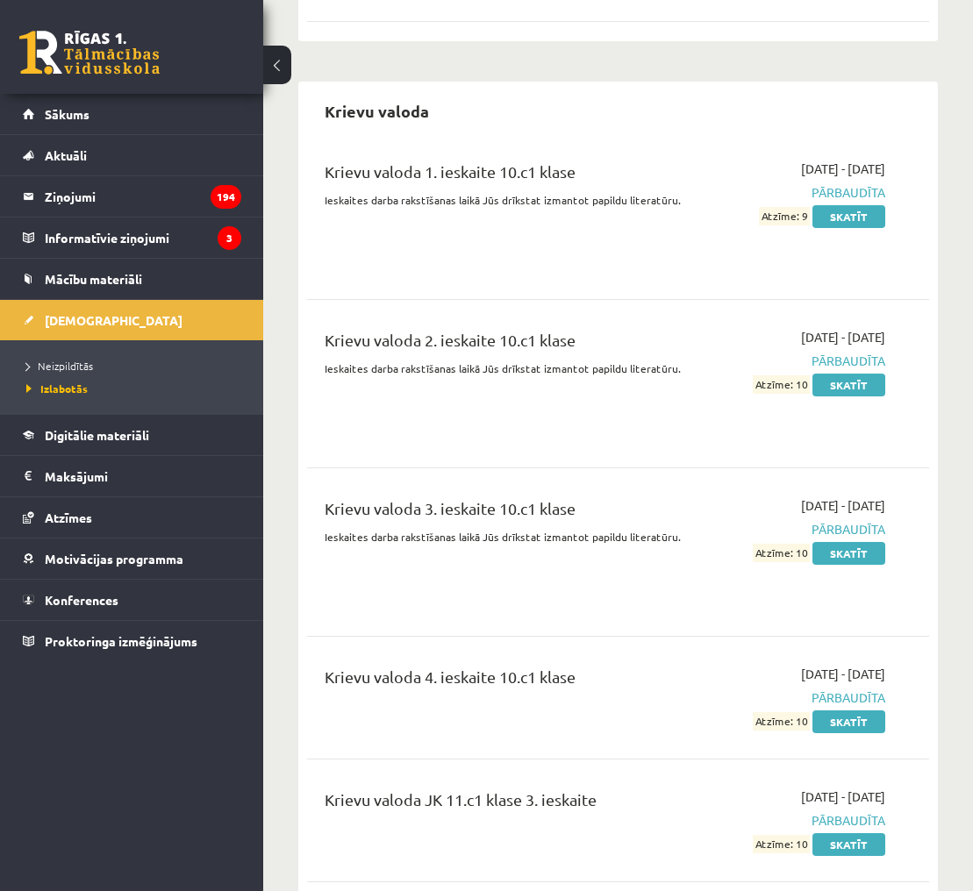
scroll to position [1675, 0]
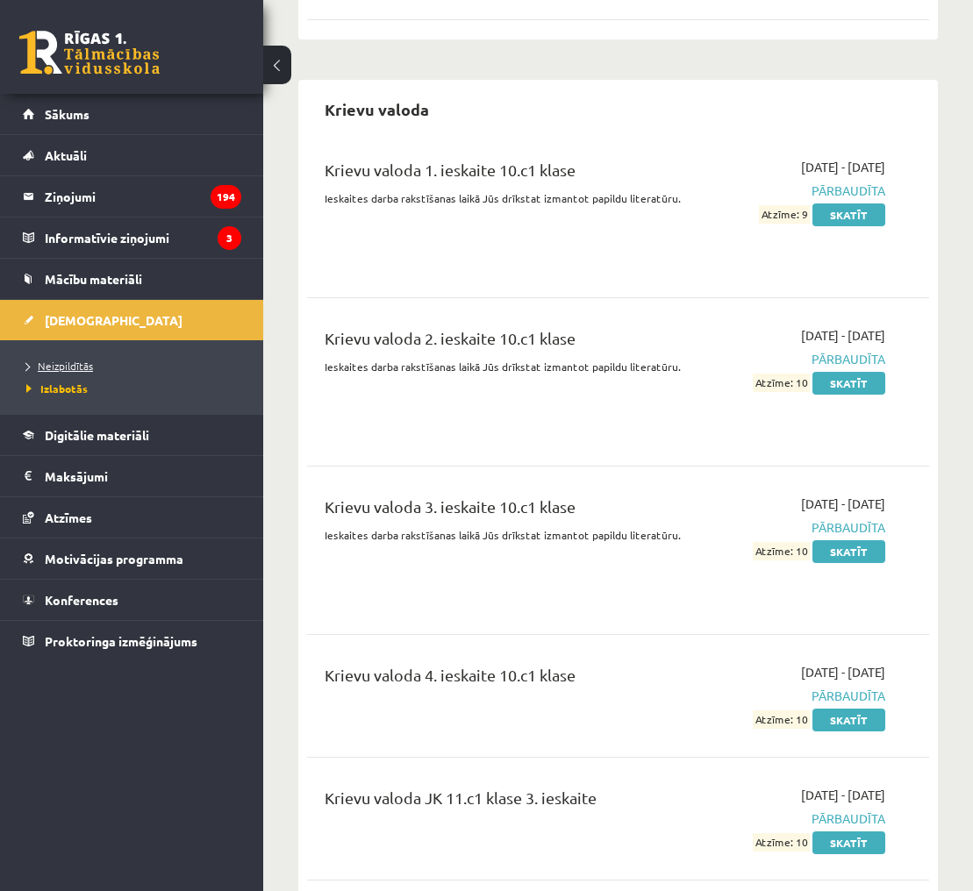
click at [63, 368] on span "Neizpildītās" at bounding box center [59, 366] width 67 height 14
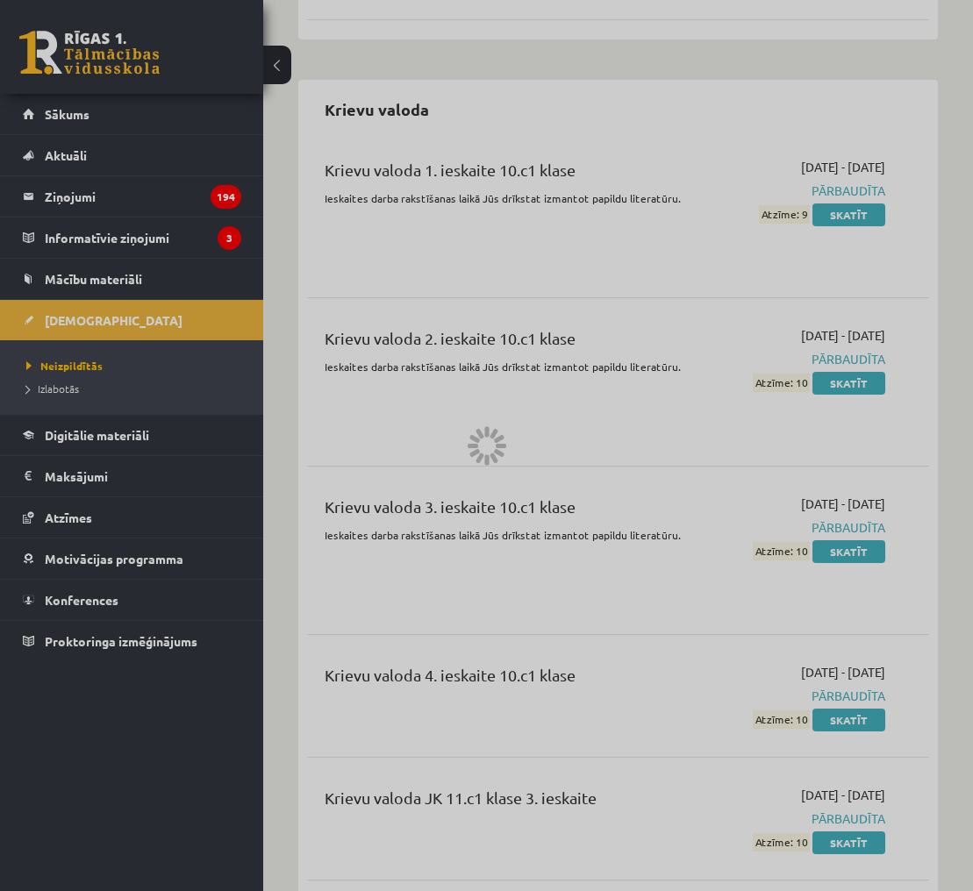
click at [101, 290] on div at bounding box center [486, 445] width 973 height 891
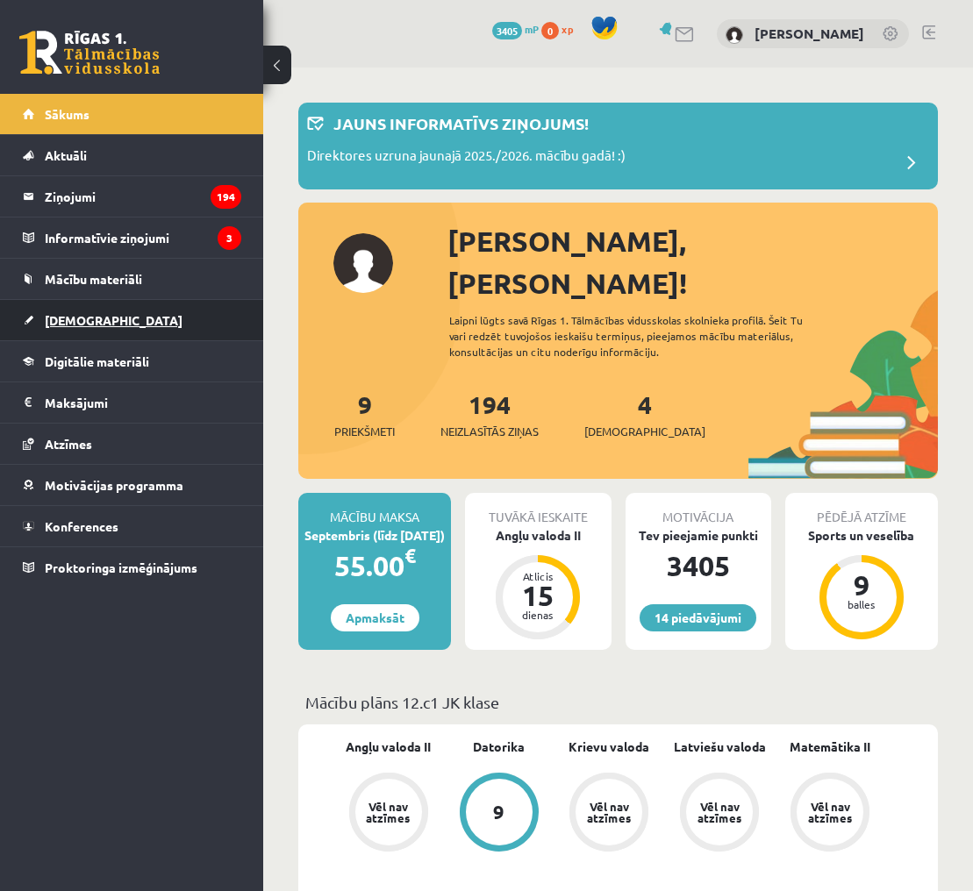
click at [177, 324] on link "[DEMOGRAPHIC_DATA]" at bounding box center [132, 320] width 218 height 40
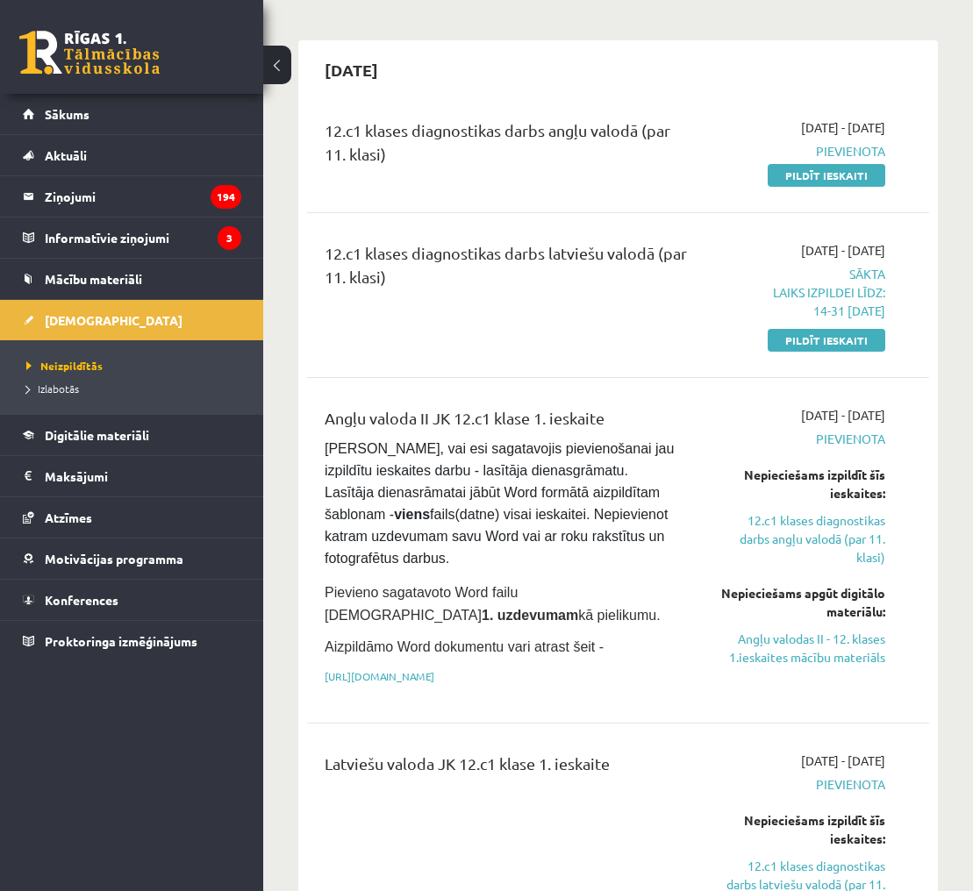
scroll to position [130, 0]
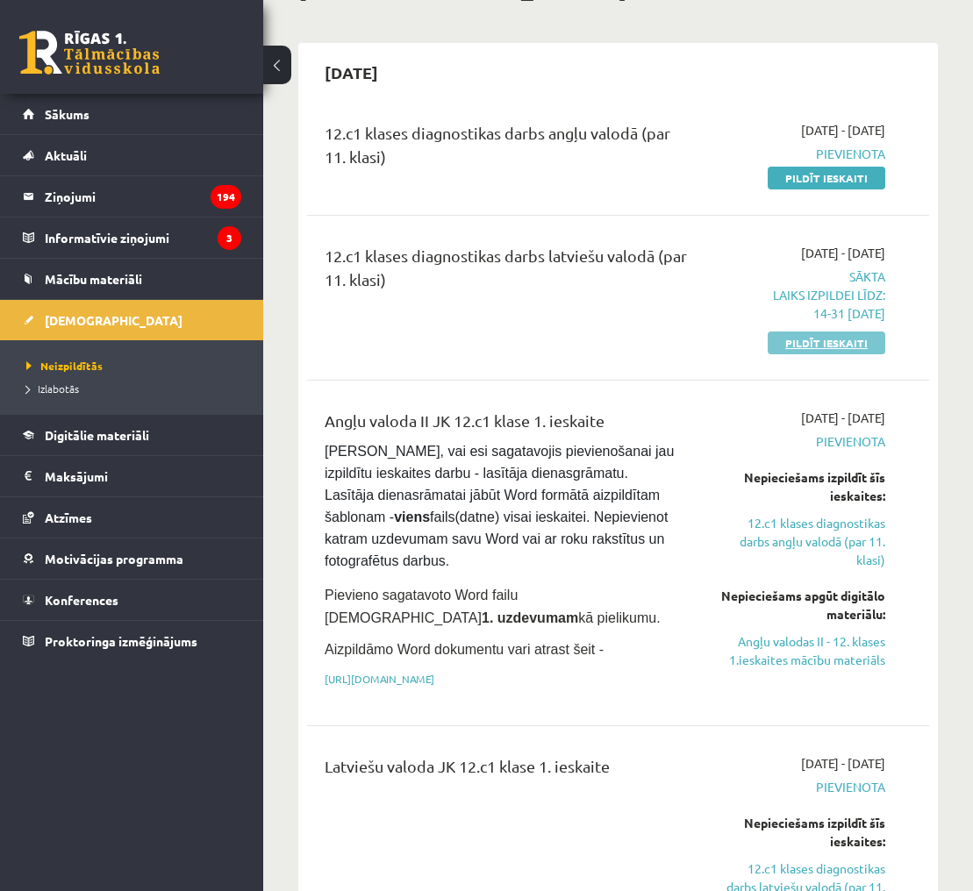
click at [803, 339] on link "Pildīt ieskaiti" at bounding box center [827, 343] width 118 height 23
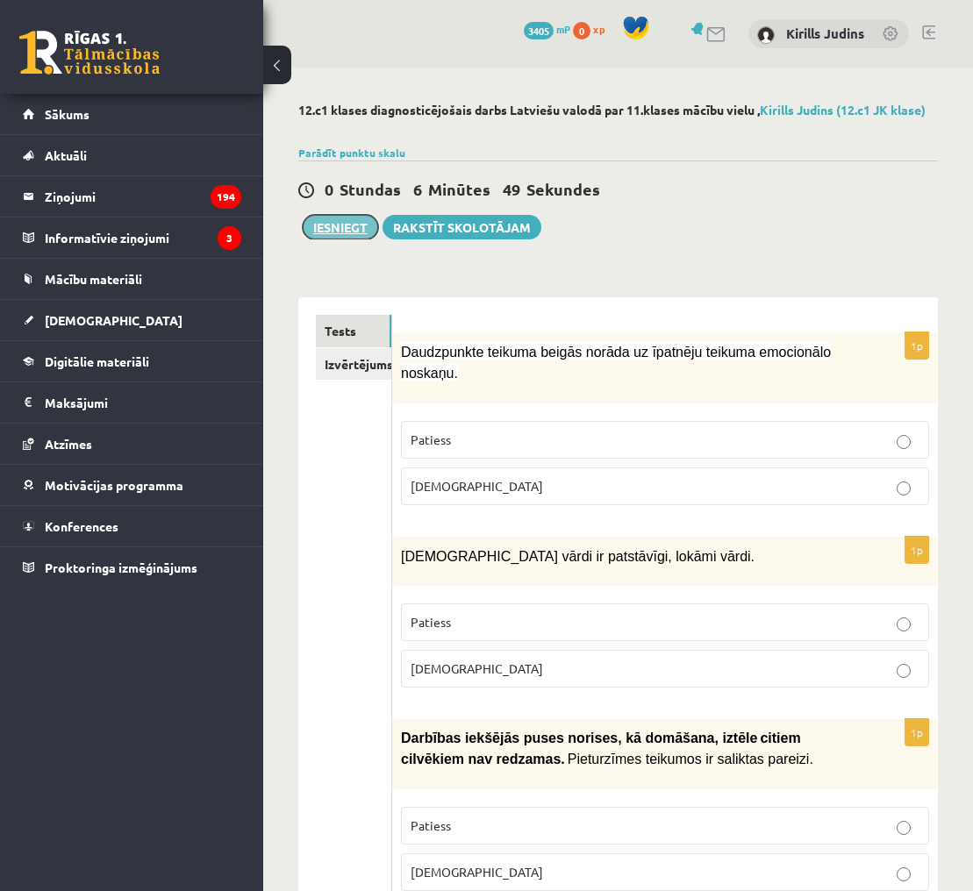
click at [318, 226] on button "Iesniegt" at bounding box center [340, 227] width 75 height 25
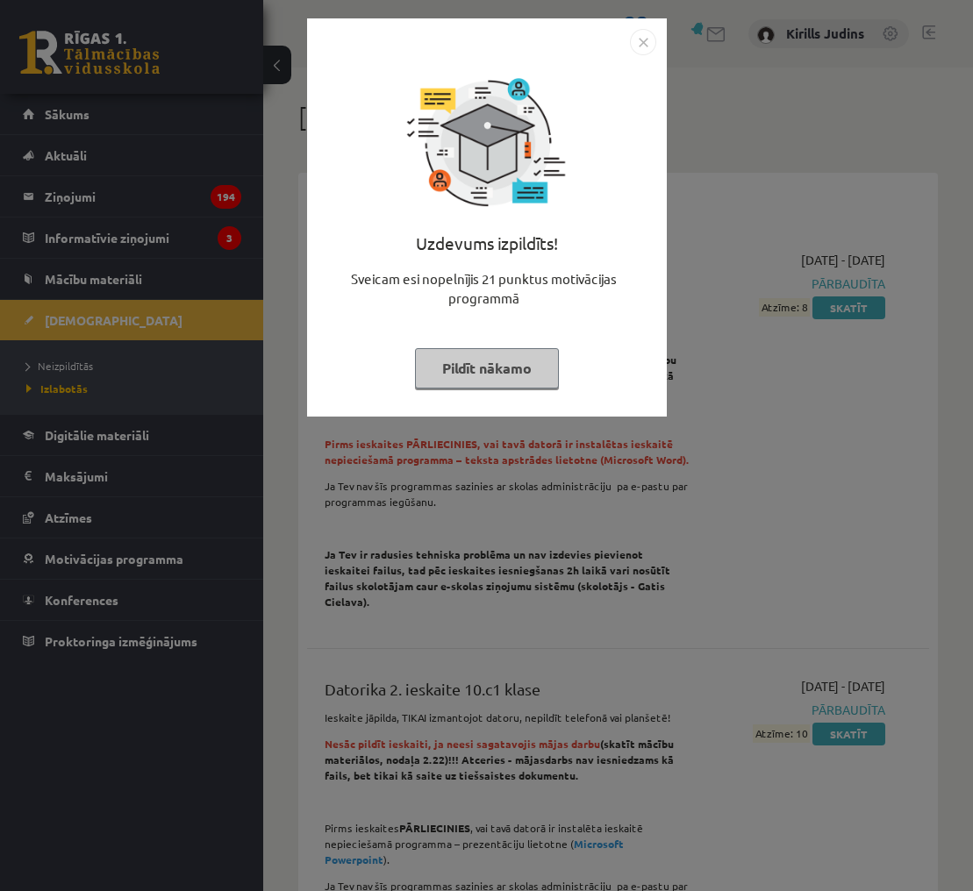
click at [640, 46] on img "Close" at bounding box center [643, 42] width 26 height 26
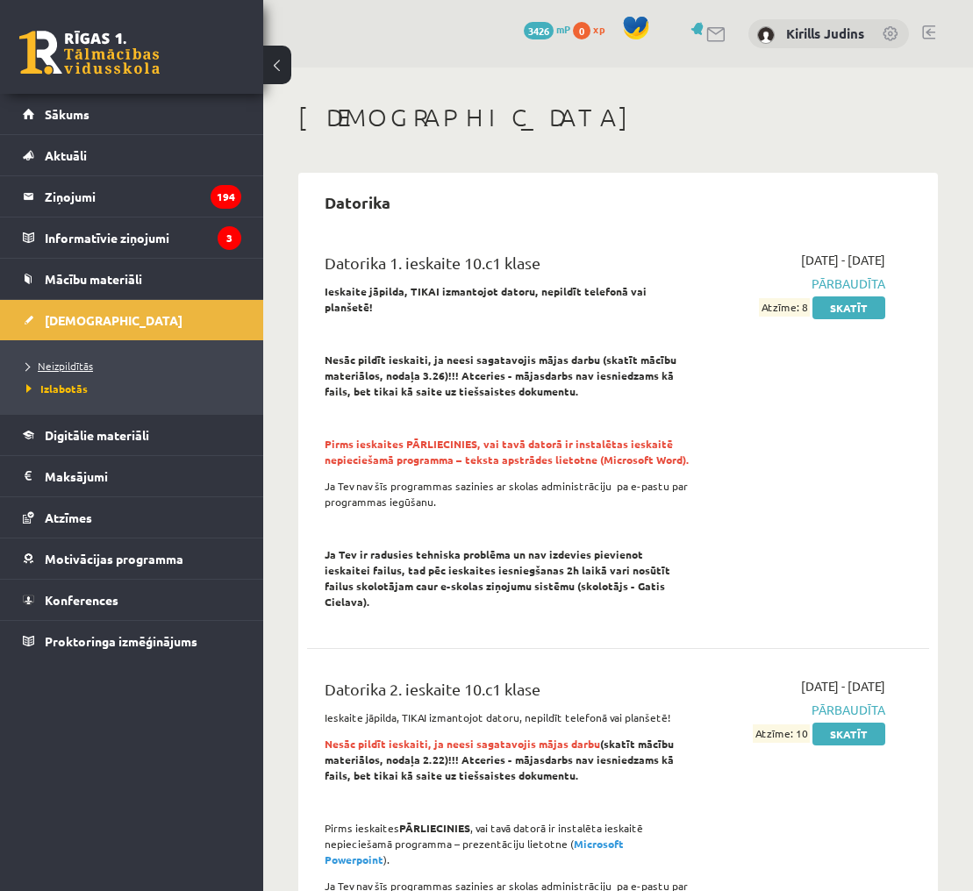
click at [66, 366] on span "Neizpildītās" at bounding box center [59, 366] width 67 height 14
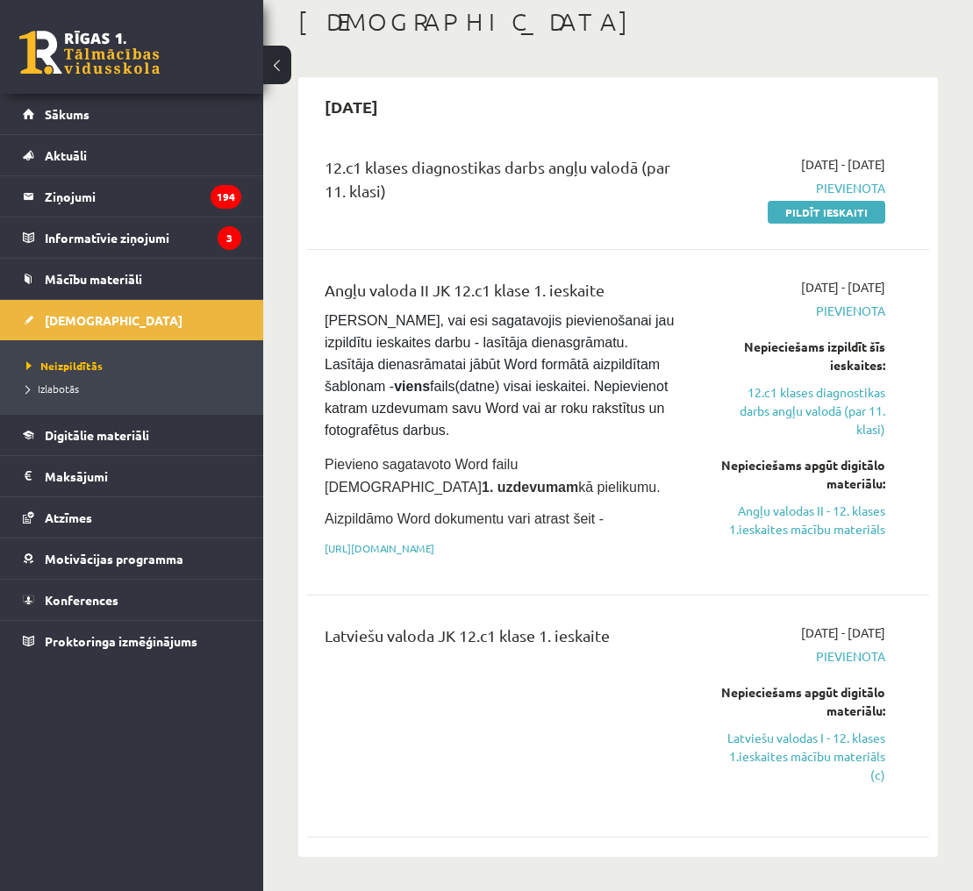
scroll to position [94, 0]
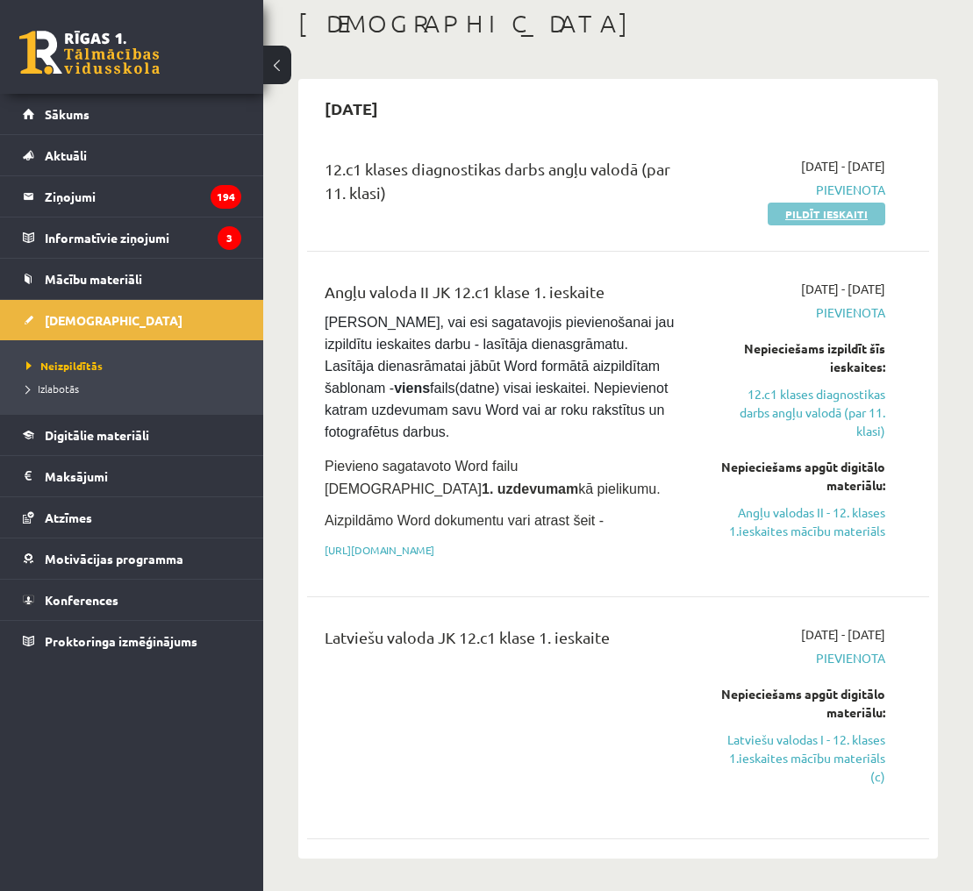
click at [816, 213] on link "Pildīt ieskaiti" at bounding box center [827, 214] width 118 height 23
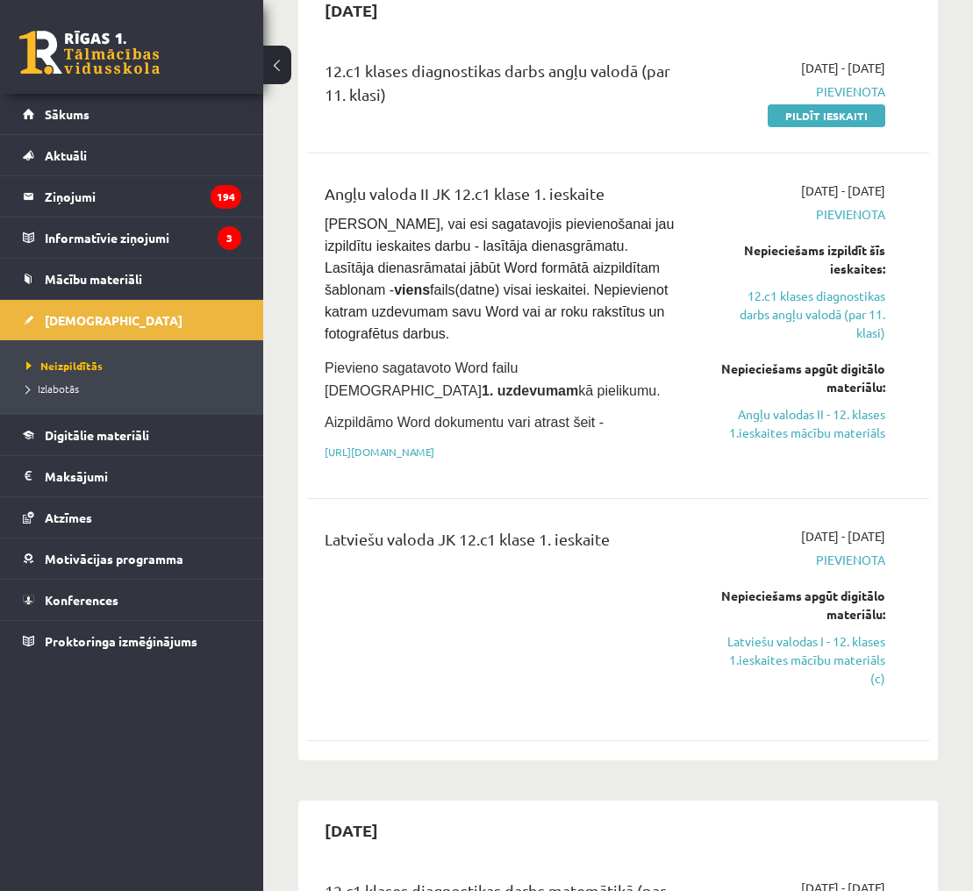
scroll to position [200, 0]
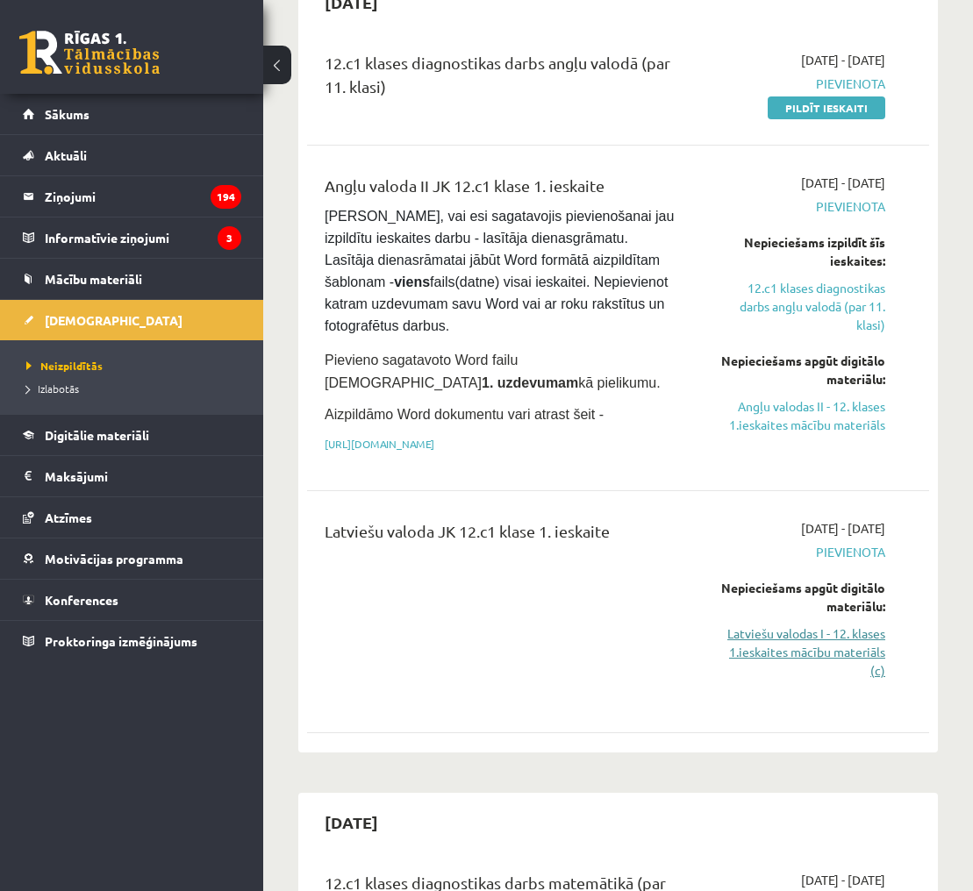
click at [797, 658] on link "Latviešu valodas I - 12. klases 1.ieskaites mācību materiāls (c)" at bounding box center [800, 652] width 169 height 55
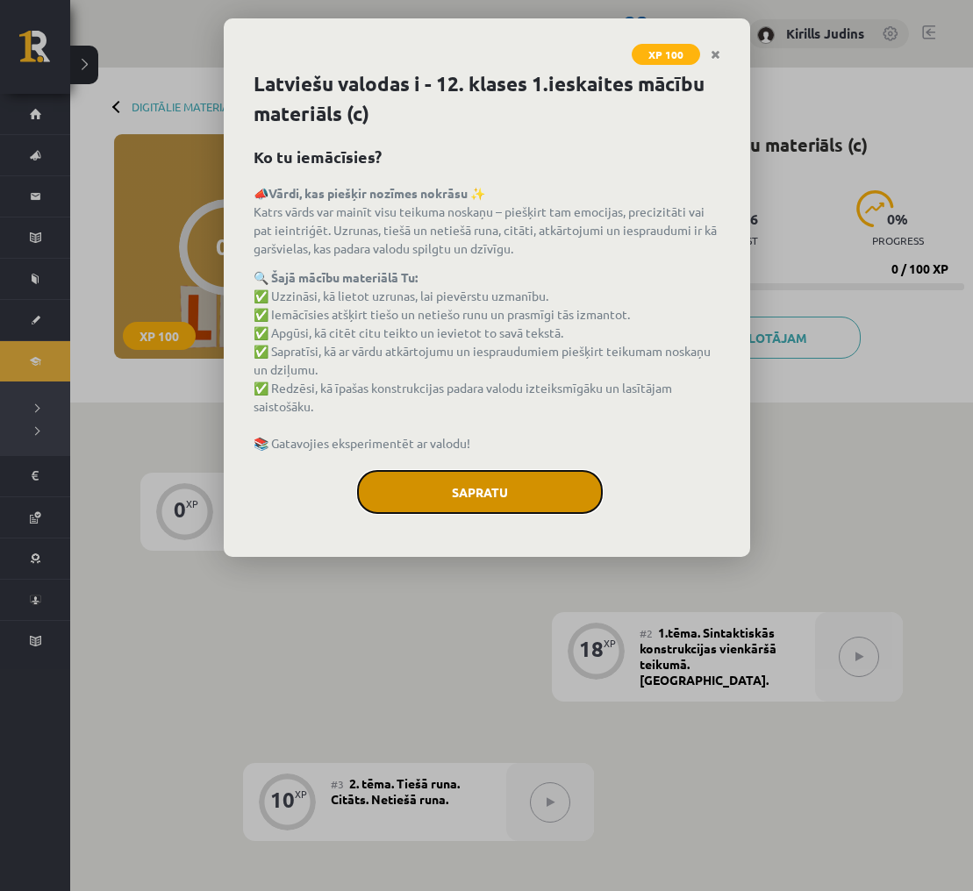
click at [518, 491] on button "Sapratu" at bounding box center [480, 492] width 246 height 44
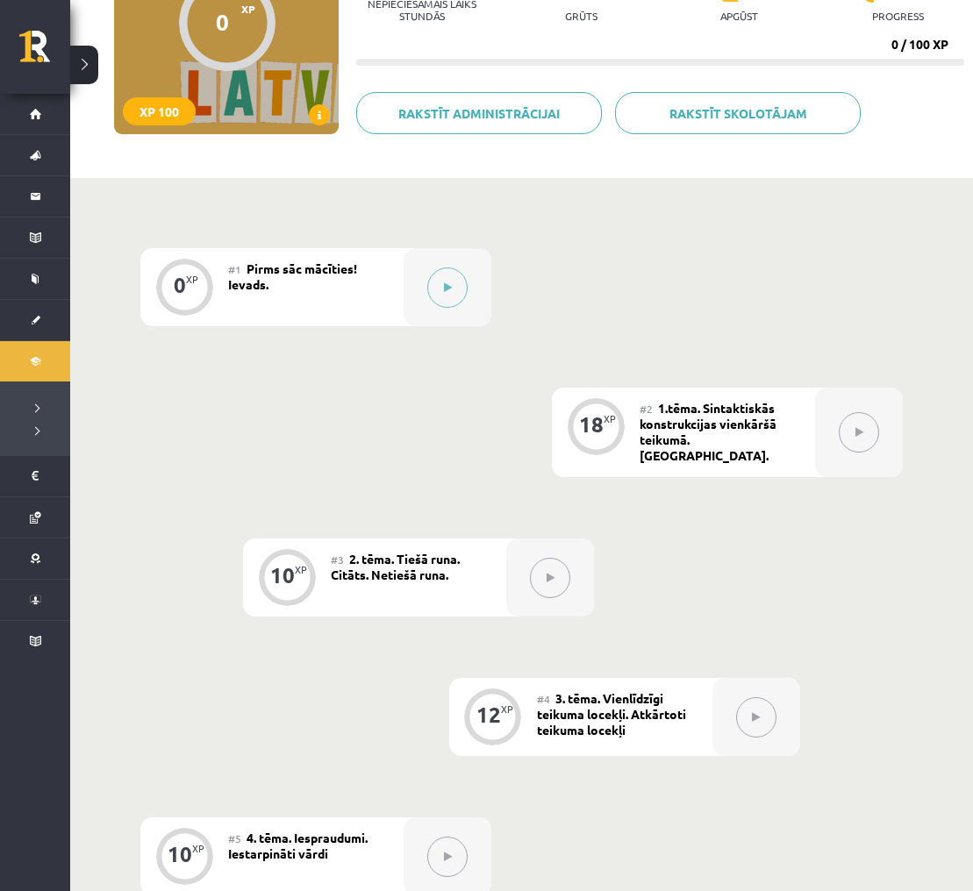
scroll to position [228, 0]
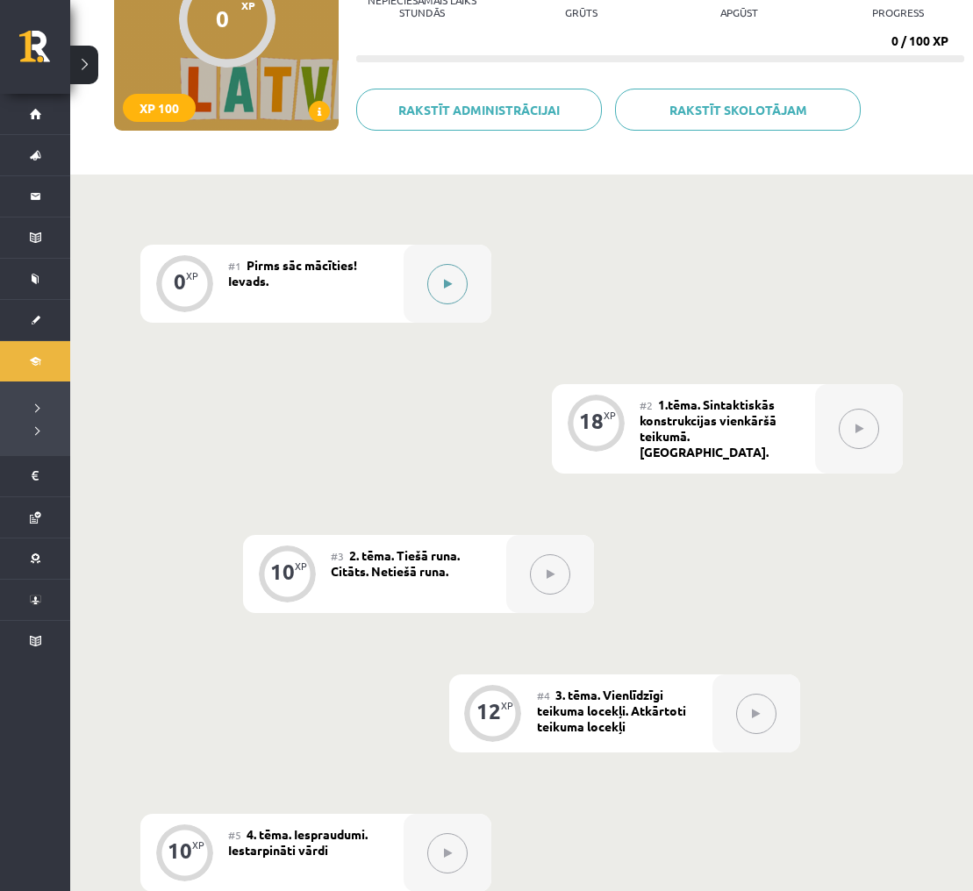
click at [446, 286] on icon at bounding box center [448, 284] width 8 height 11
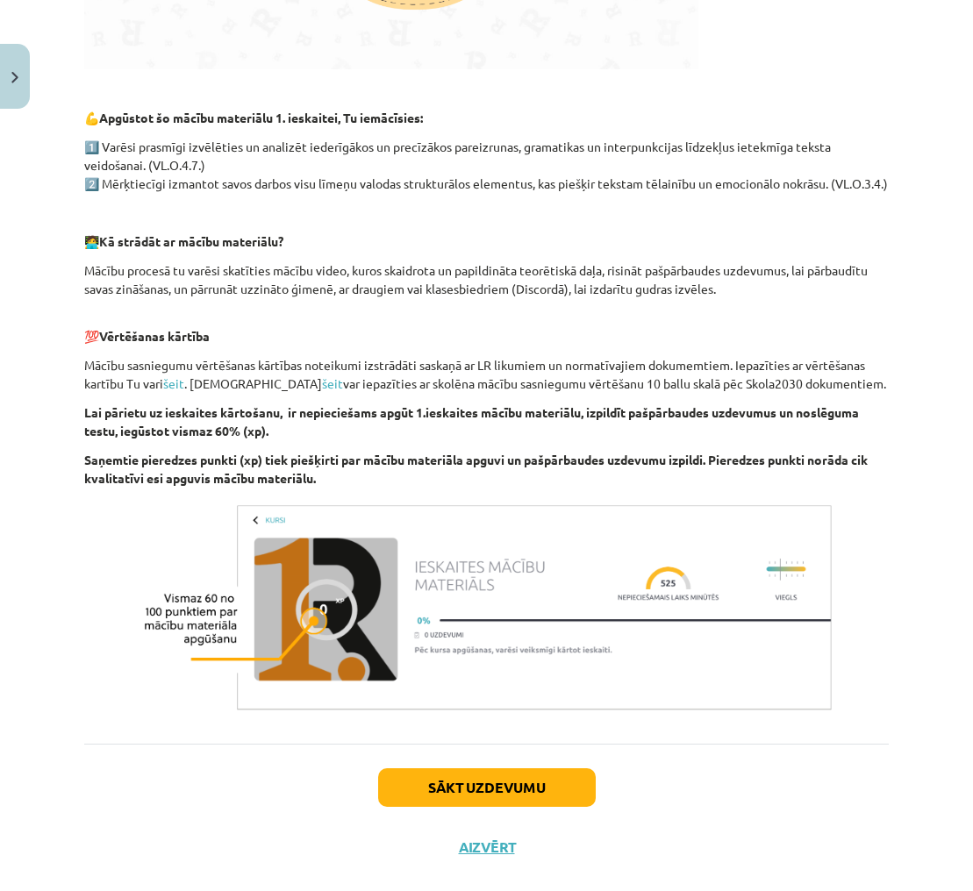
scroll to position [806, 0]
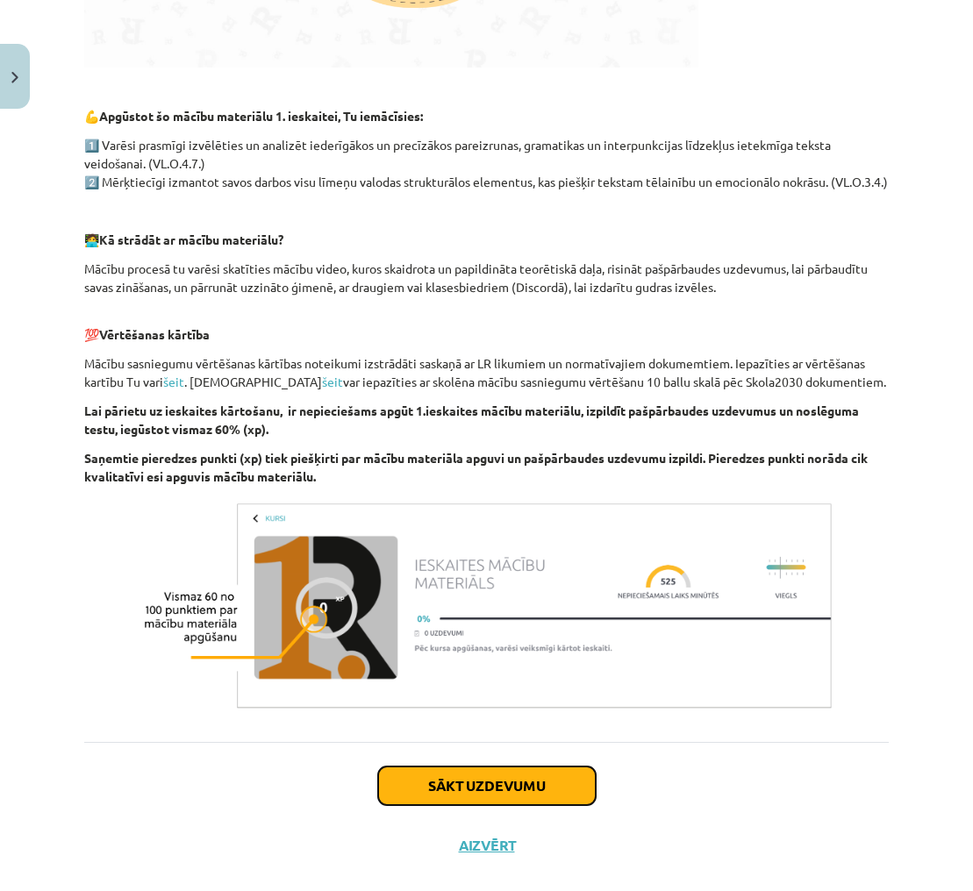
click at [554, 799] on button "Sākt uzdevumu" at bounding box center [487, 786] width 218 height 39
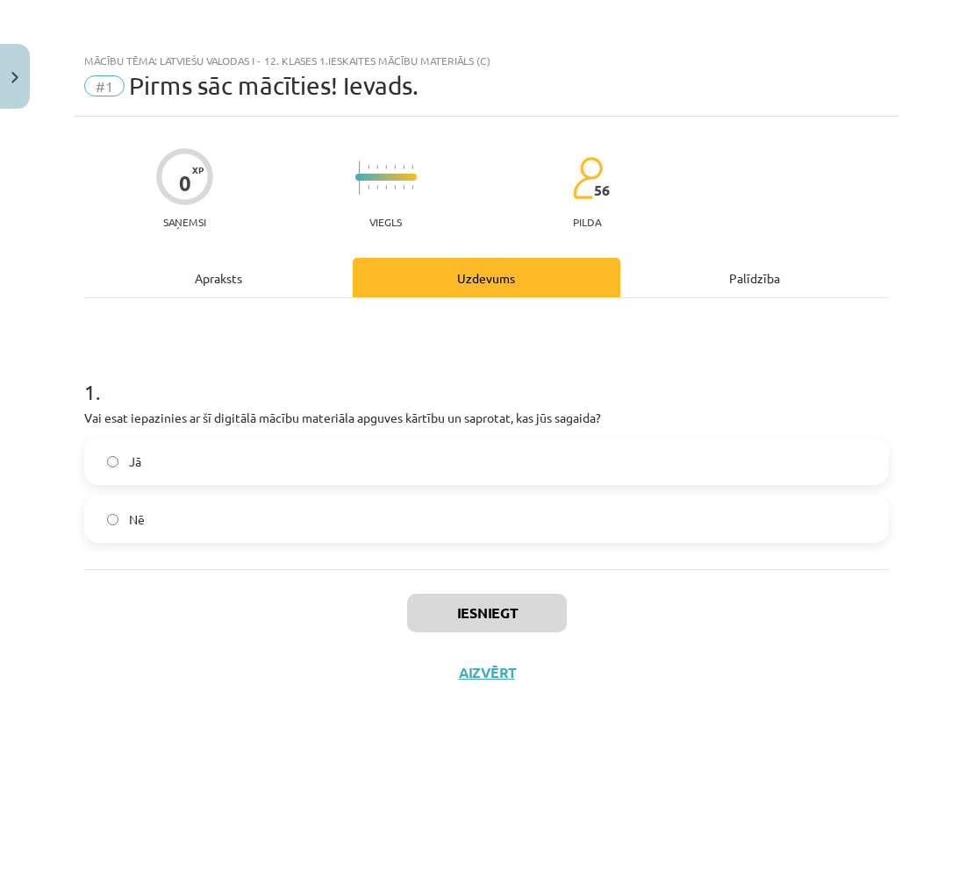
click at [593, 461] on label "Jā" at bounding box center [486, 462] width 801 height 44
click at [534, 599] on button "Iesniegt" at bounding box center [487, 613] width 160 height 39
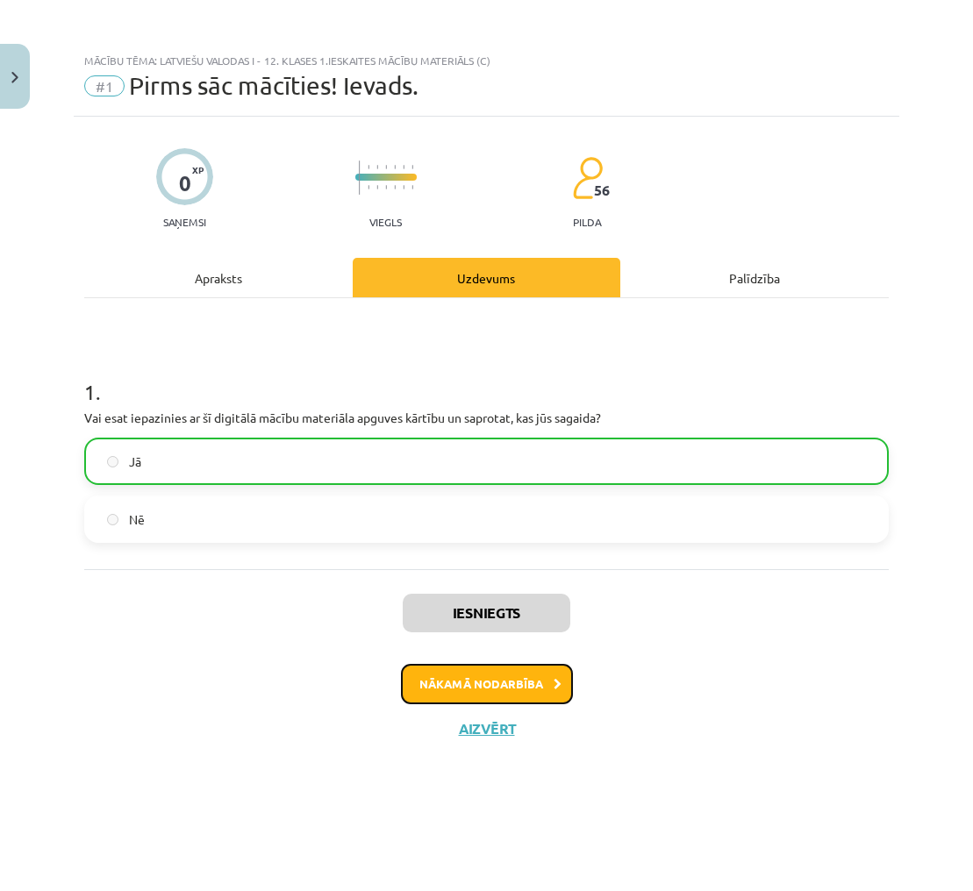
click at [558, 679] on icon at bounding box center [558, 684] width 8 height 11
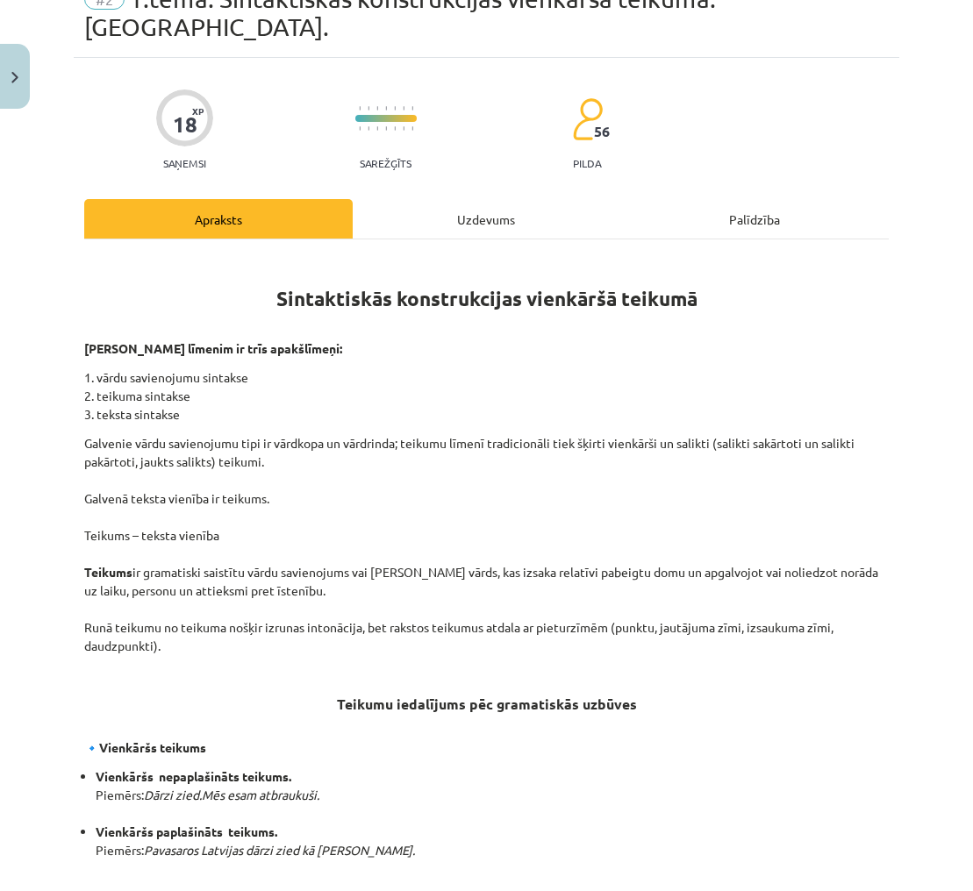
scroll to position [105, 0]
